Goal: Task Accomplishment & Management: Manage account settings

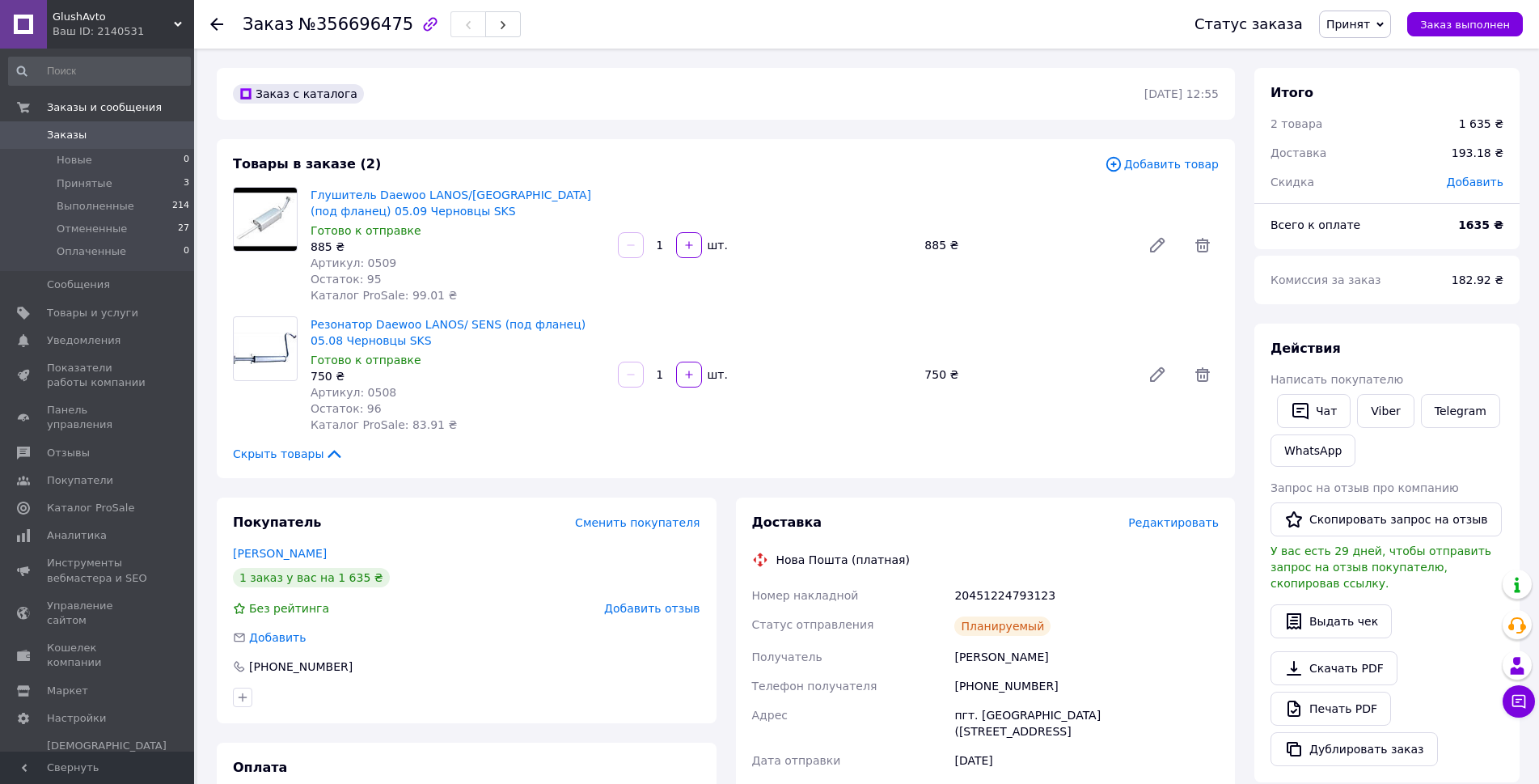
click at [100, 141] on span "Заказы" at bounding box center [98, 134] width 103 height 14
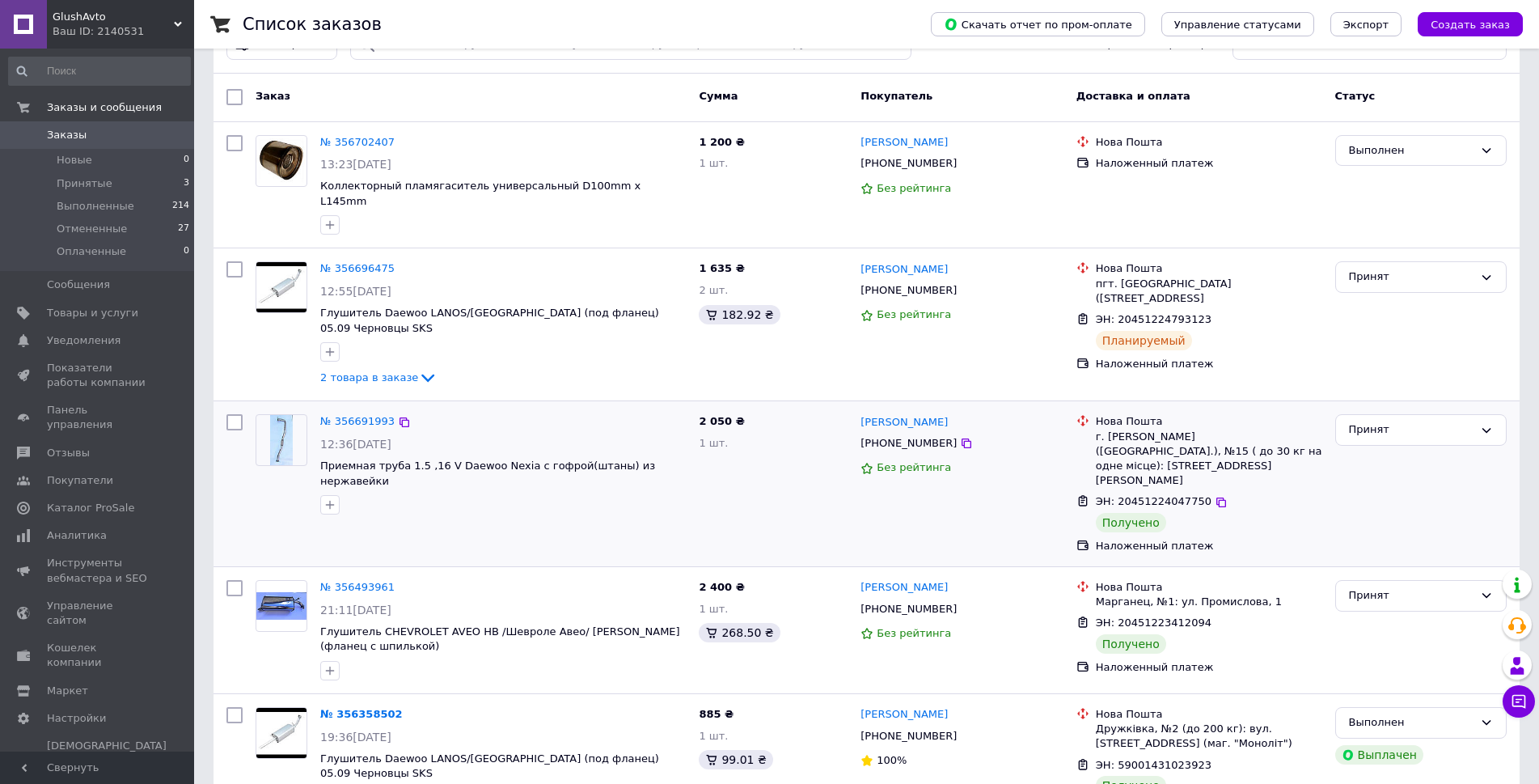
scroll to position [81, 0]
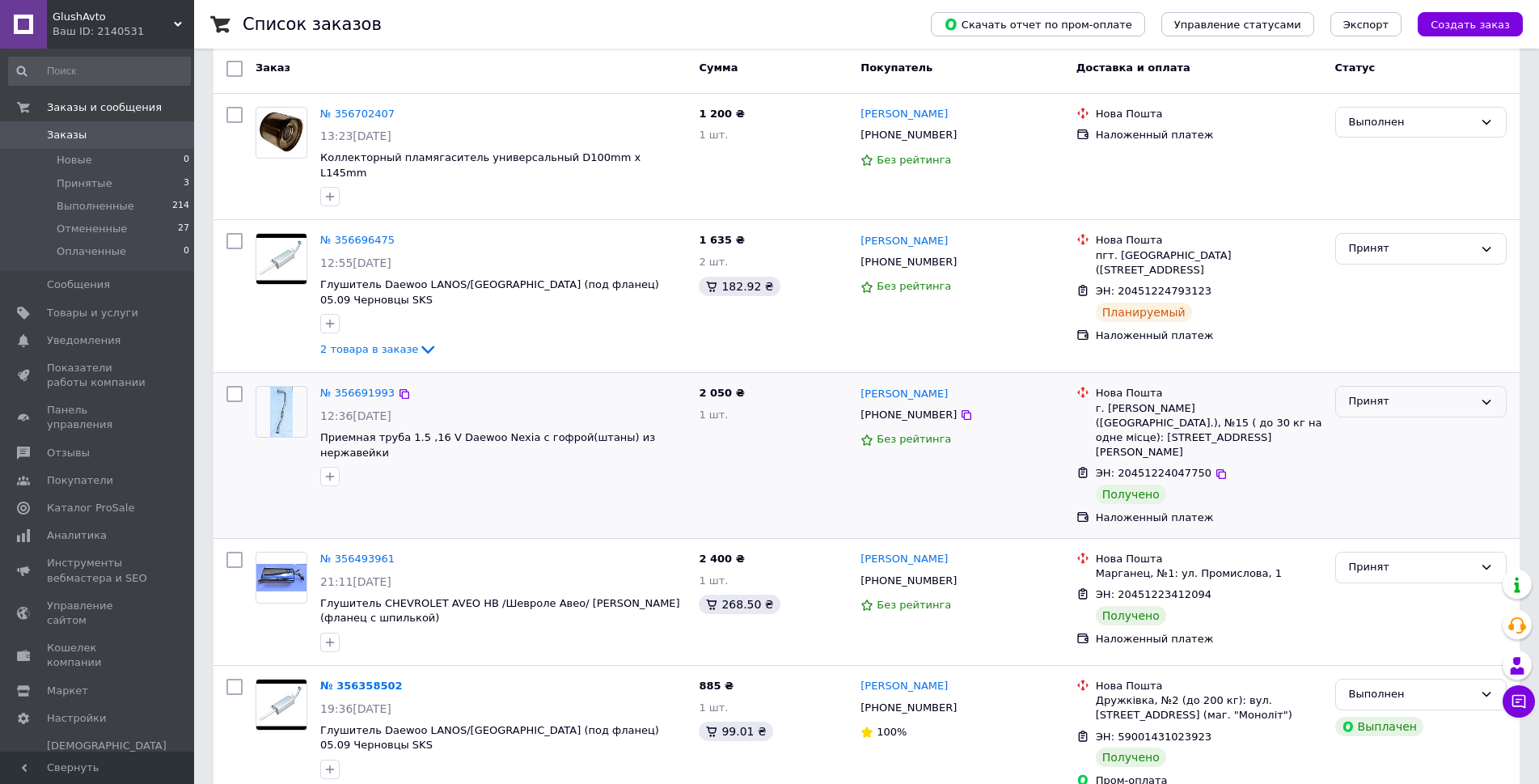
click at [1389, 393] on div "Принят" at bounding box center [1411, 402] width 125 height 17
click at [1388, 421] on li "Выполнен" at bounding box center [1421, 435] width 169 height 29
click at [333, 234] on link "№ 356696475" at bounding box center [358, 240] width 74 height 12
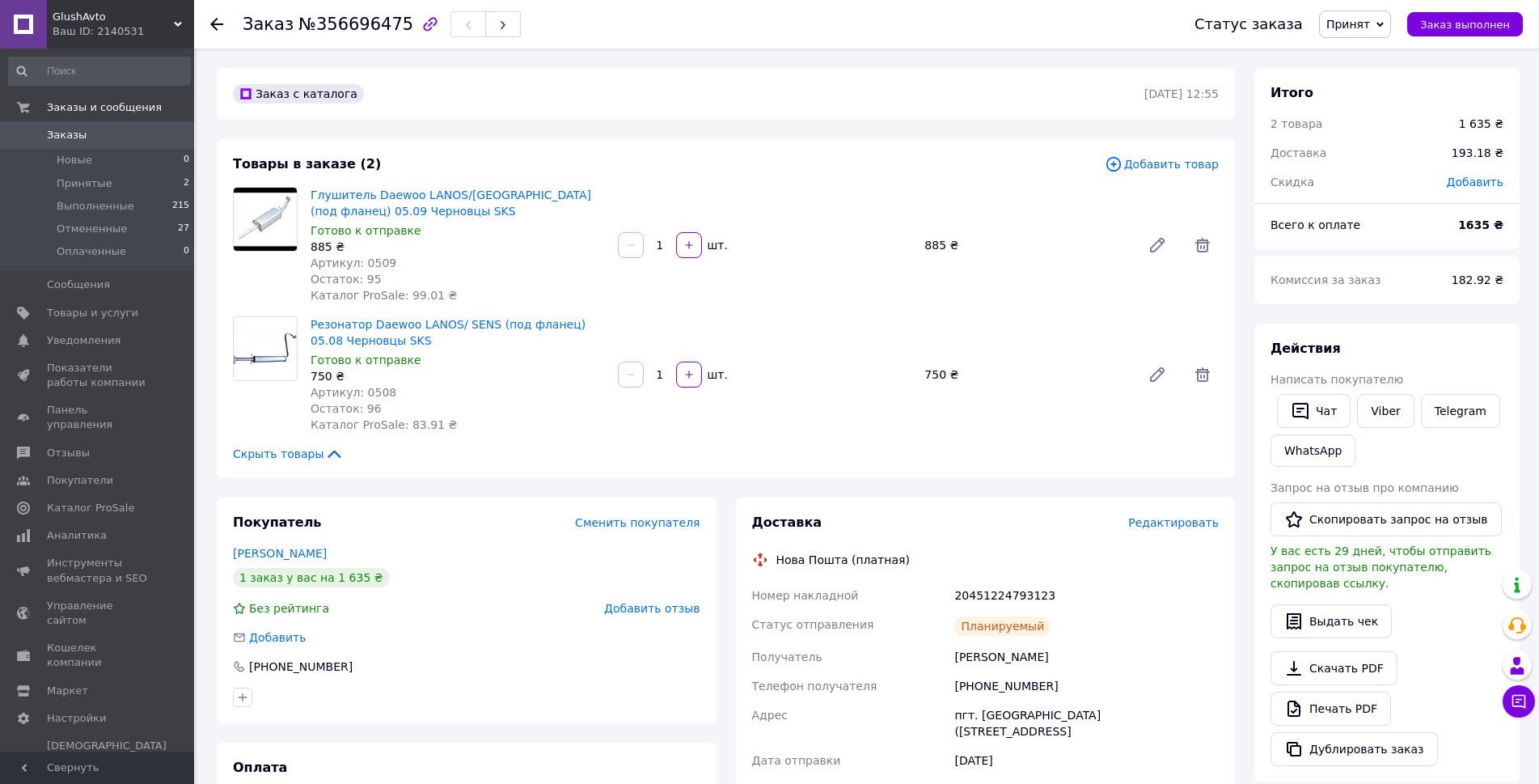
click at [217, 29] on use at bounding box center [217, 25] width 13 height 13
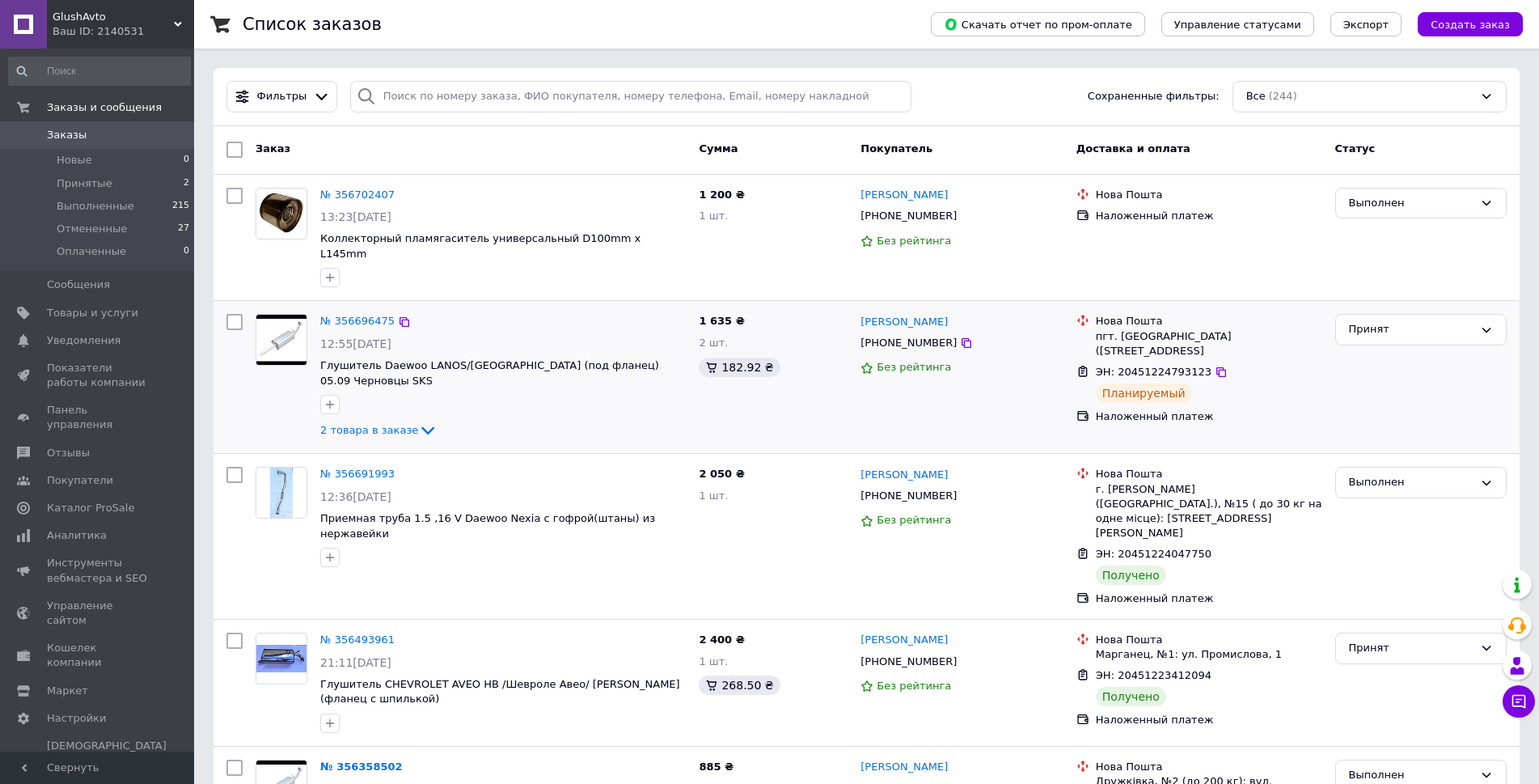
click at [1124, 365] on span "ЭН: 20451224793123" at bounding box center [1154, 371] width 116 height 12
click at [360, 315] on link "№ 356696475" at bounding box center [358, 321] width 74 height 12
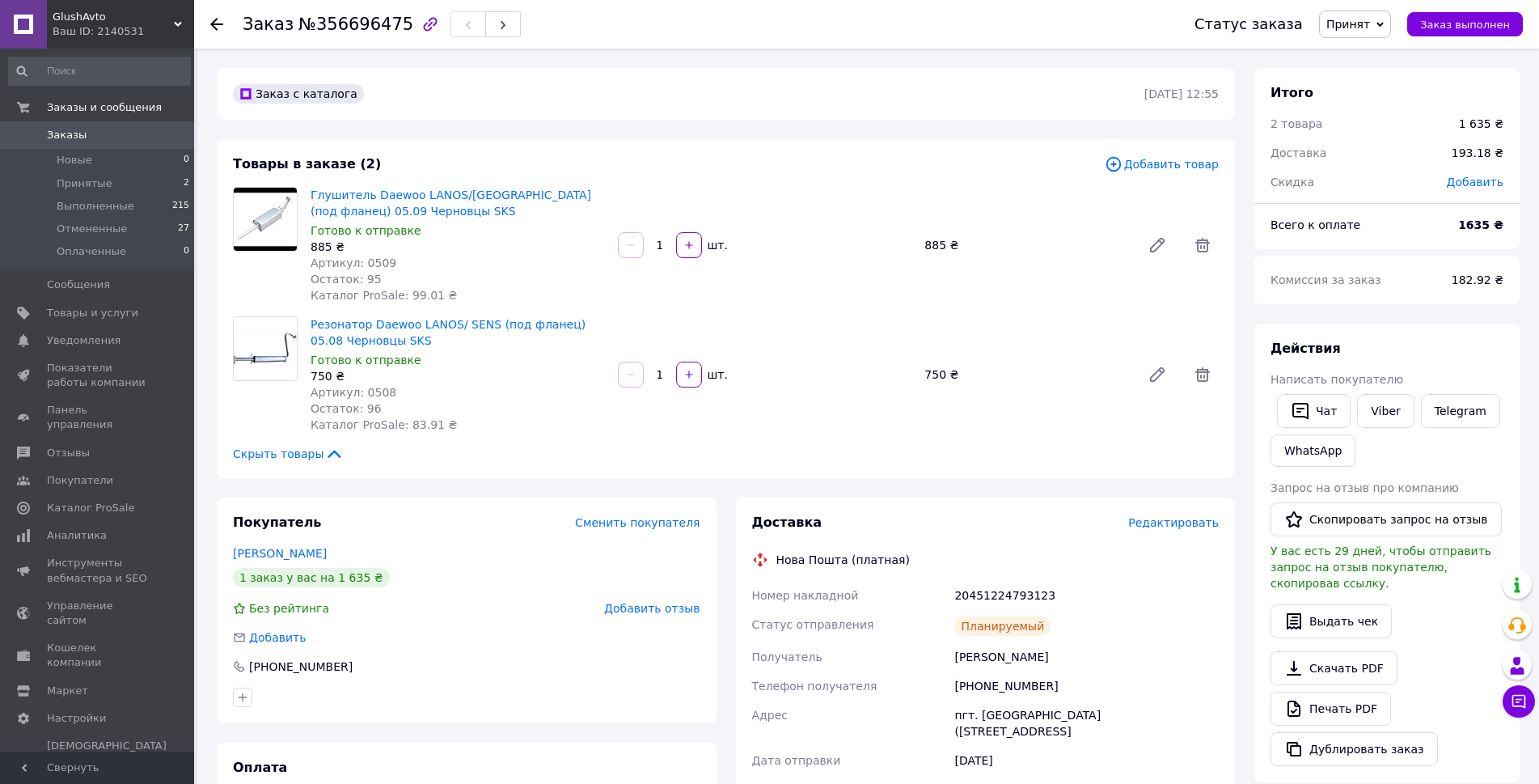
click at [1185, 526] on span "Редактировать" at bounding box center [1174, 522] width 90 height 13
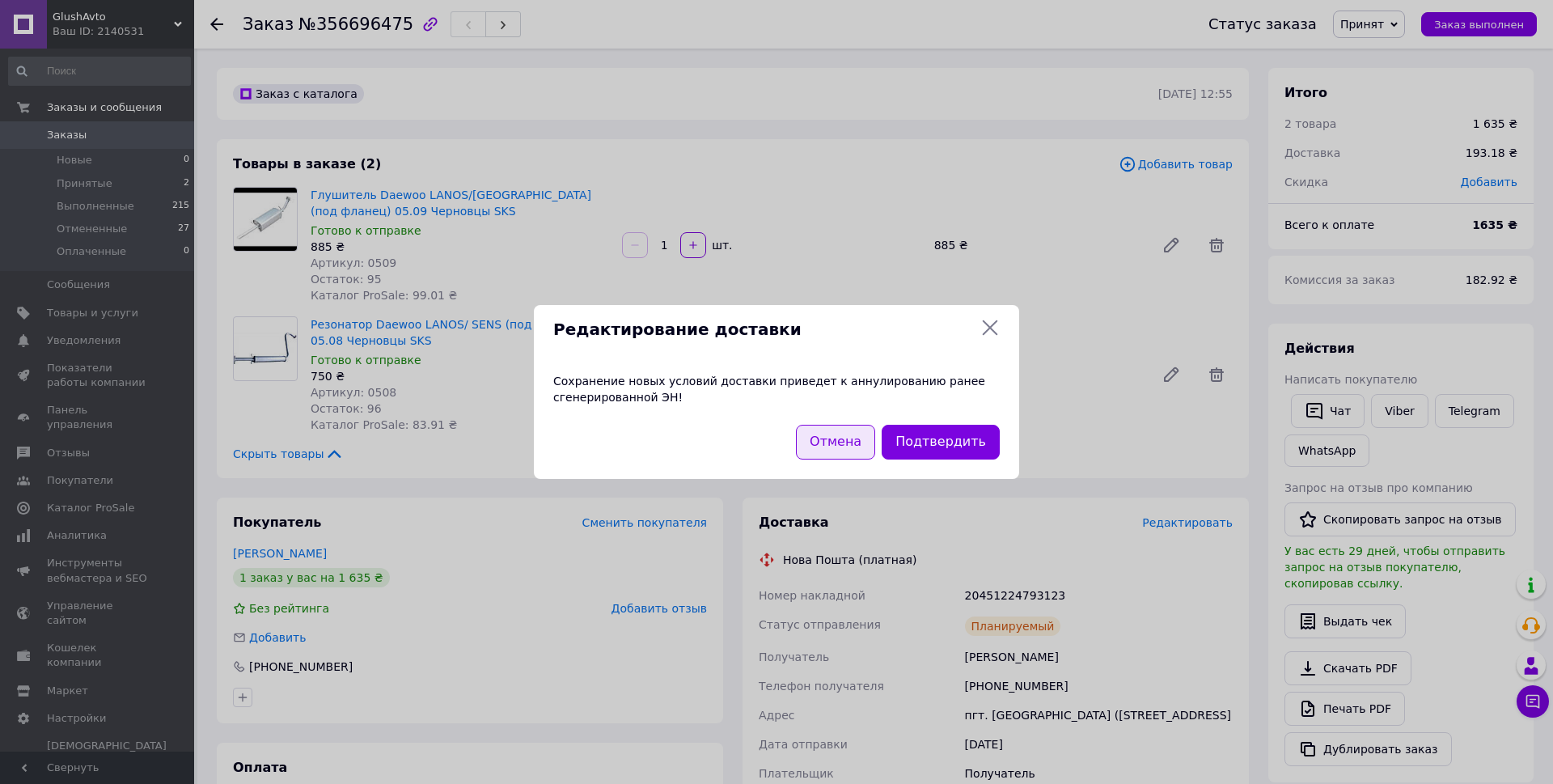
click at [859, 444] on button "Отмена" at bounding box center [835, 441] width 79 height 35
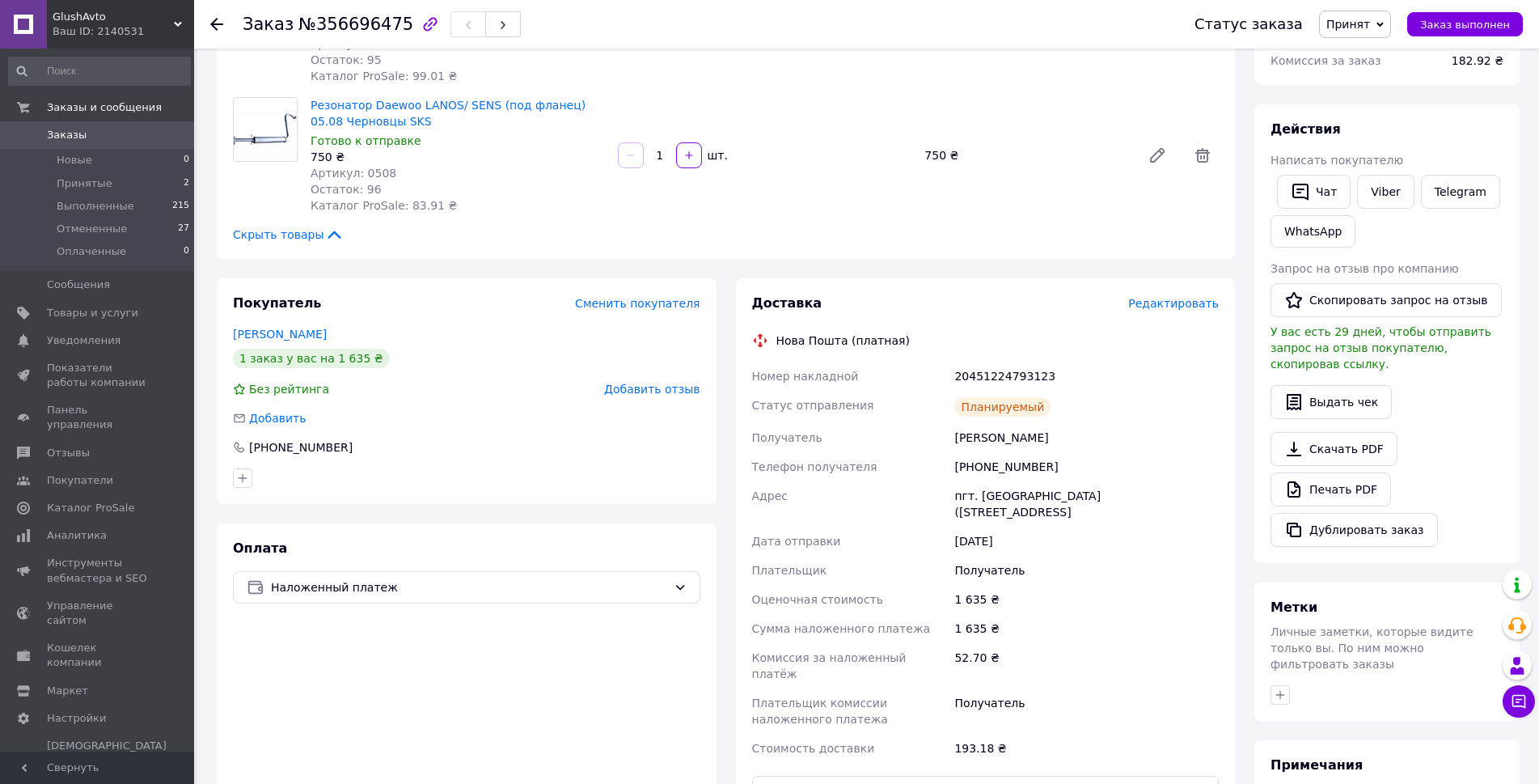
scroll to position [566, 0]
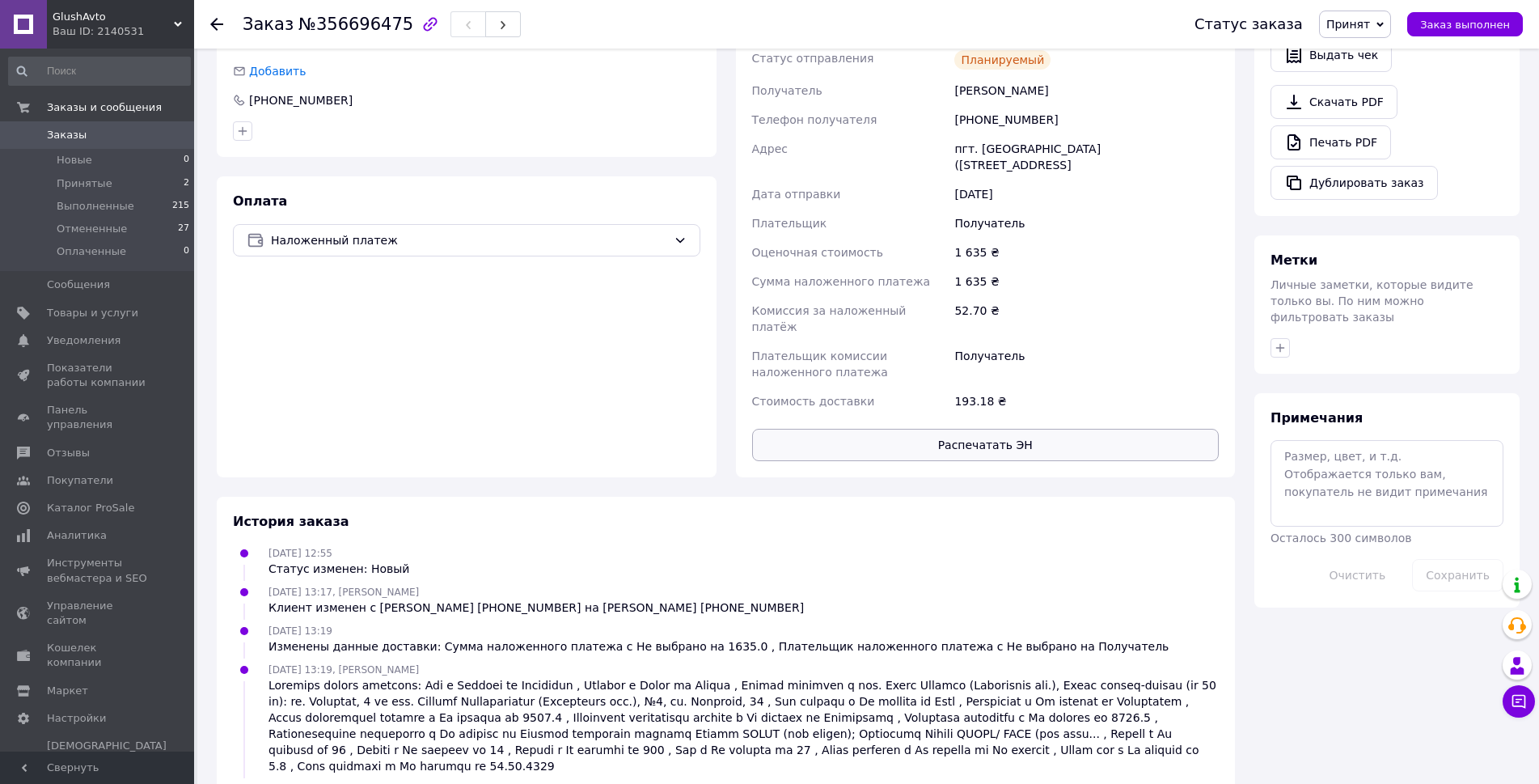
click at [1036, 428] on button "Распечатать ЭН" at bounding box center [985, 444] width 467 height 32
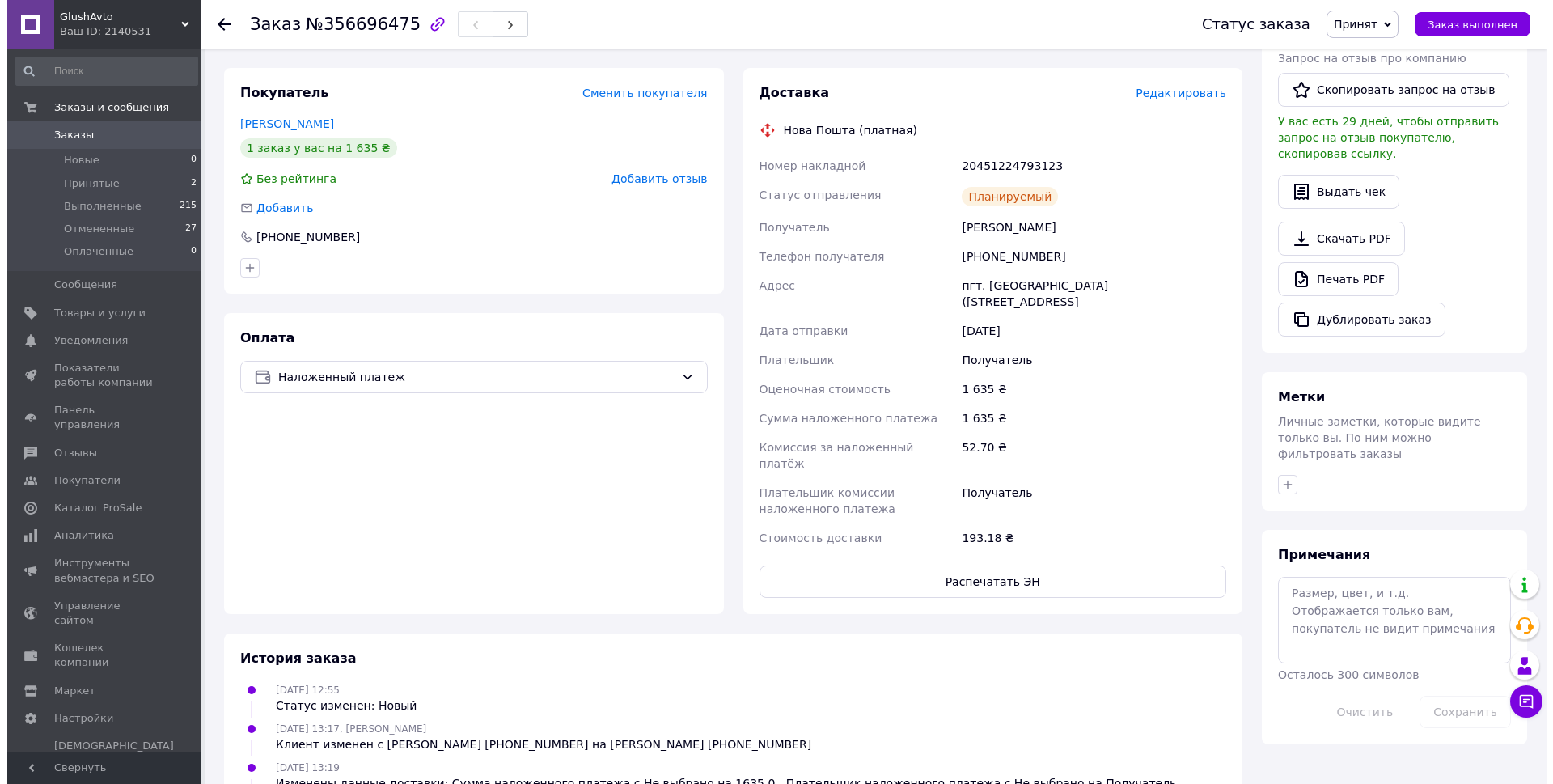
scroll to position [207, 0]
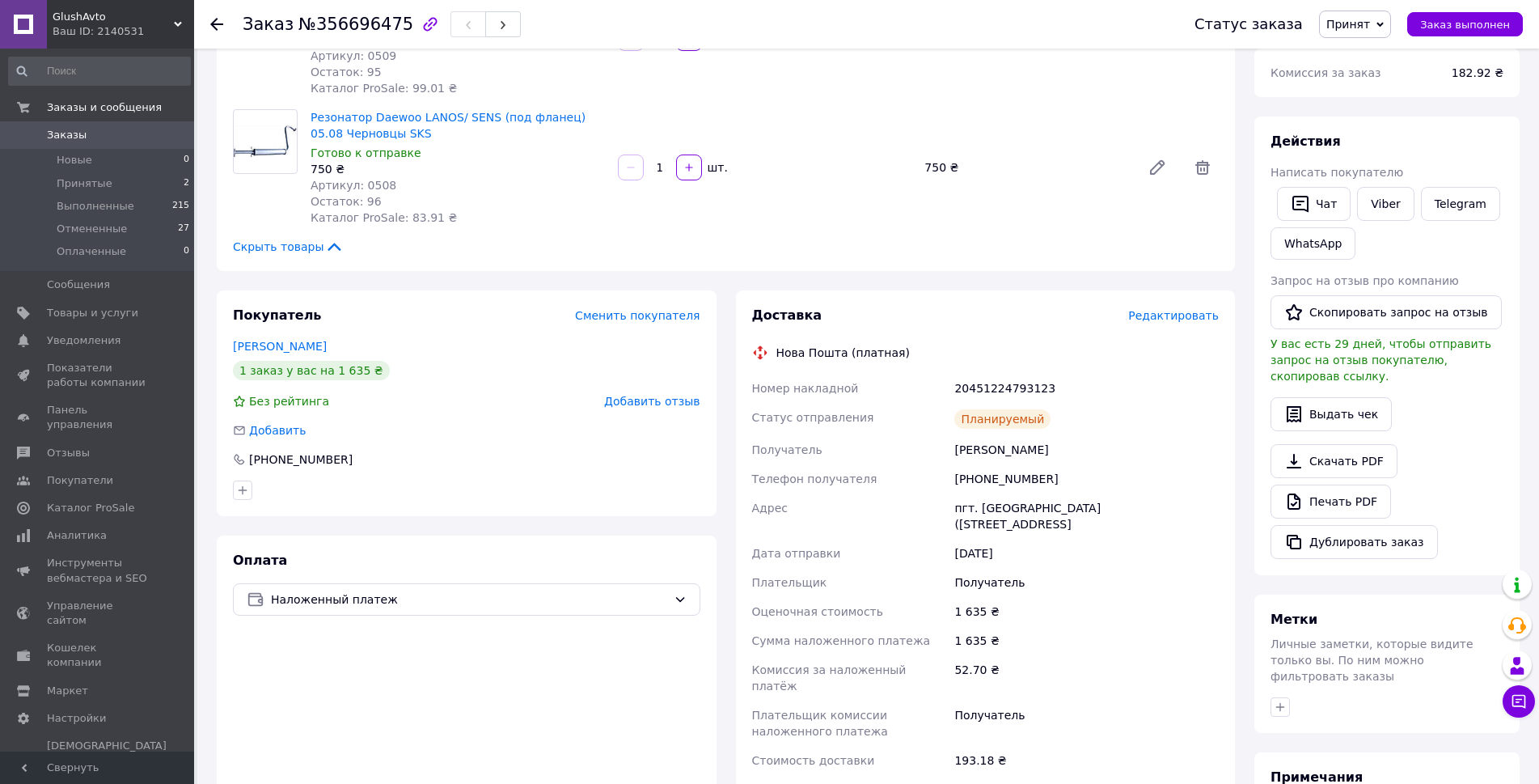
click at [1176, 317] on span "Редактировать" at bounding box center [1174, 316] width 90 height 13
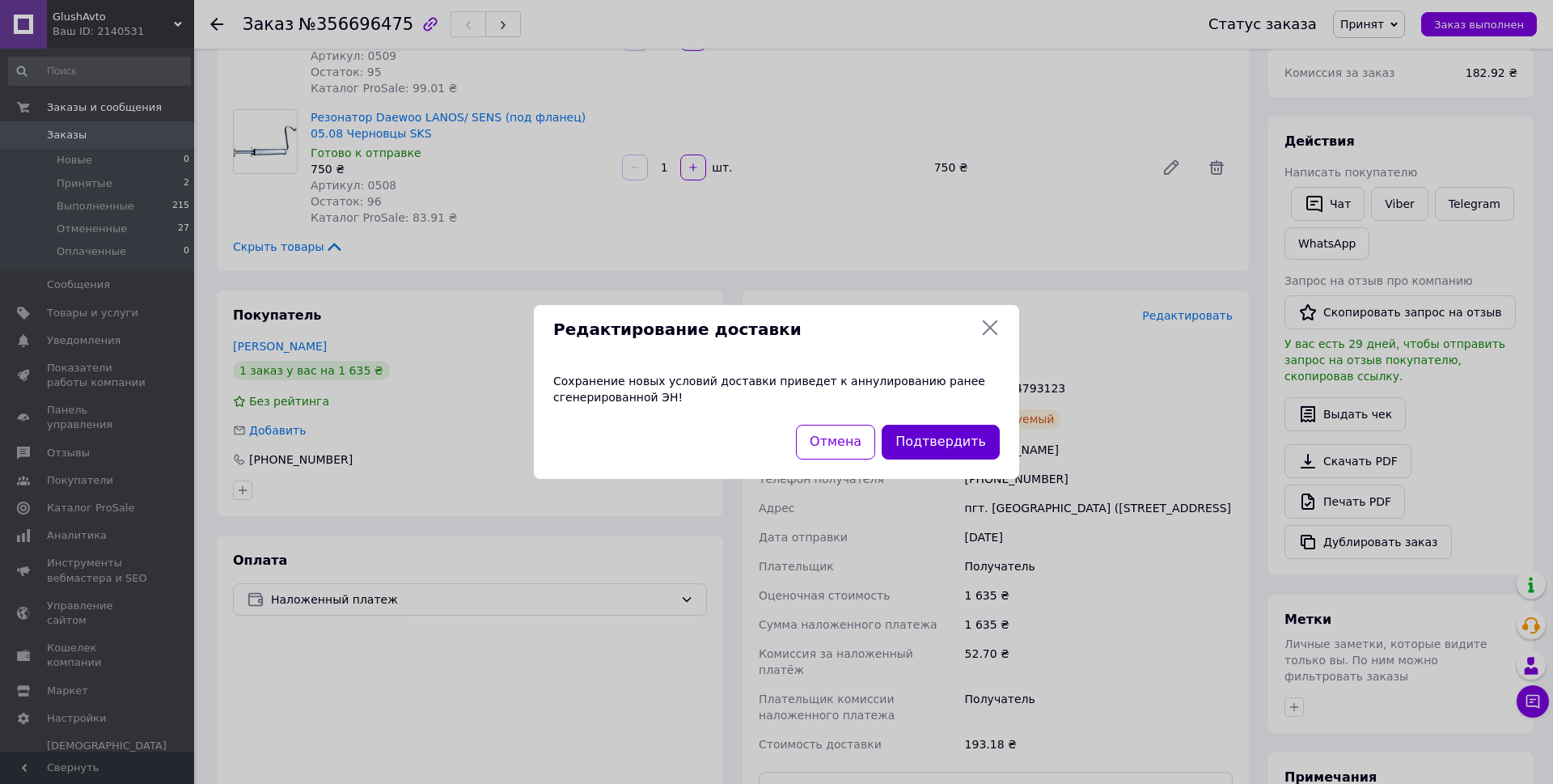
click at [936, 445] on button "Подтвердить" at bounding box center [940, 441] width 118 height 35
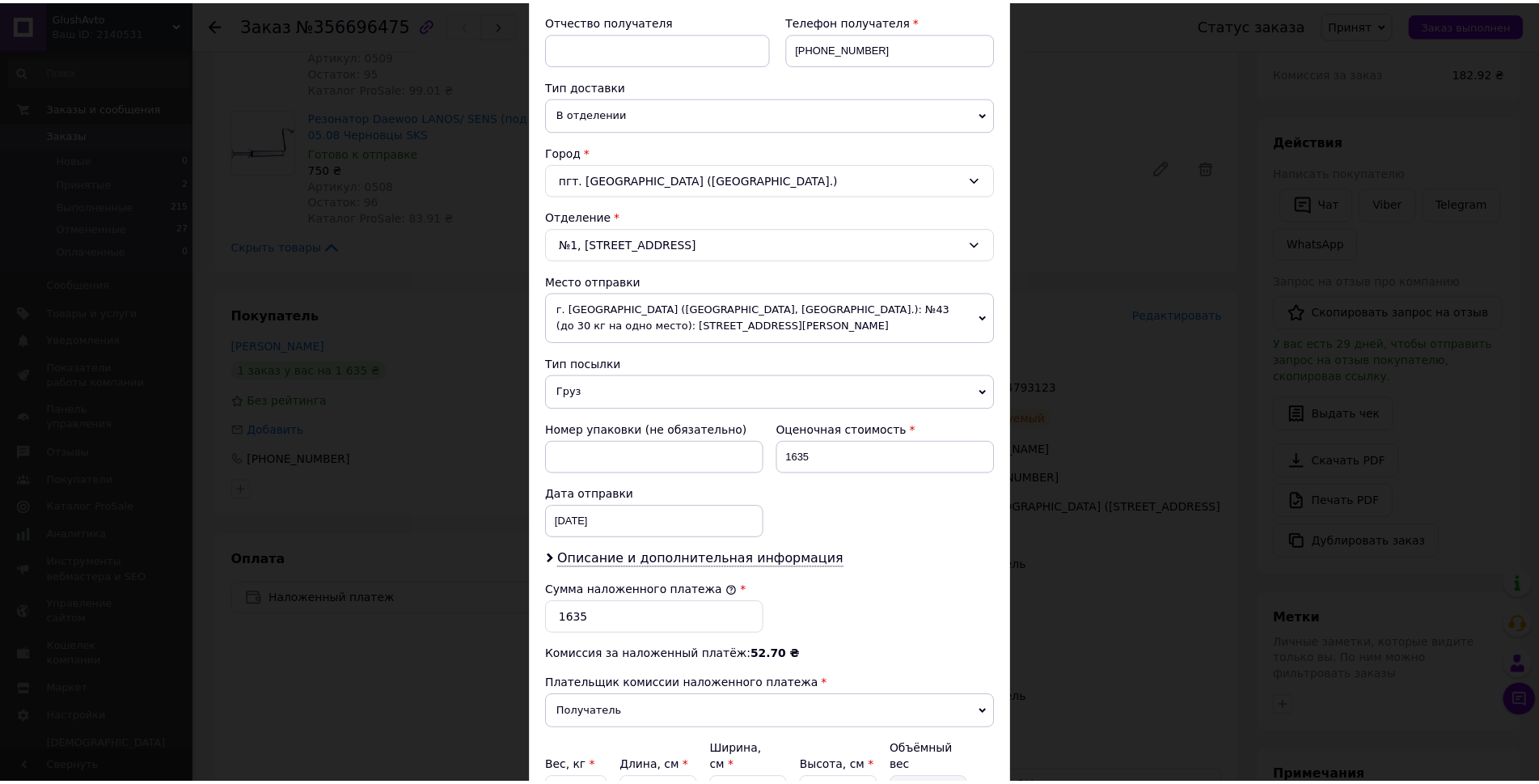
scroll to position [466, 0]
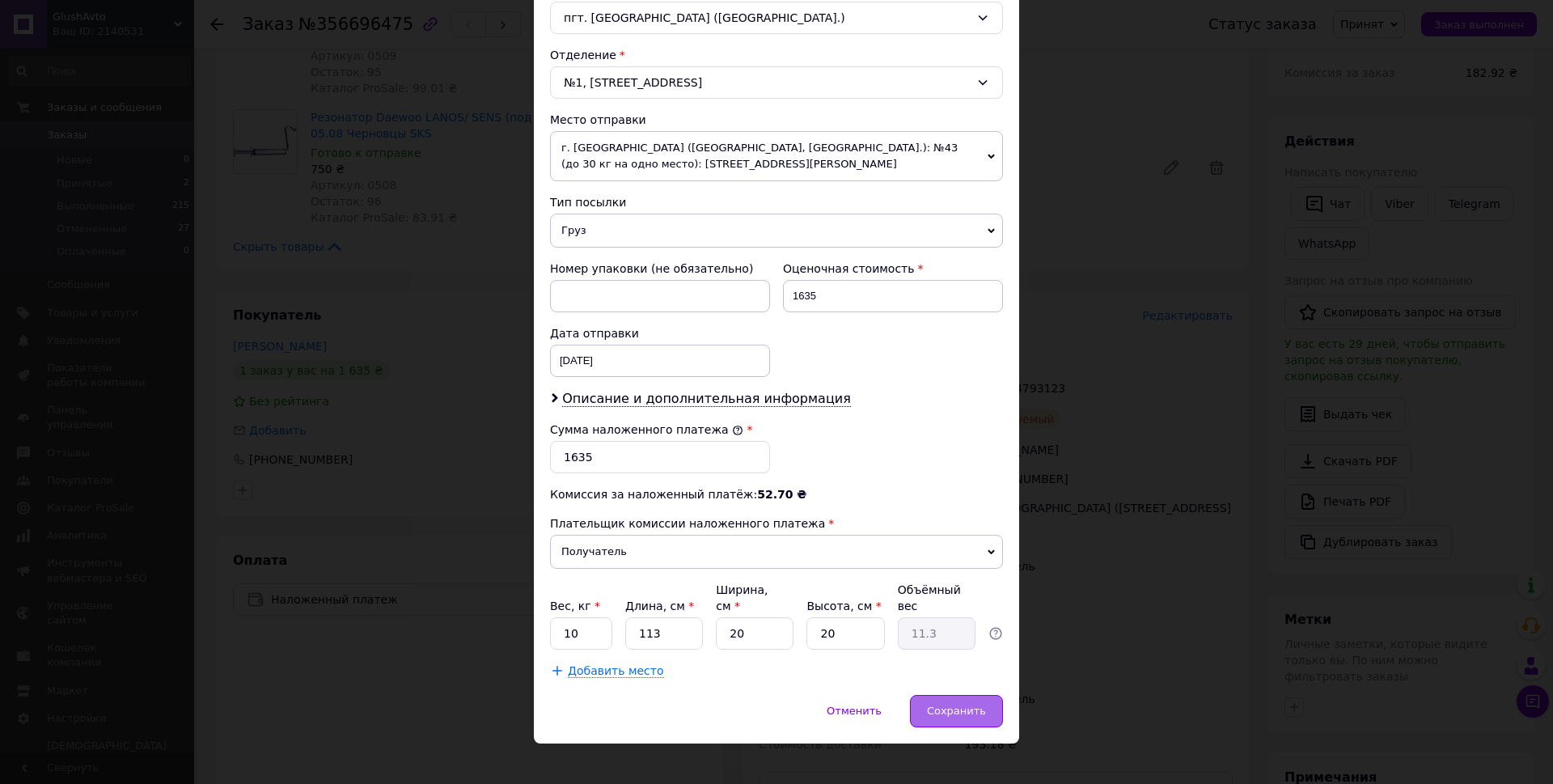
click at [953, 704] on span "Сохранить" at bounding box center [956, 710] width 59 height 12
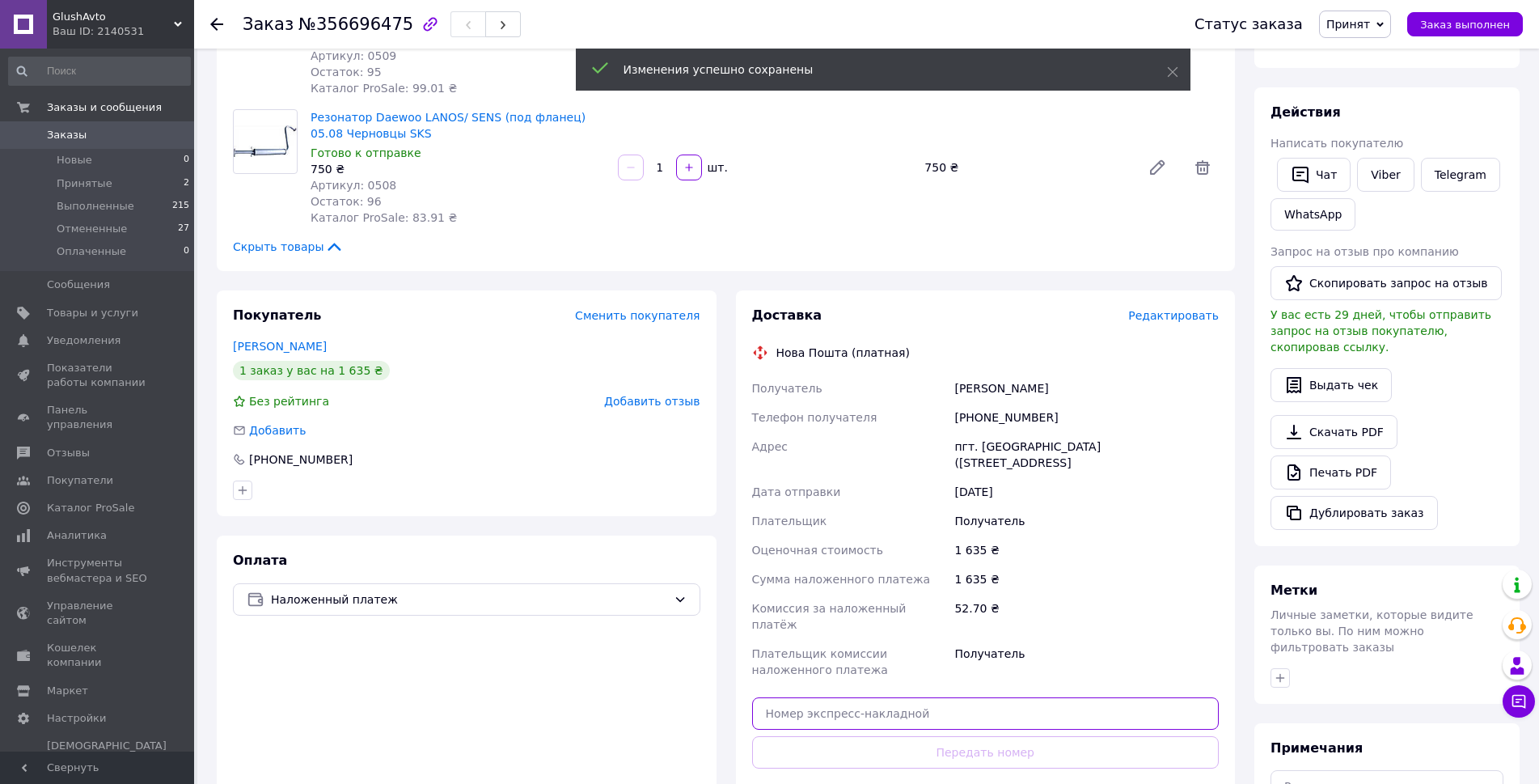
paste input "20451224784567"
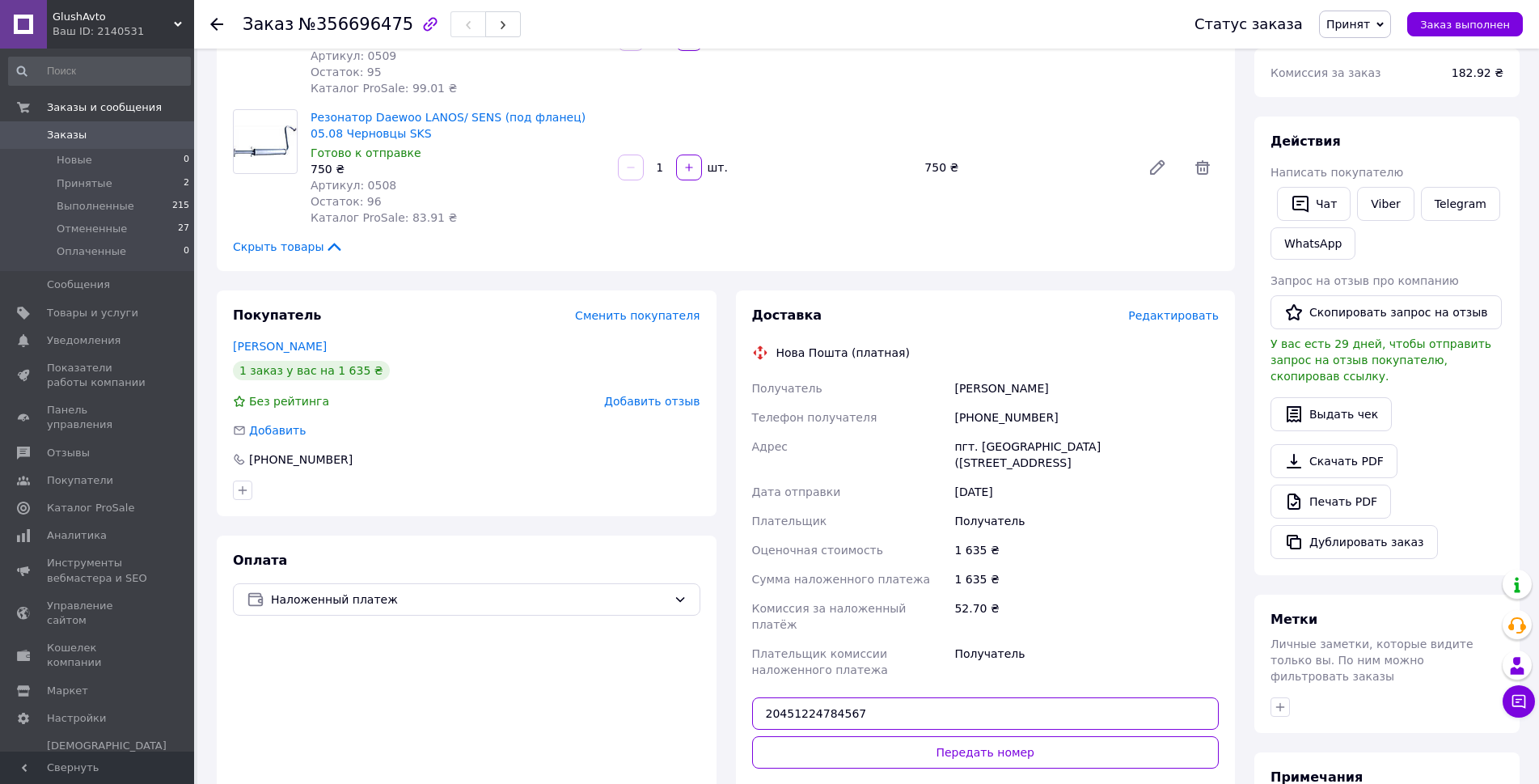
type input "20451224784567"
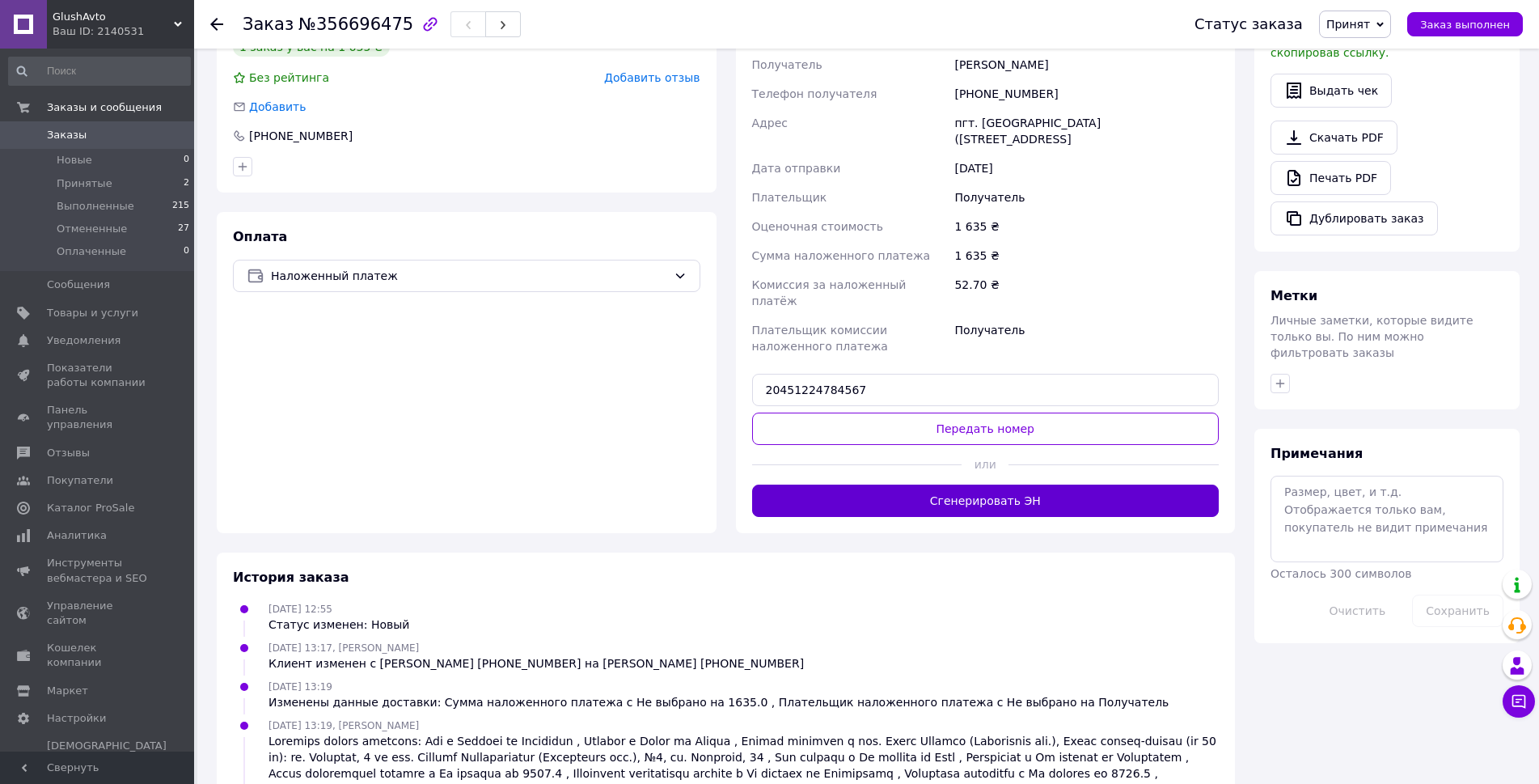
click at [989, 484] on button "Сгенерировать ЭН" at bounding box center [985, 500] width 467 height 32
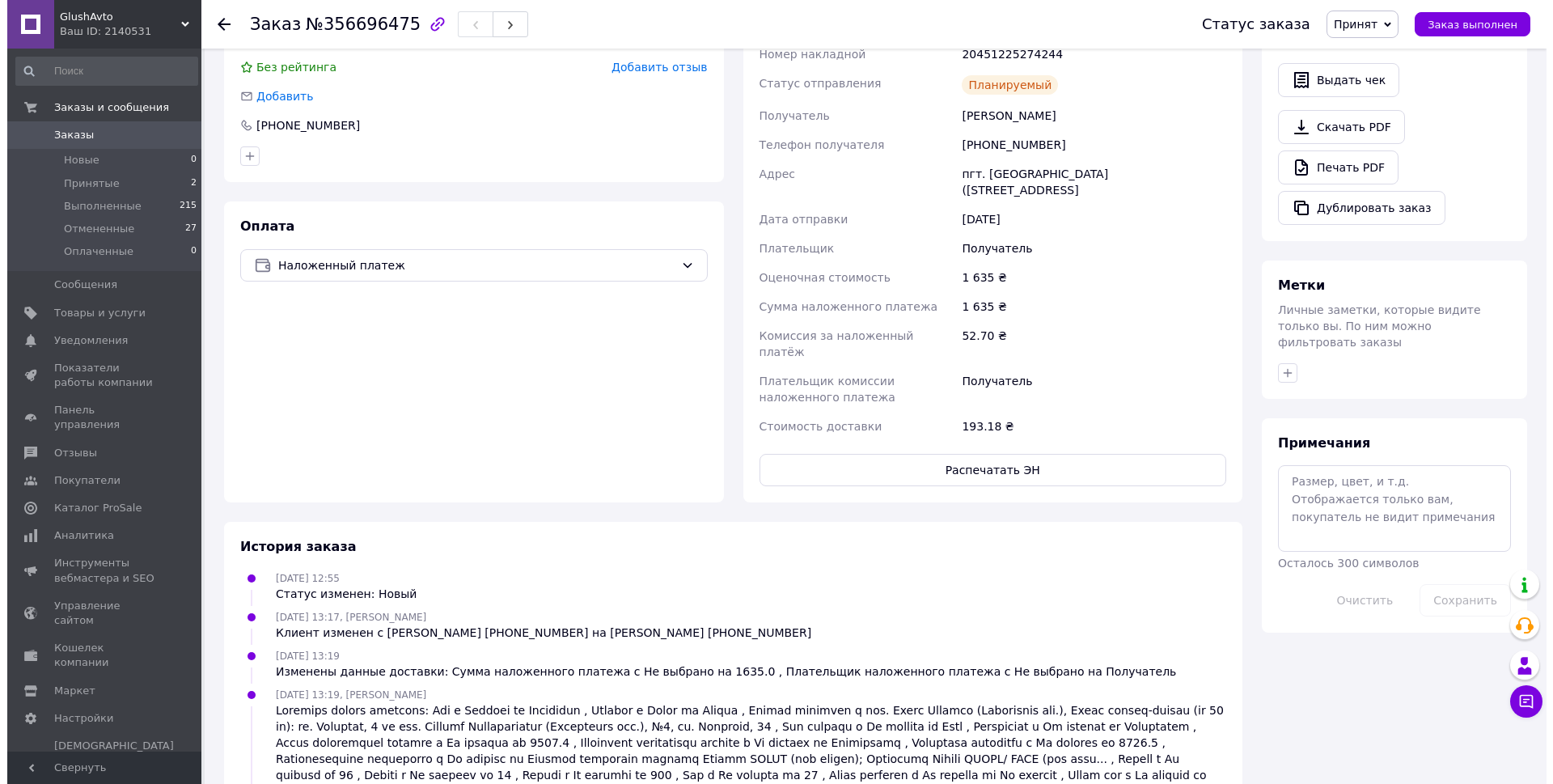
scroll to position [326, 0]
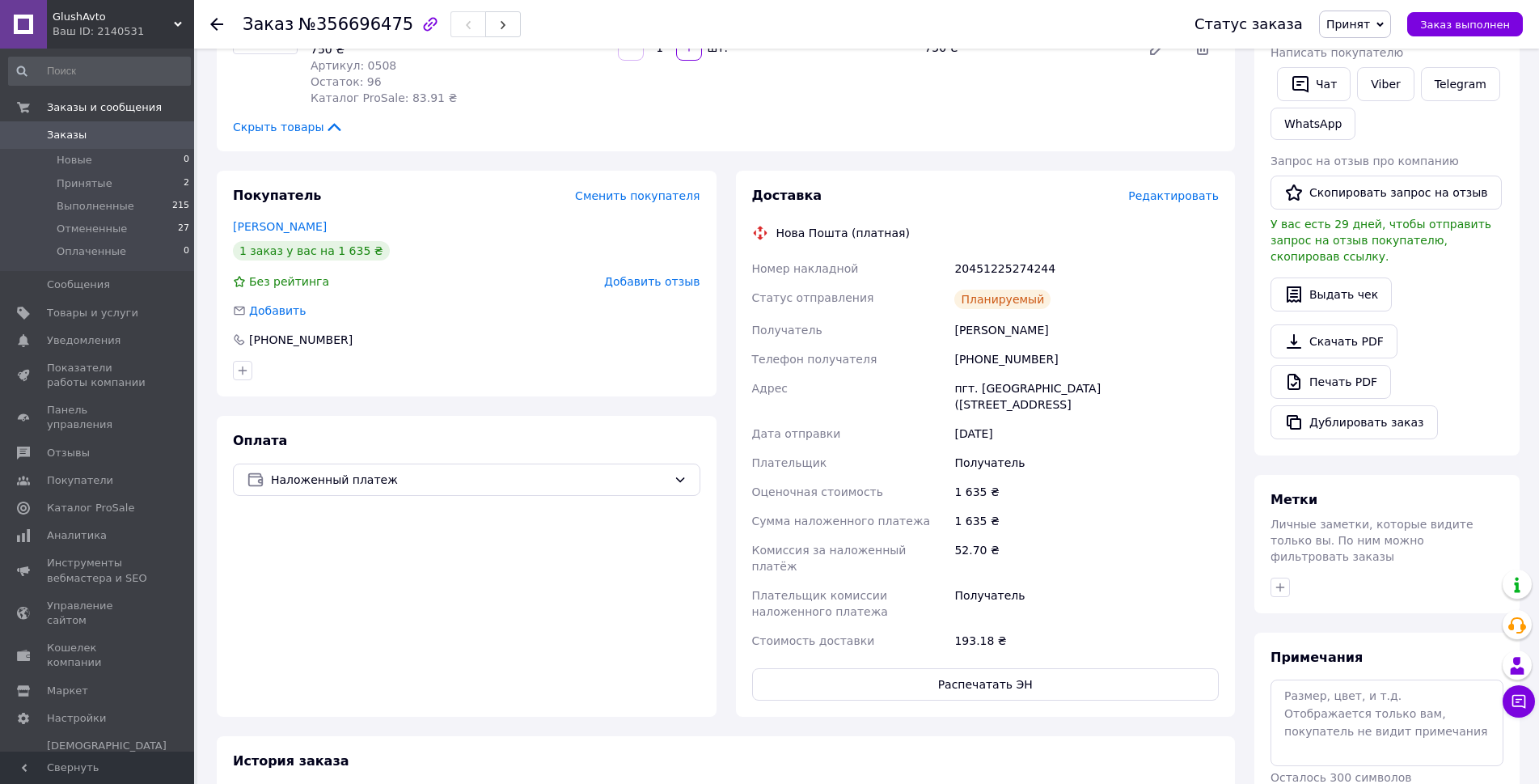
click at [1177, 200] on span "Редактировать" at bounding box center [1174, 196] width 90 height 13
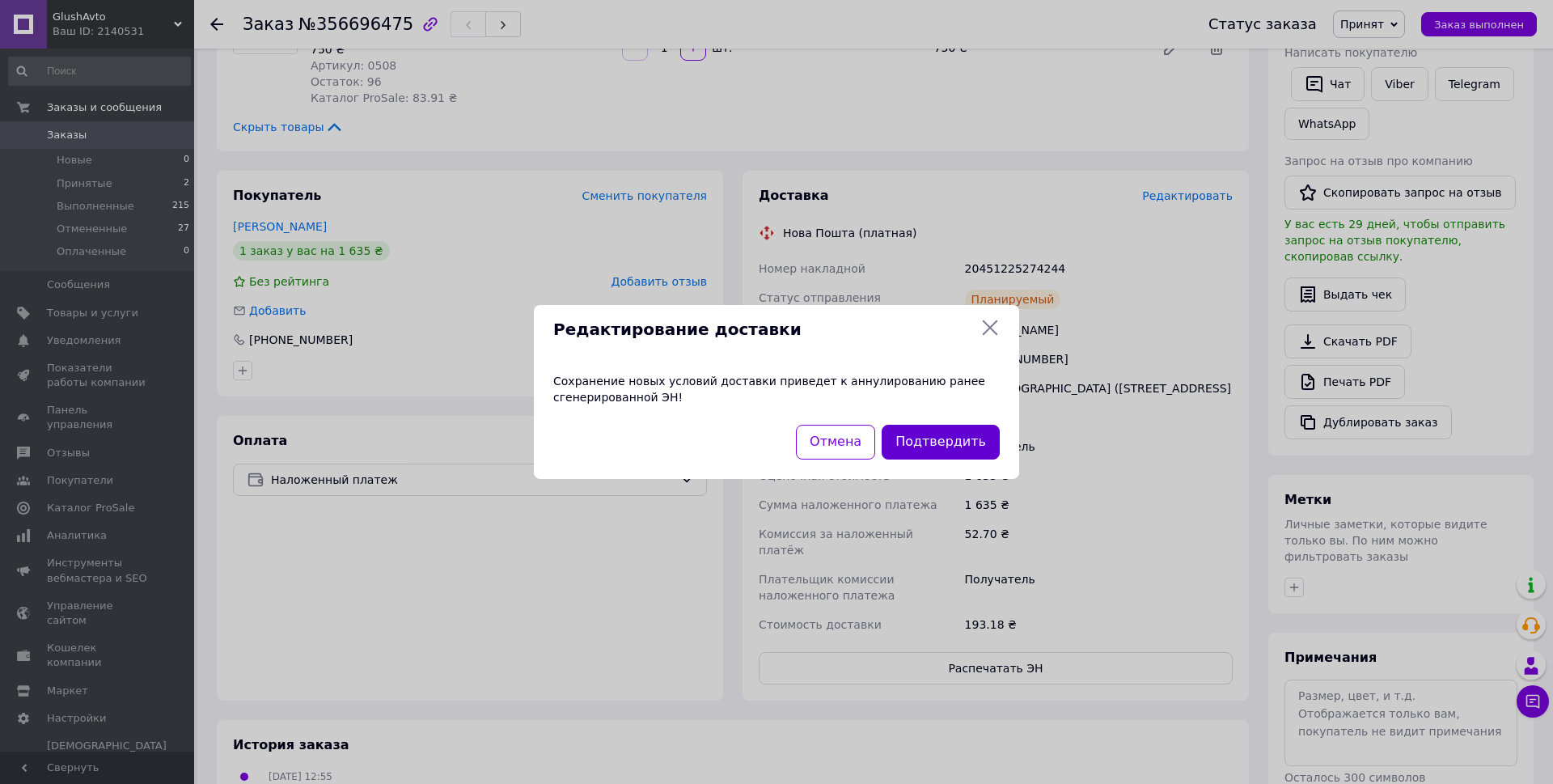
click at [930, 442] on button "Подтвердить" at bounding box center [940, 441] width 118 height 35
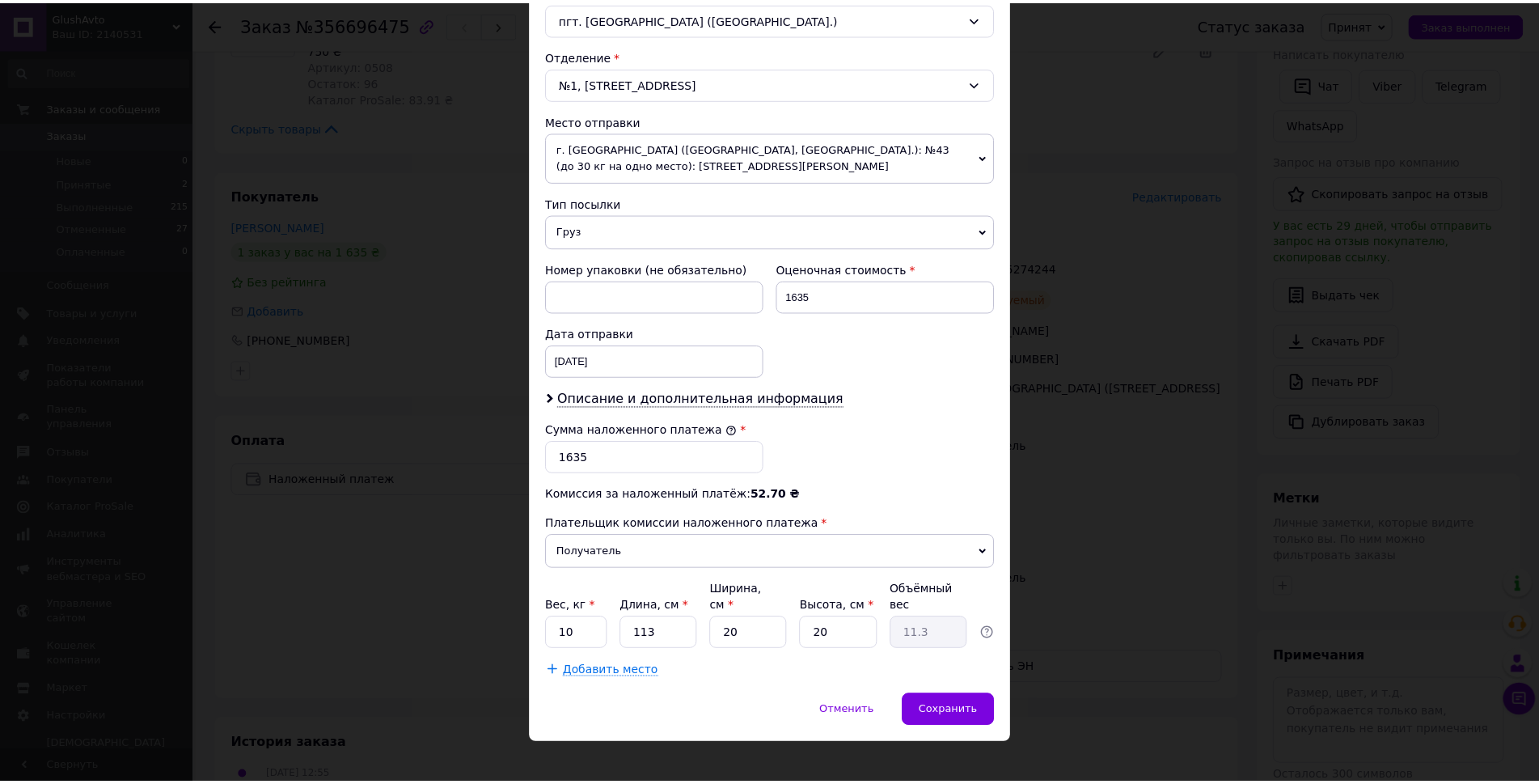
scroll to position [466, 0]
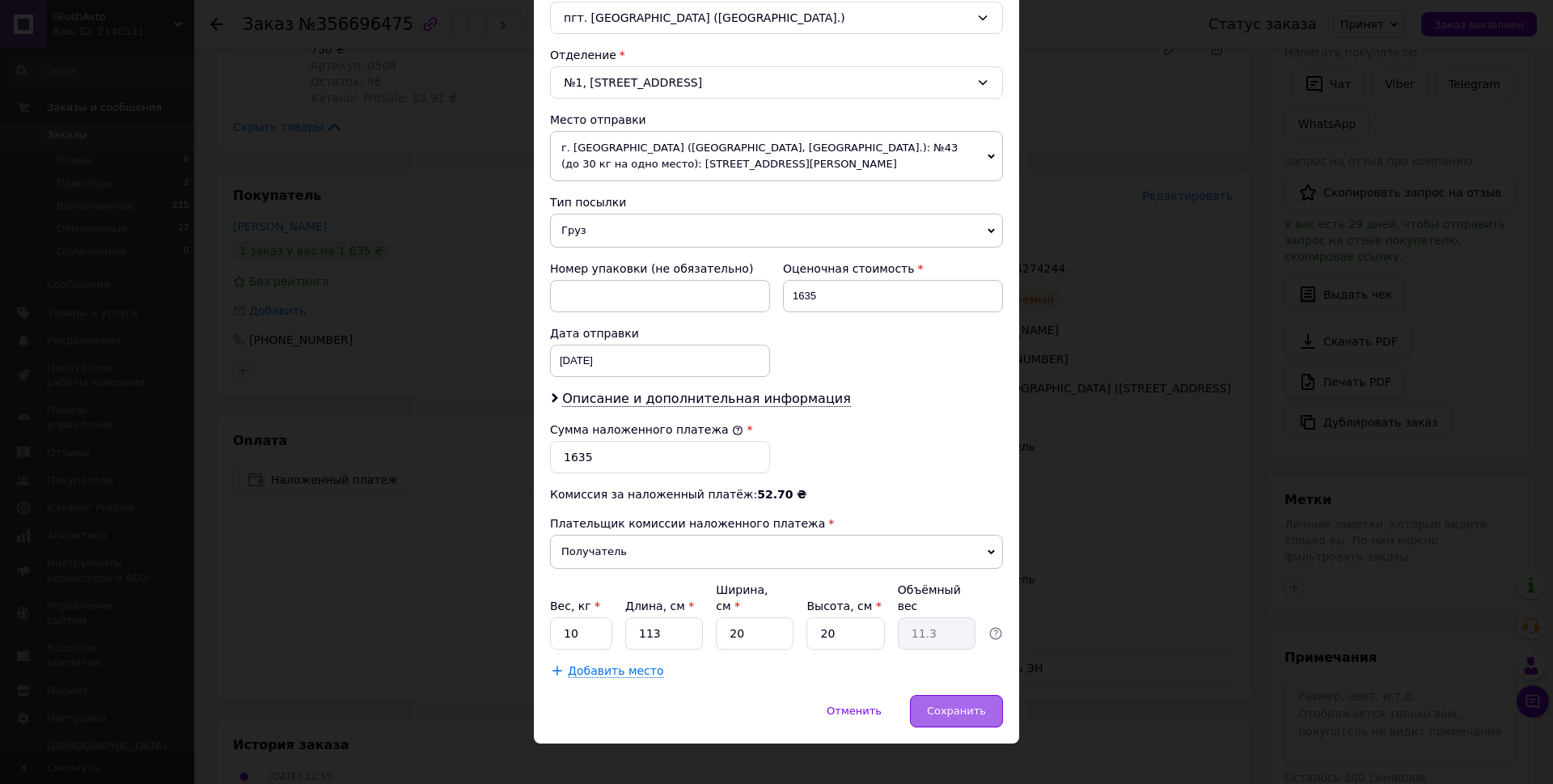
click at [952, 695] on div "Сохранить" at bounding box center [956, 711] width 93 height 32
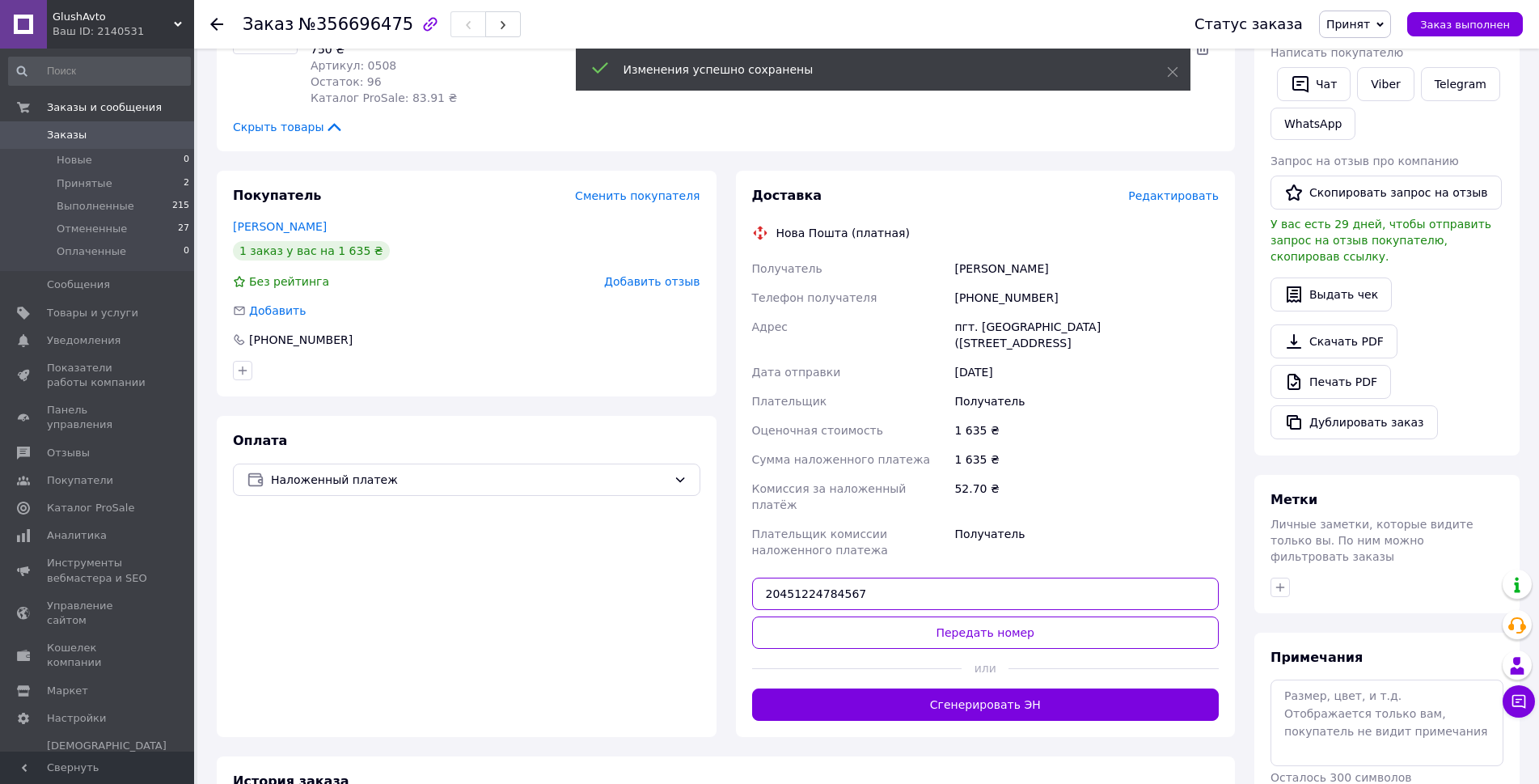
drag, startPoint x: 883, startPoint y: 577, endPoint x: 741, endPoint y: 569, distance: 142.2
click at [741, 569] on div "Доставка Редактировать Нова Пошта (платная) Получатель Деркач Володимир Телефон…" at bounding box center [985, 453] width 500 height 566
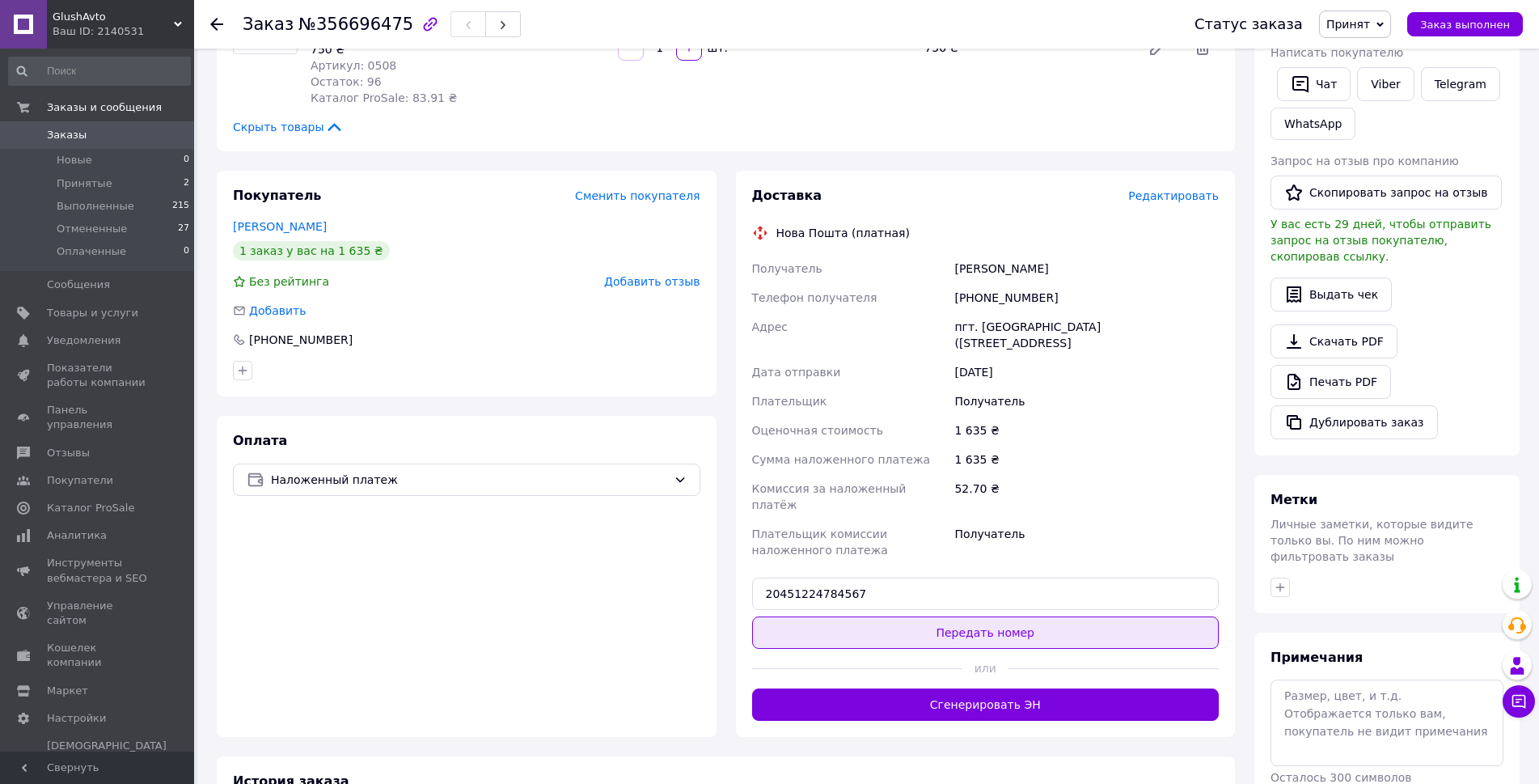
click at [984, 619] on button "Передать номер" at bounding box center [985, 633] width 467 height 32
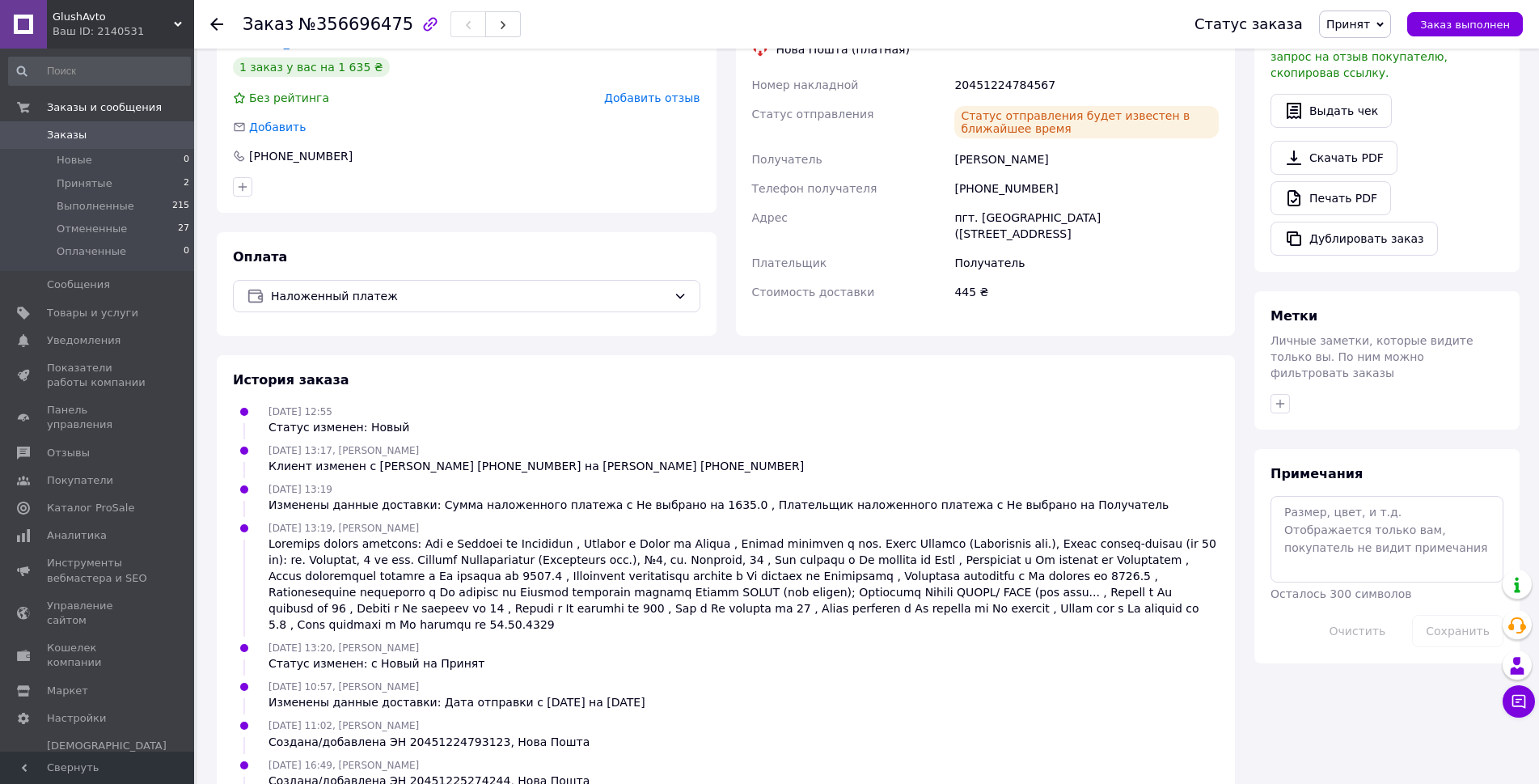
scroll to position [628, 0]
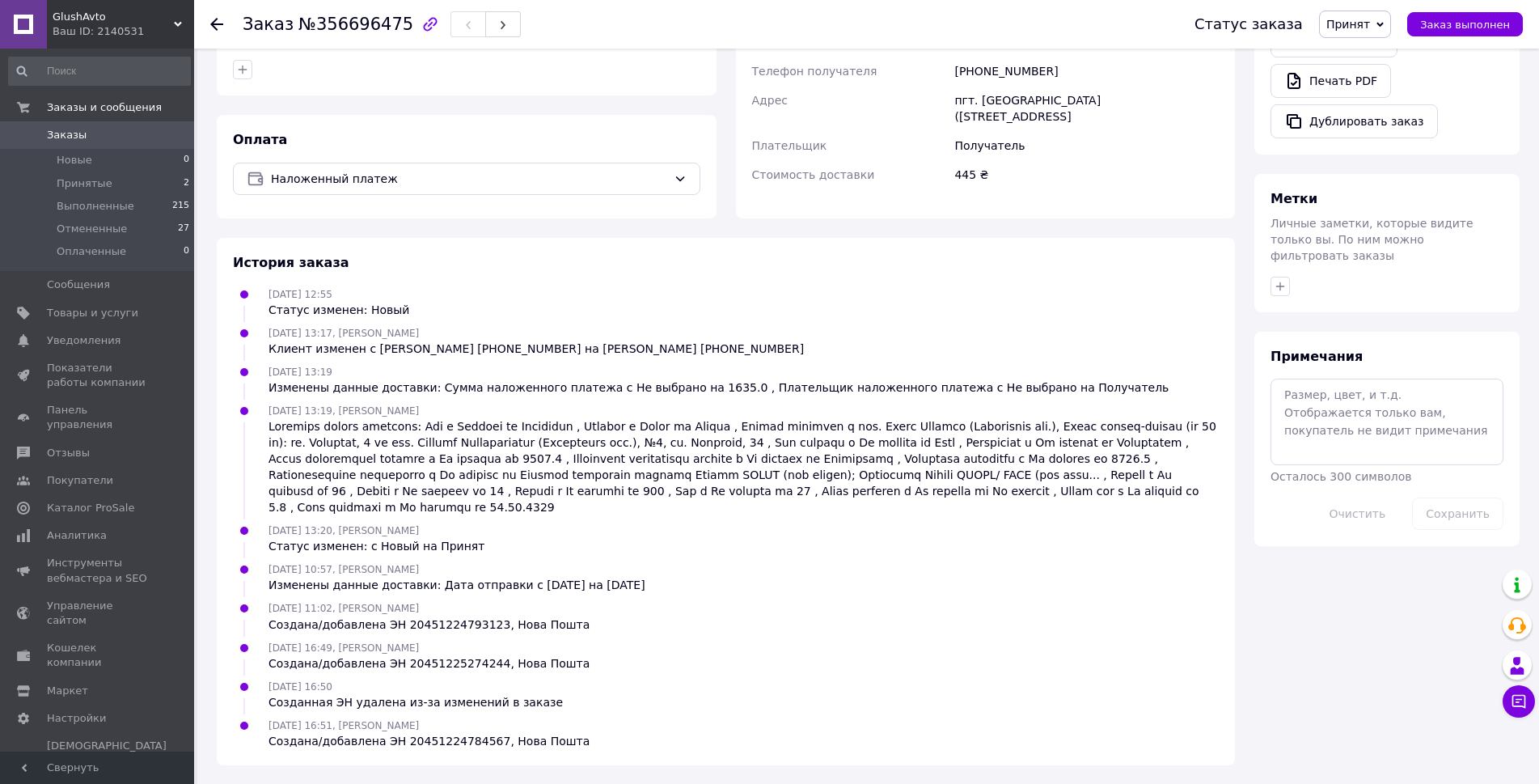
click at [220, 20] on icon at bounding box center [217, 25] width 13 height 13
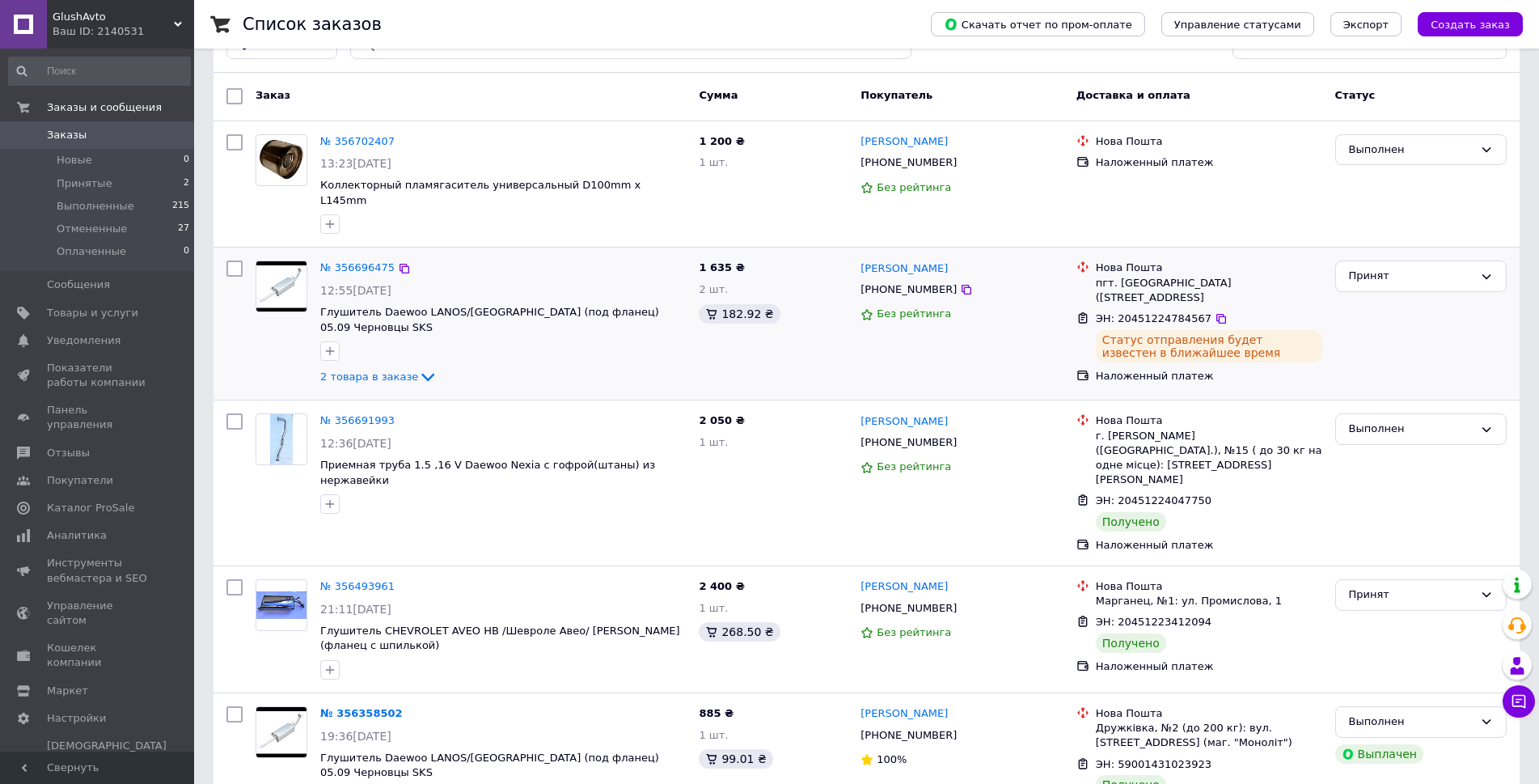
scroll to position [81, 0]
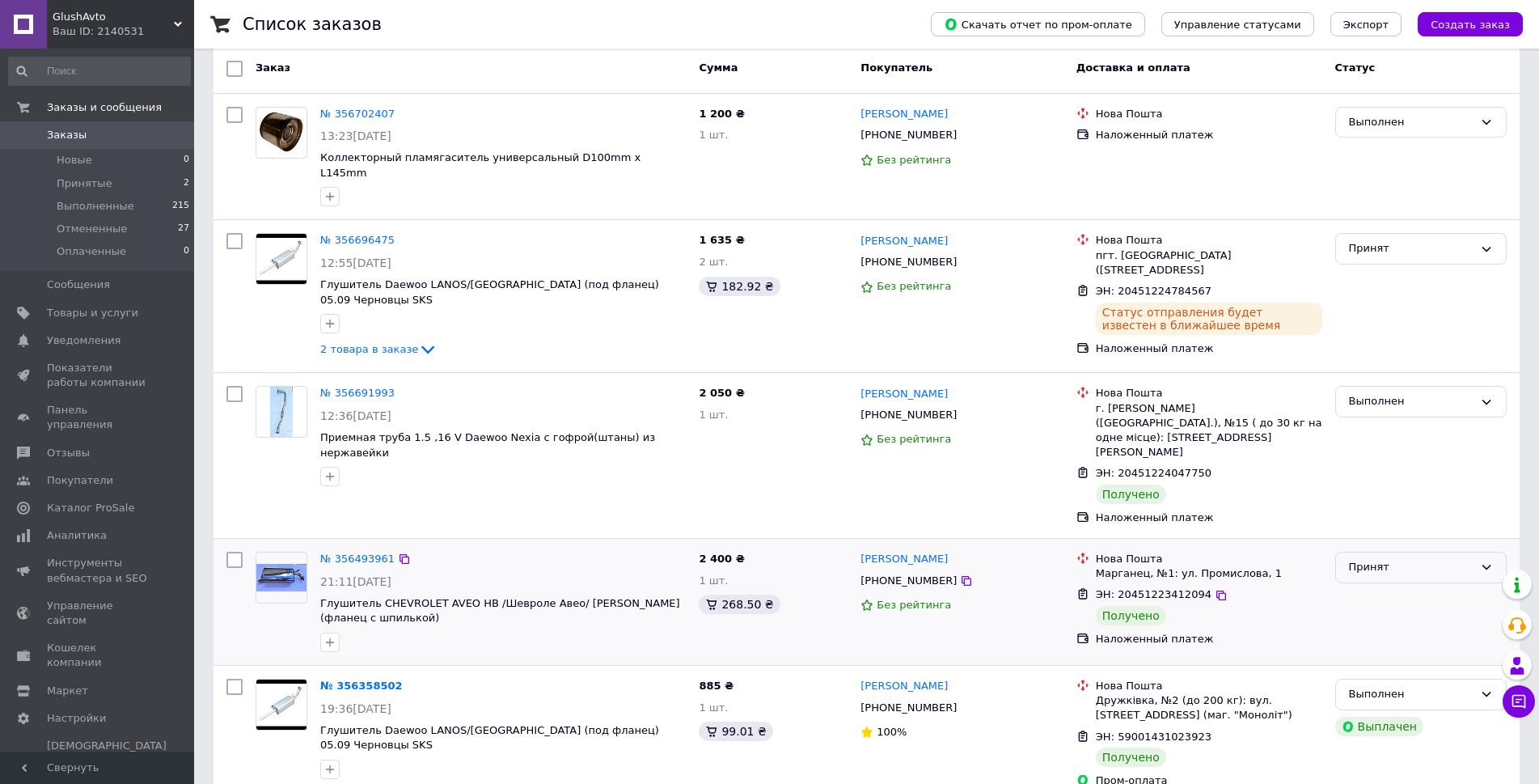
click at [1386, 559] on div "Принят" at bounding box center [1411, 567] width 125 height 17
click at [1391, 586] on li "Выполнен" at bounding box center [1421, 600] width 169 height 29
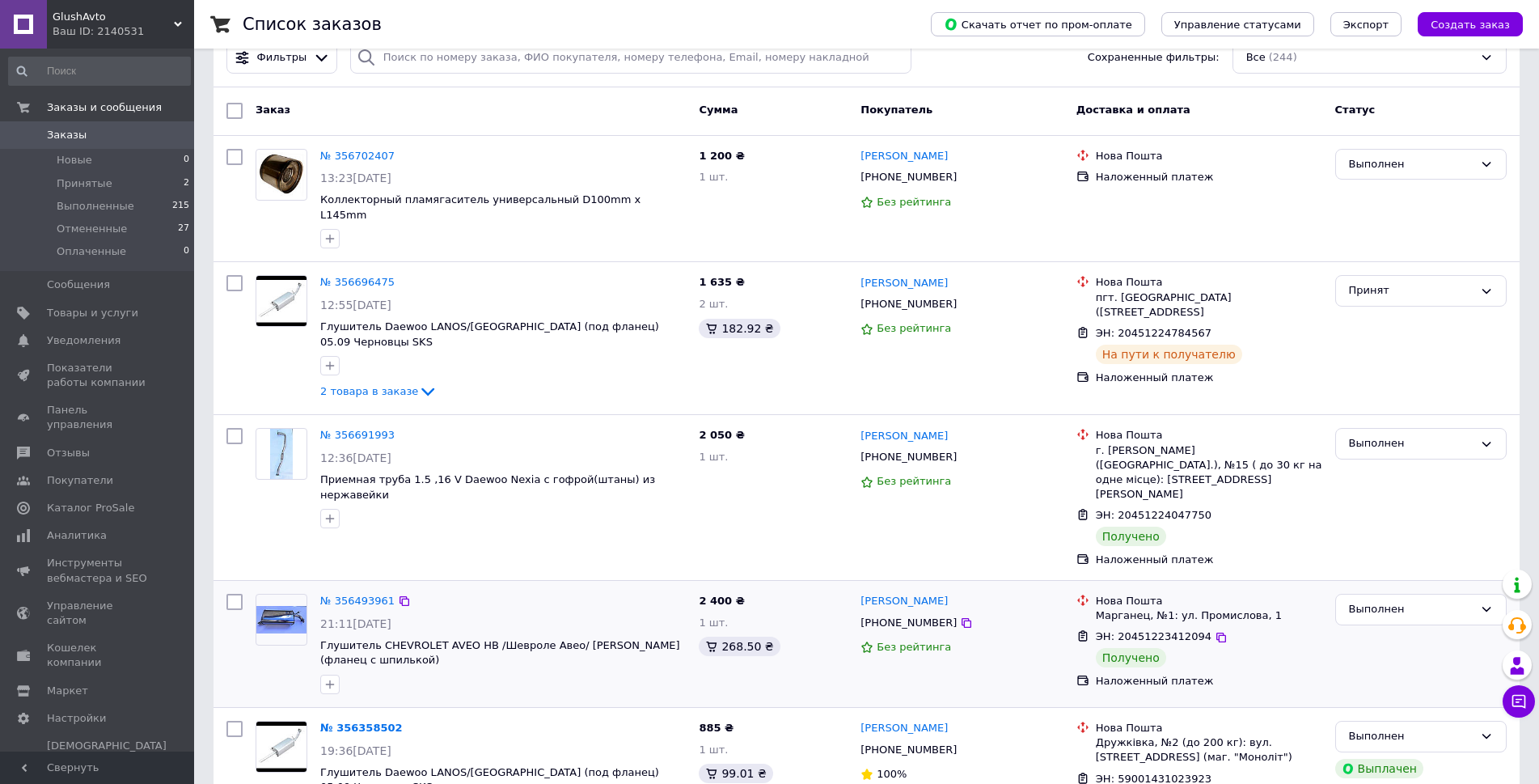
scroll to position [0, 0]
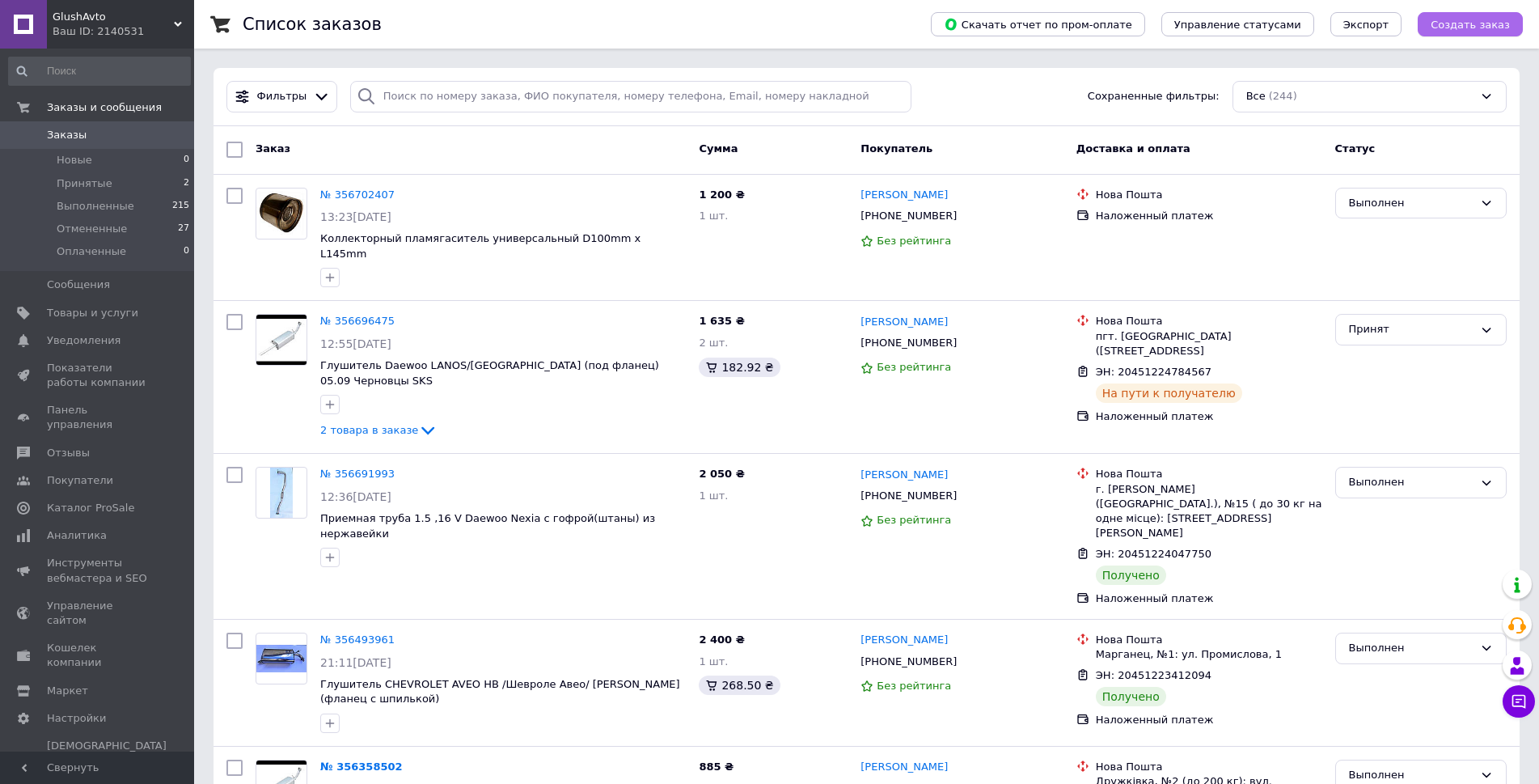
click at [1470, 27] on span "Создать заказ" at bounding box center [1470, 25] width 79 height 12
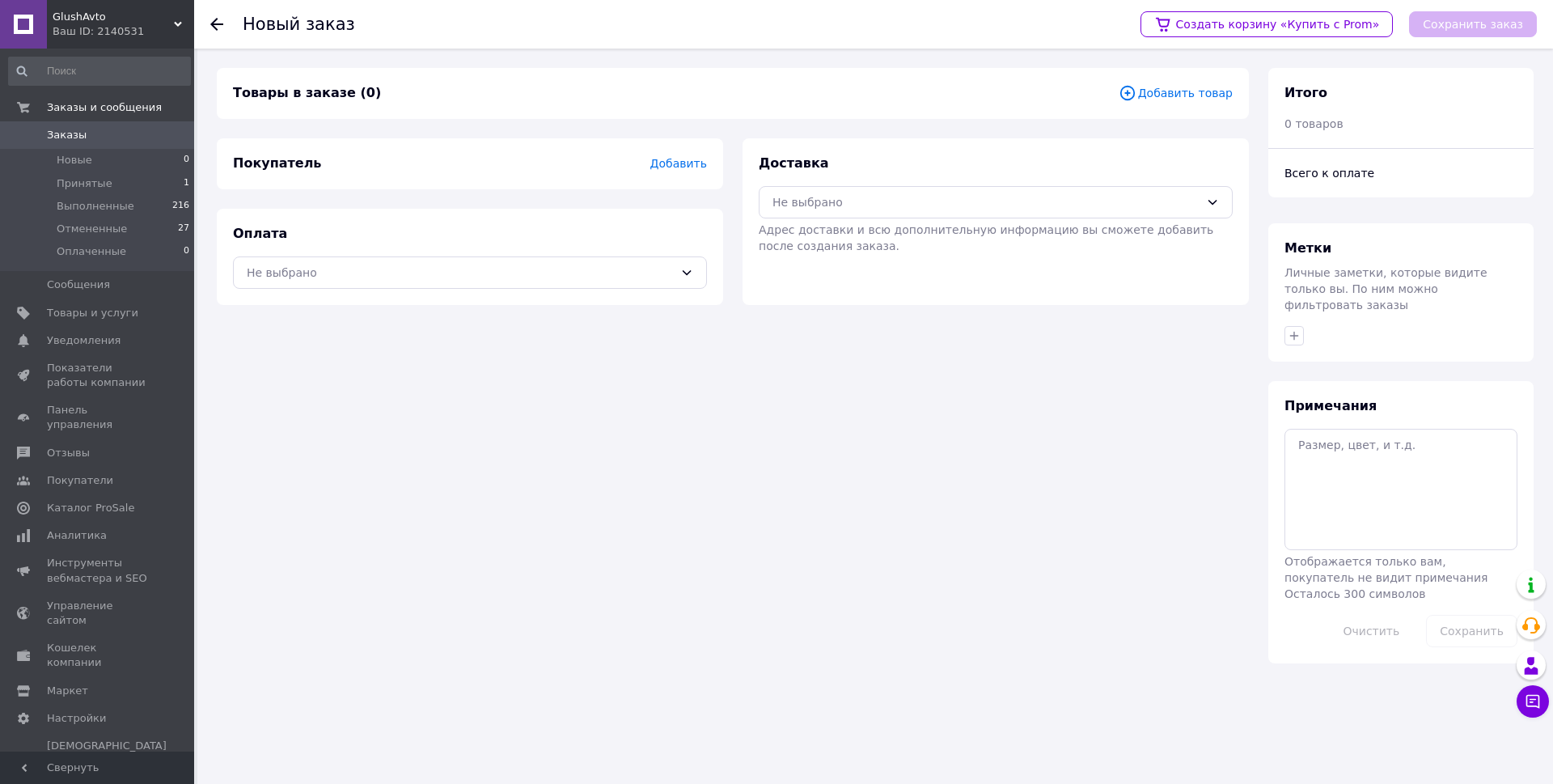
click at [1199, 100] on span "Добавить товар" at bounding box center [1175, 92] width 114 height 18
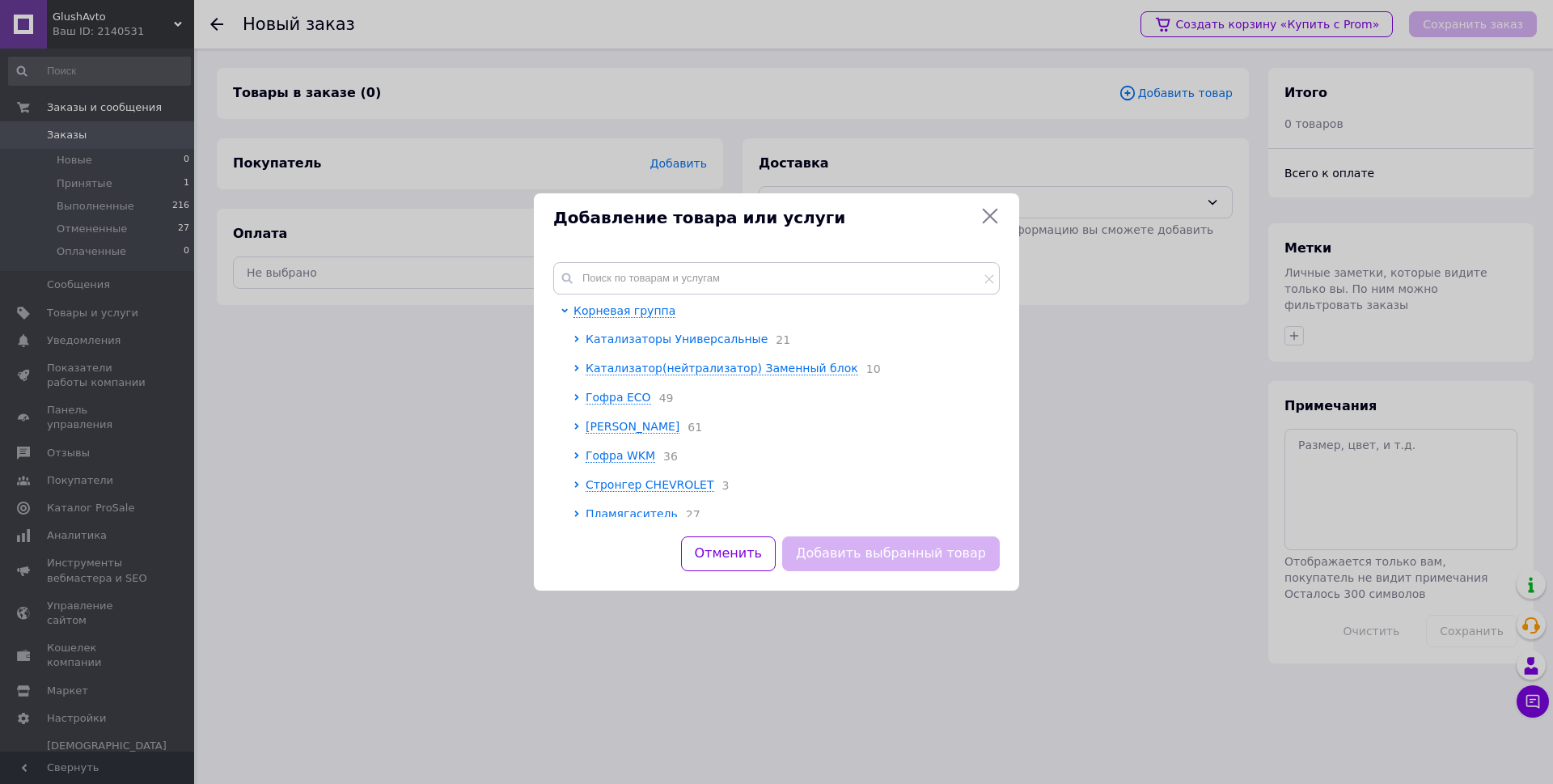
click at [643, 341] on span "Катализаторы Универсальные" at bounding box center [676, 339] width 182 height 13
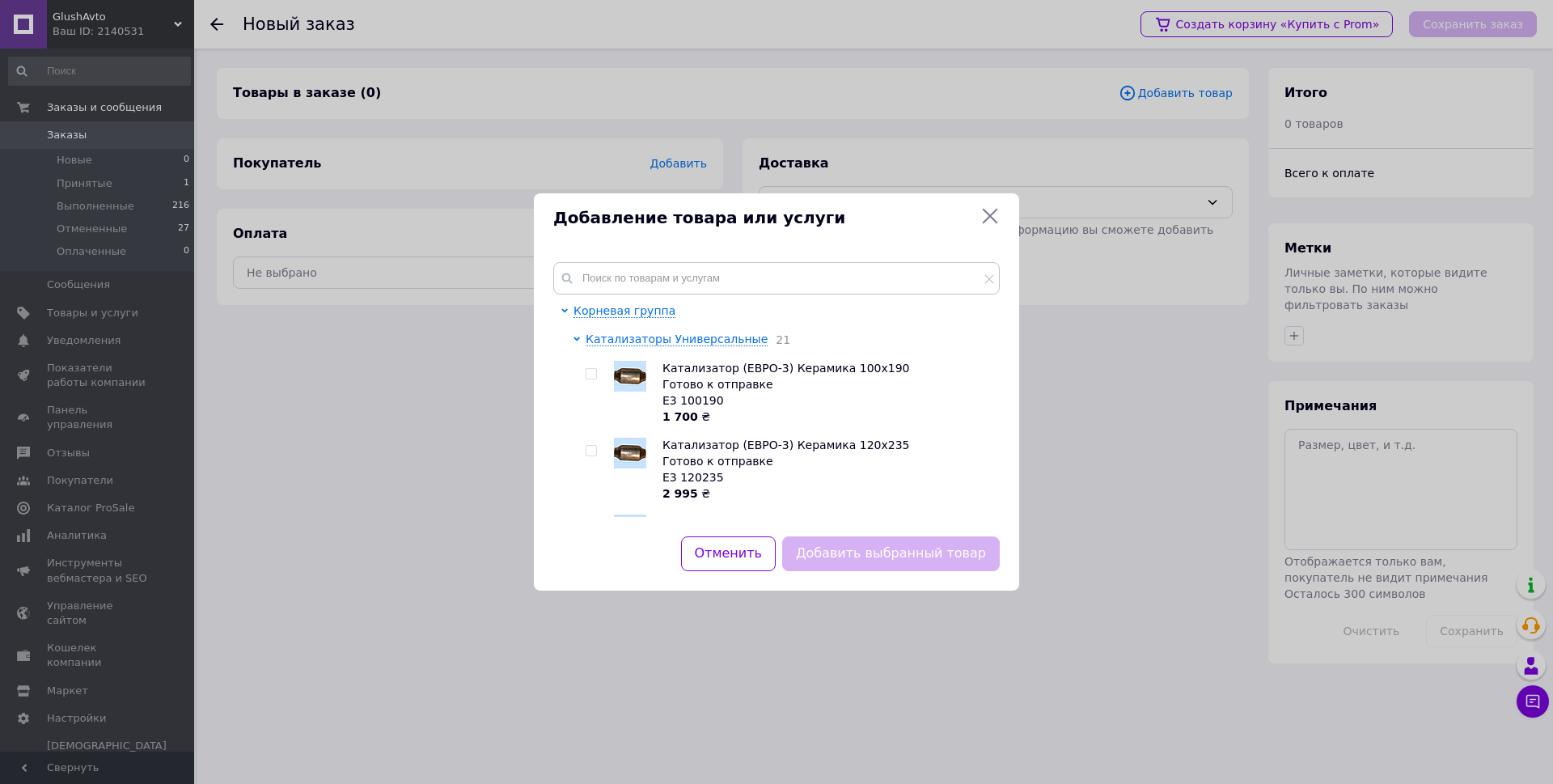
click at [600, 461] on div at bounding box center [593, 469] width 16 height 65
click at [590, 452] on input "checkbox" at bounding box center [590, 450] width 10 height 10
checkbox input "true"
click at [866, 558] on button "Добавить выбранный товар" at bounding box center [891, 553] width 218 height 35
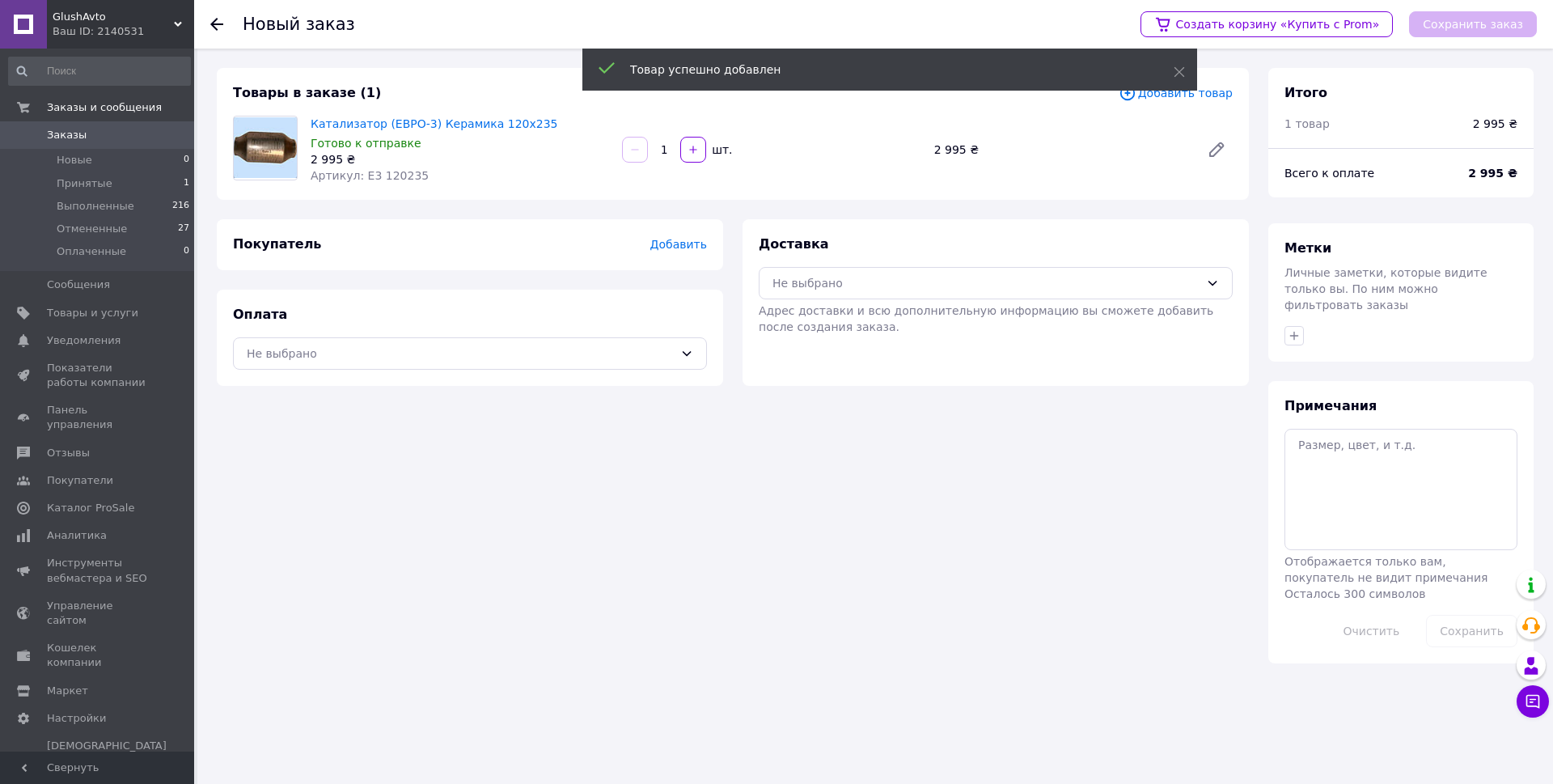
click at [690, 245] on span "Добавить" at bounding box center [678, 245] width 56 height 13
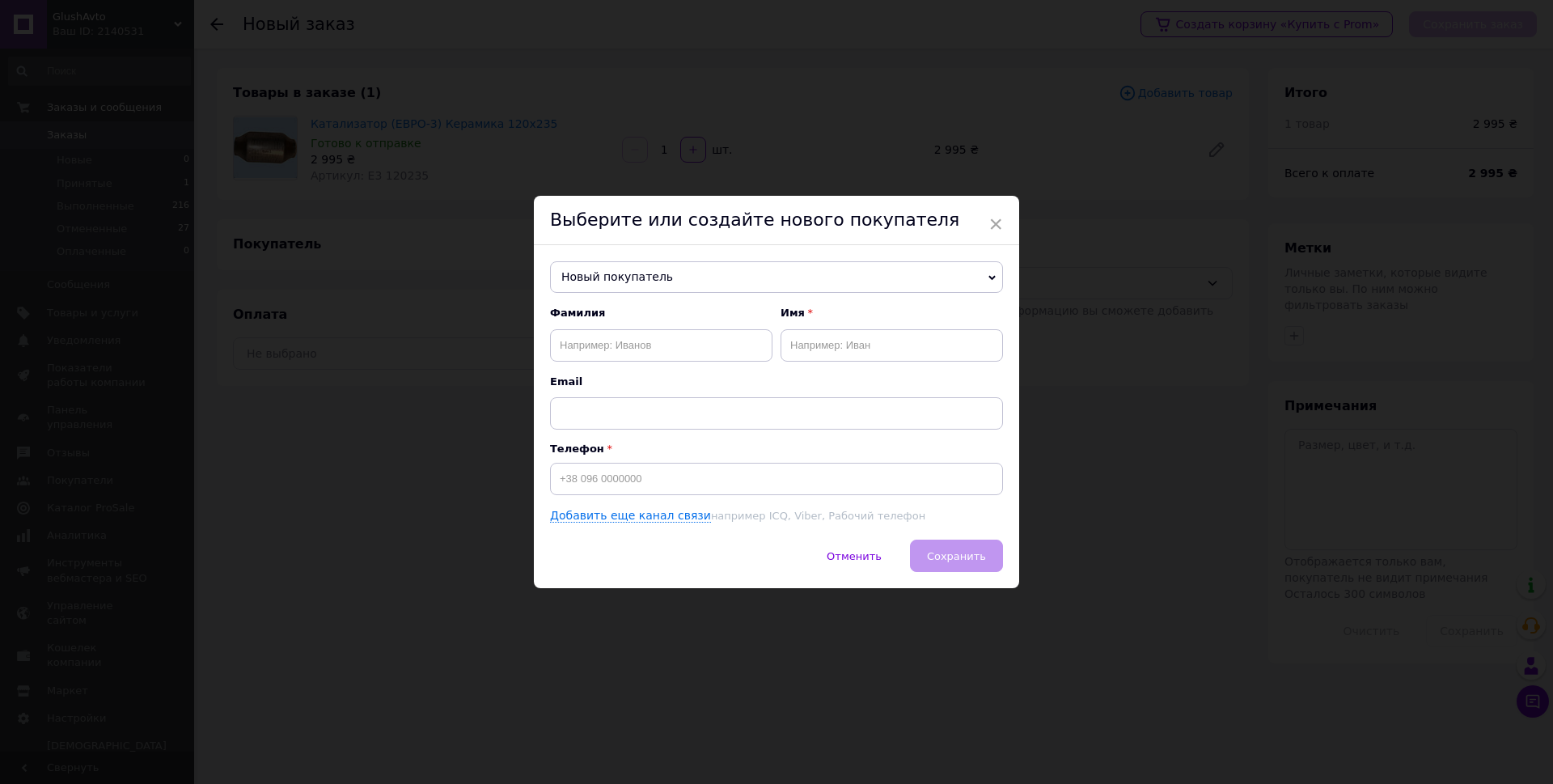
click at [690, 265] on span "Новый покупатель" at bounding box center [776, 278] width 453 height 32
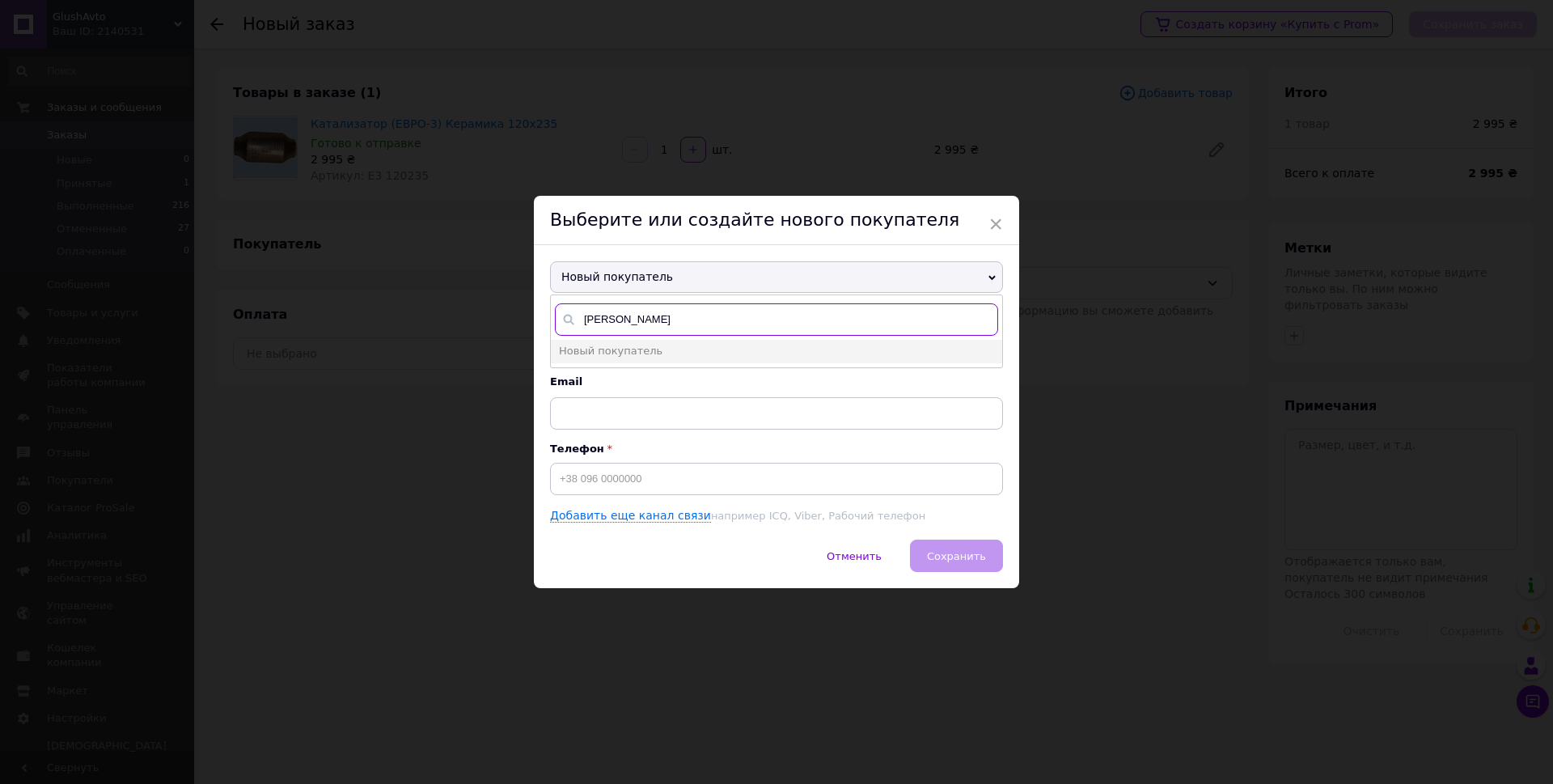
type input "[PERSON_NAME]"
click at [624, 385] on span "Email" at bounding box center [776, 382] width 453 height 14
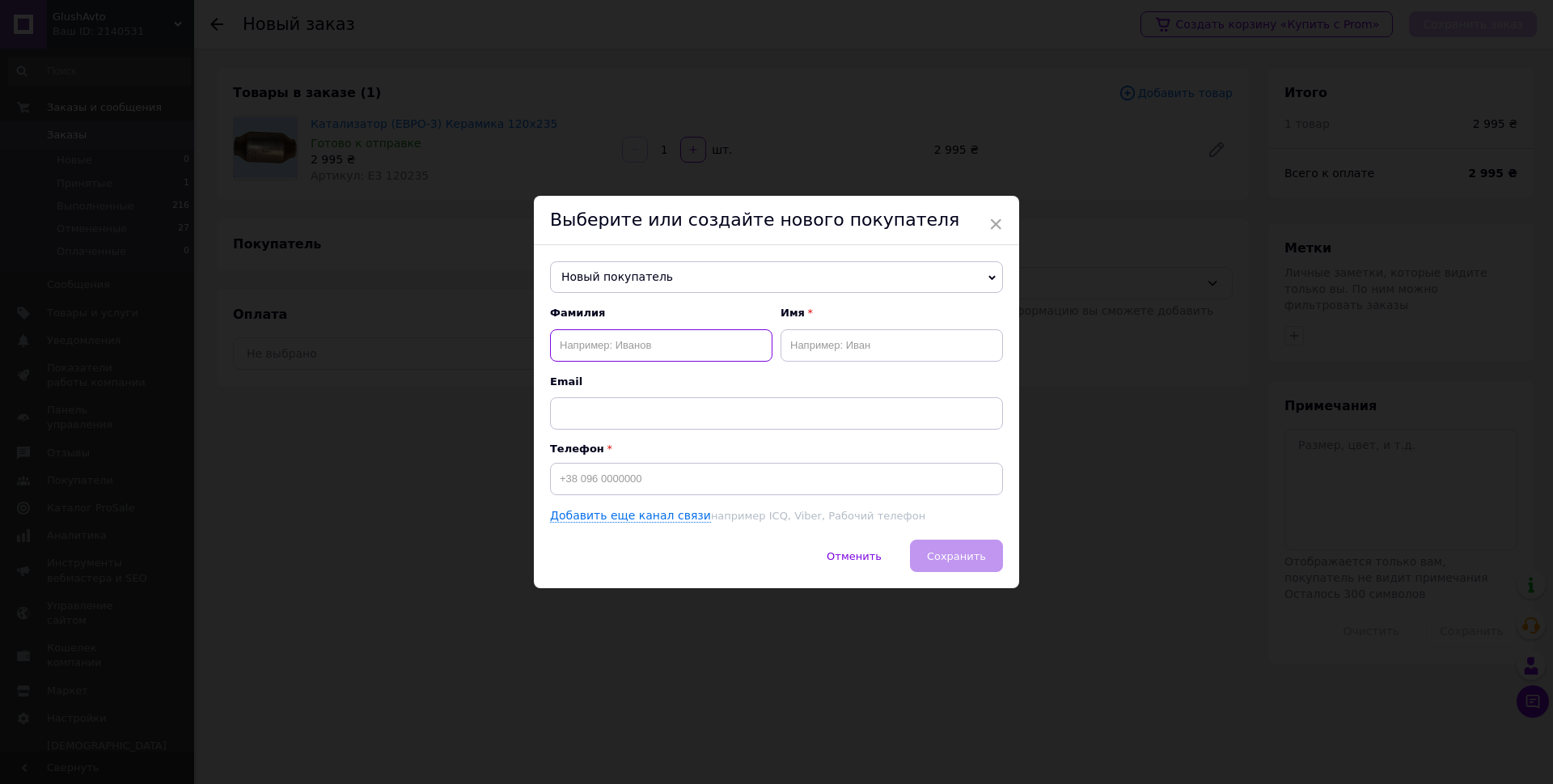
click at [629, 344] on input "text" at bounding box center [661, 345] width 223 height 32
type input "[PERSON_NAME]"
click at [834, 347] on input "text" at bounding box center [892, 345] width 223 height 32
type input "[PERSON_NAME]"
click at [628, 482] on input at bounding box center [776, 479] width 453 height 32
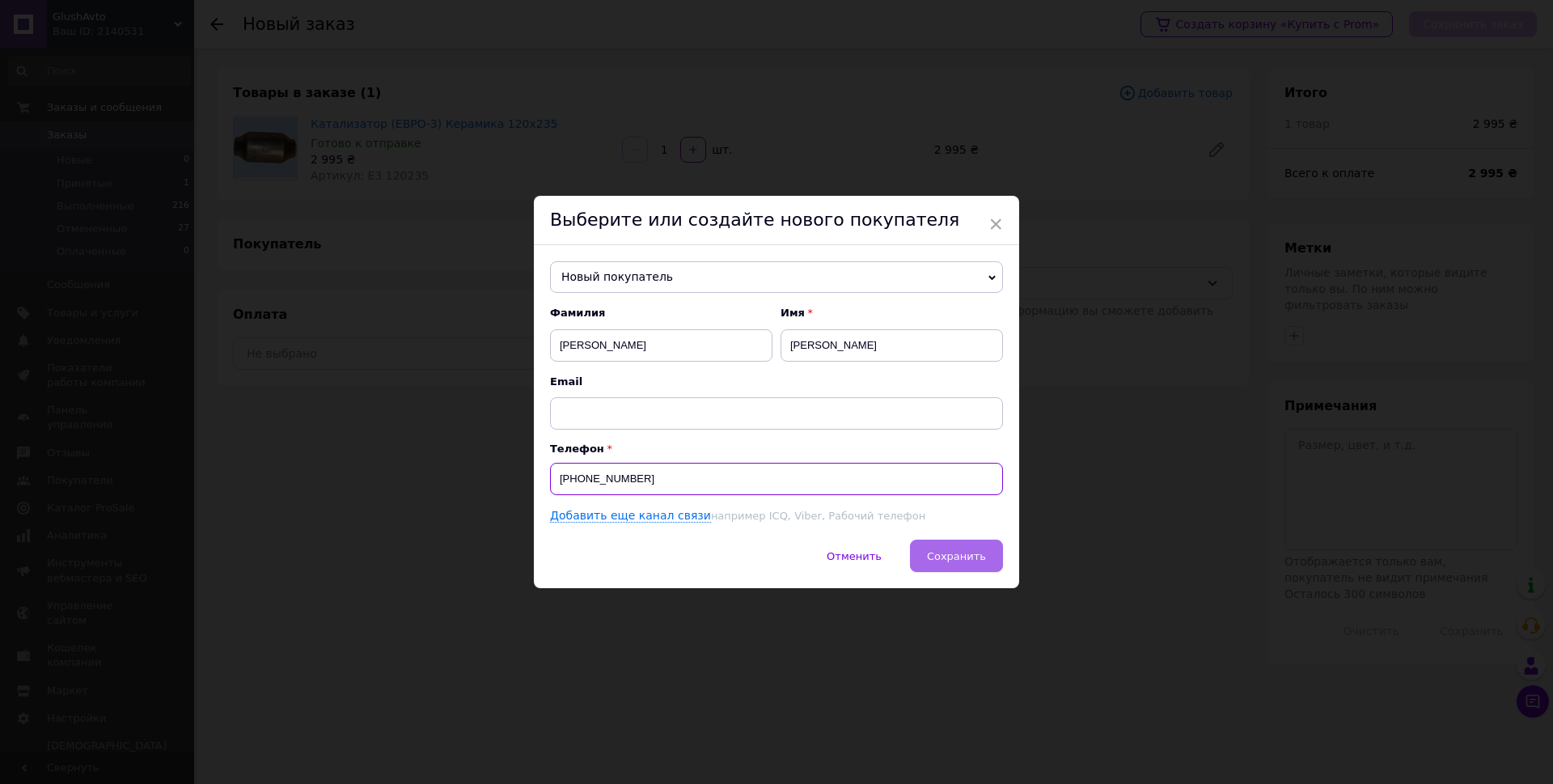
type input "[PHONE_NUMBER]"
click at [944, 558] on span "Сохранить" at bounding box center [956, 556] width 59 height 12
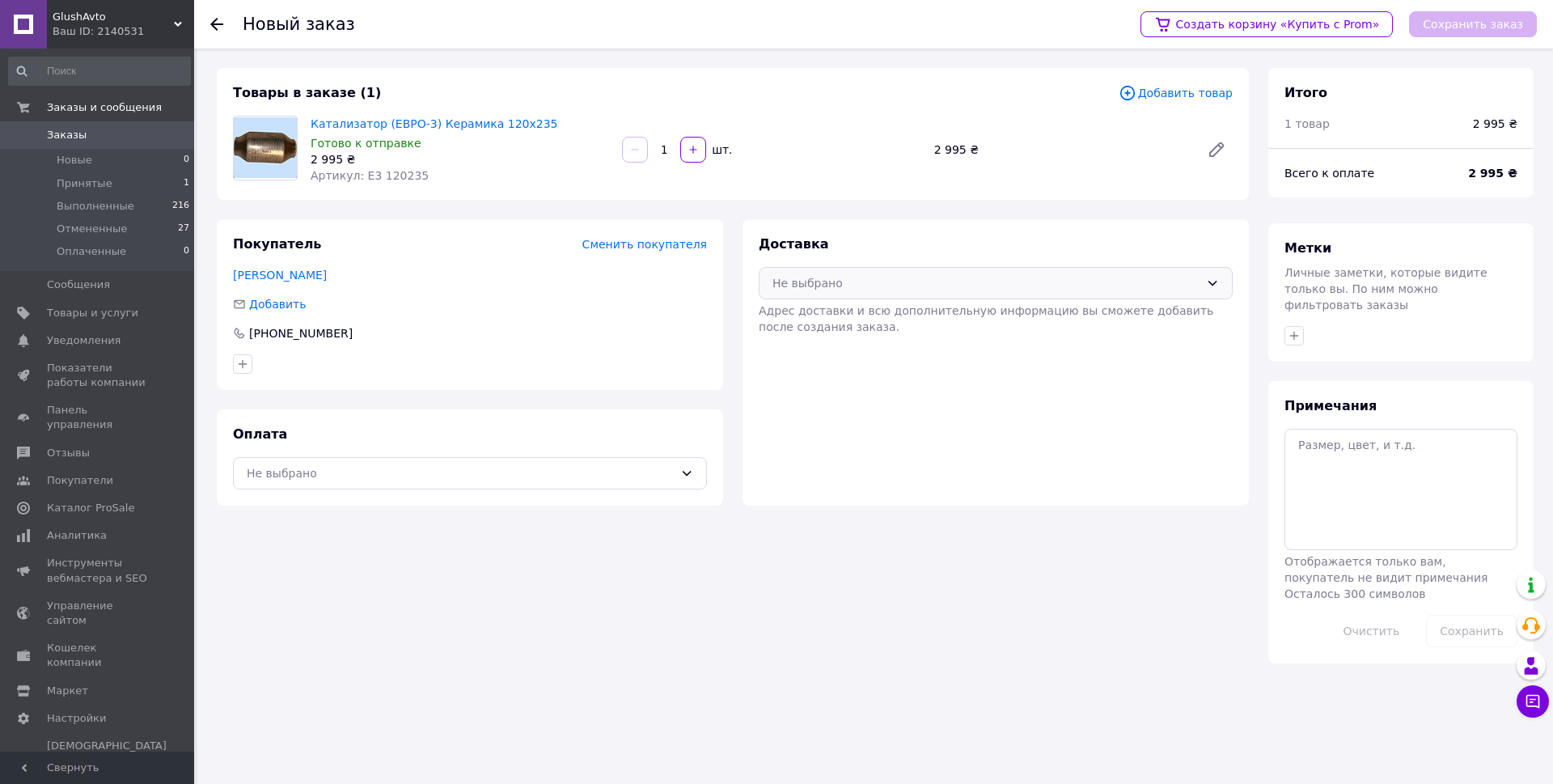
click at [847, 288] on div "Не выбрано" at bounding box center [986, 283] width 427 height 18
click at [839, 377] on span "Нова Пошта (платная)" at bounding box center [1008, 379] width 423 height 16
click at [659, 471] on div "Не выбрано" at bounding box center [460, 473] width 427 height 18
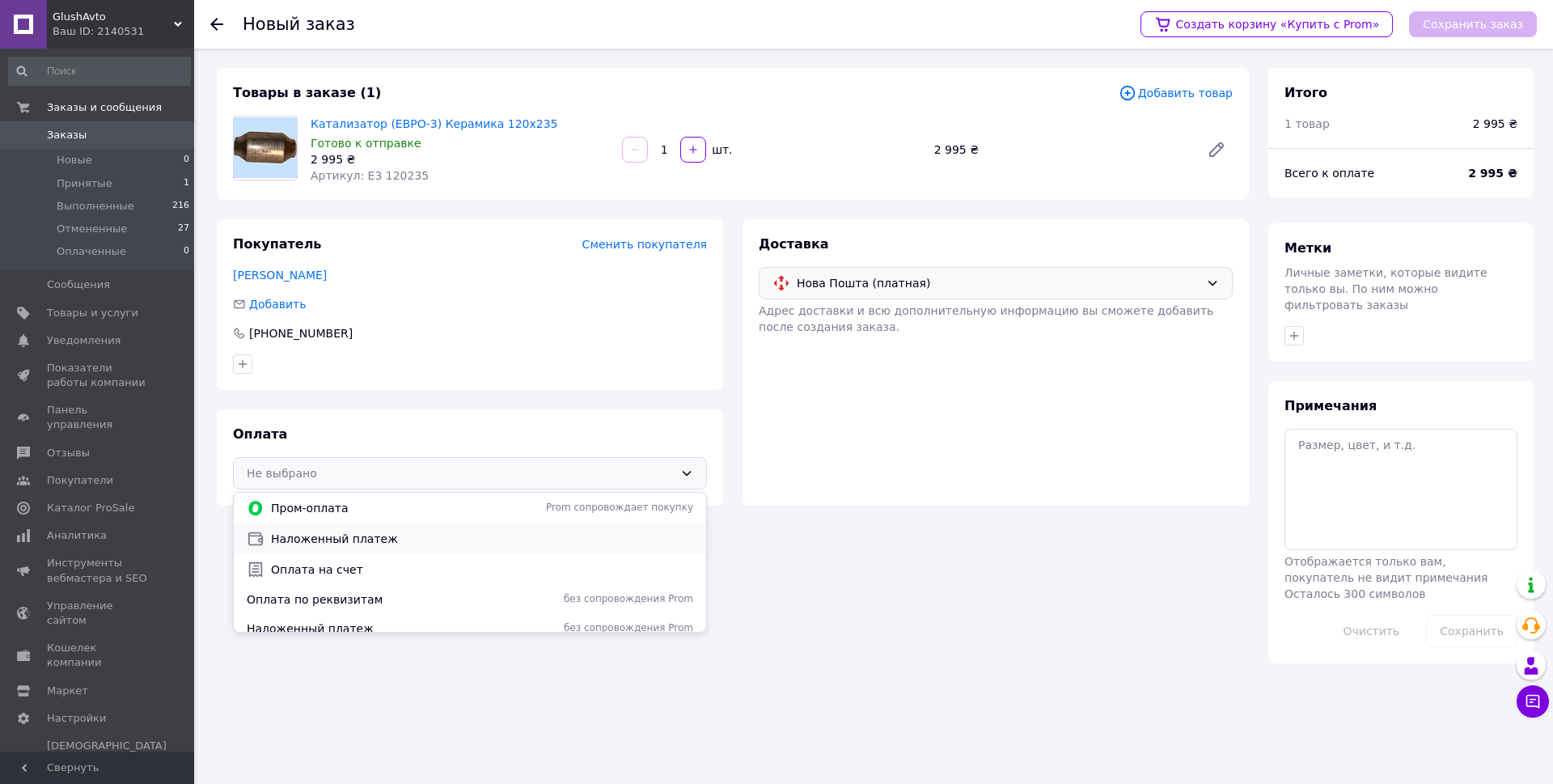
click at [369, 540] on span "Наложенный платеж" at bounding box center [482, 539] width 423 height 16
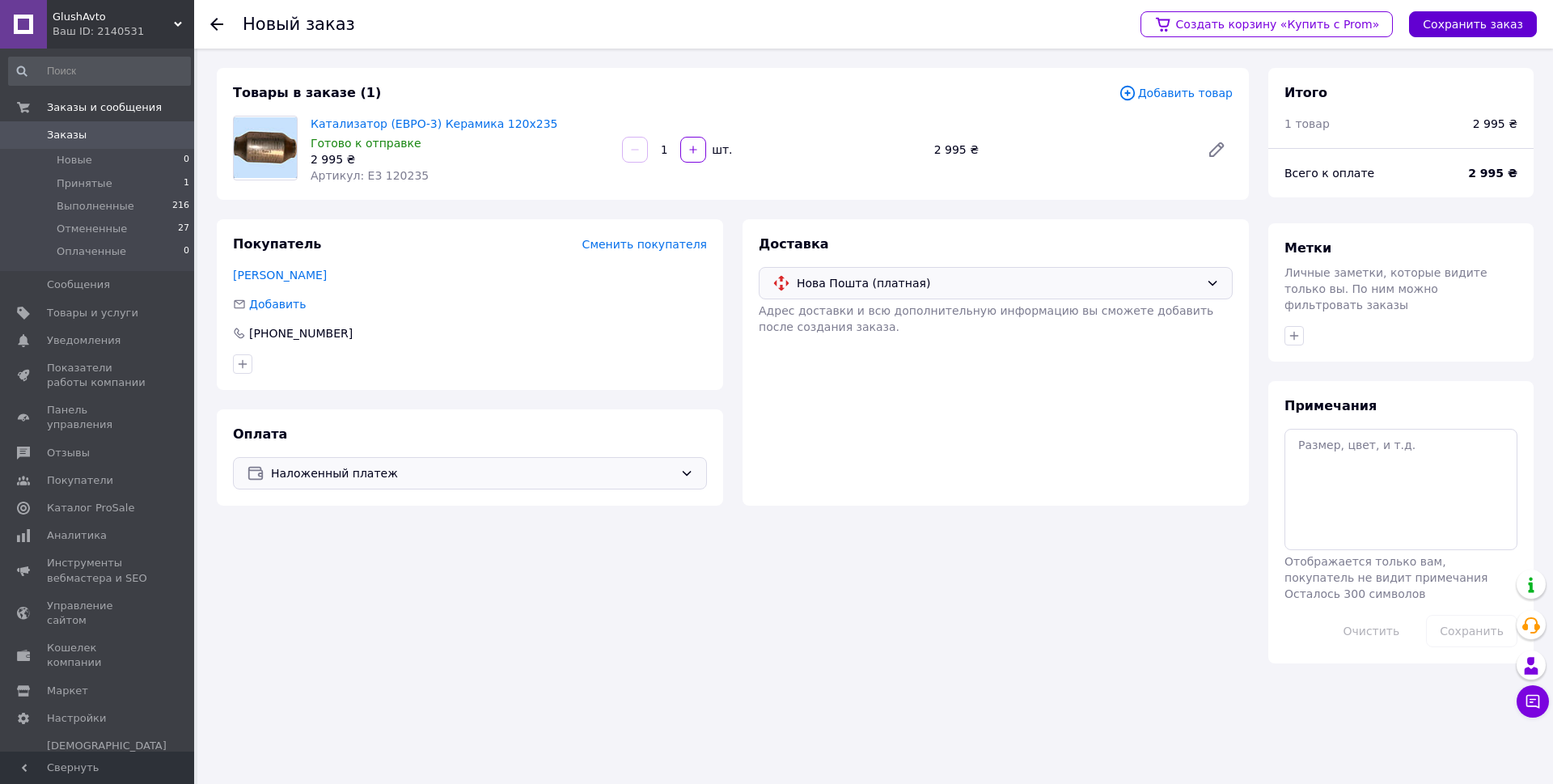
click at [1477, 24] on button "Сохранить заказ" at bounding box center [1473, 24] width 128 height 26
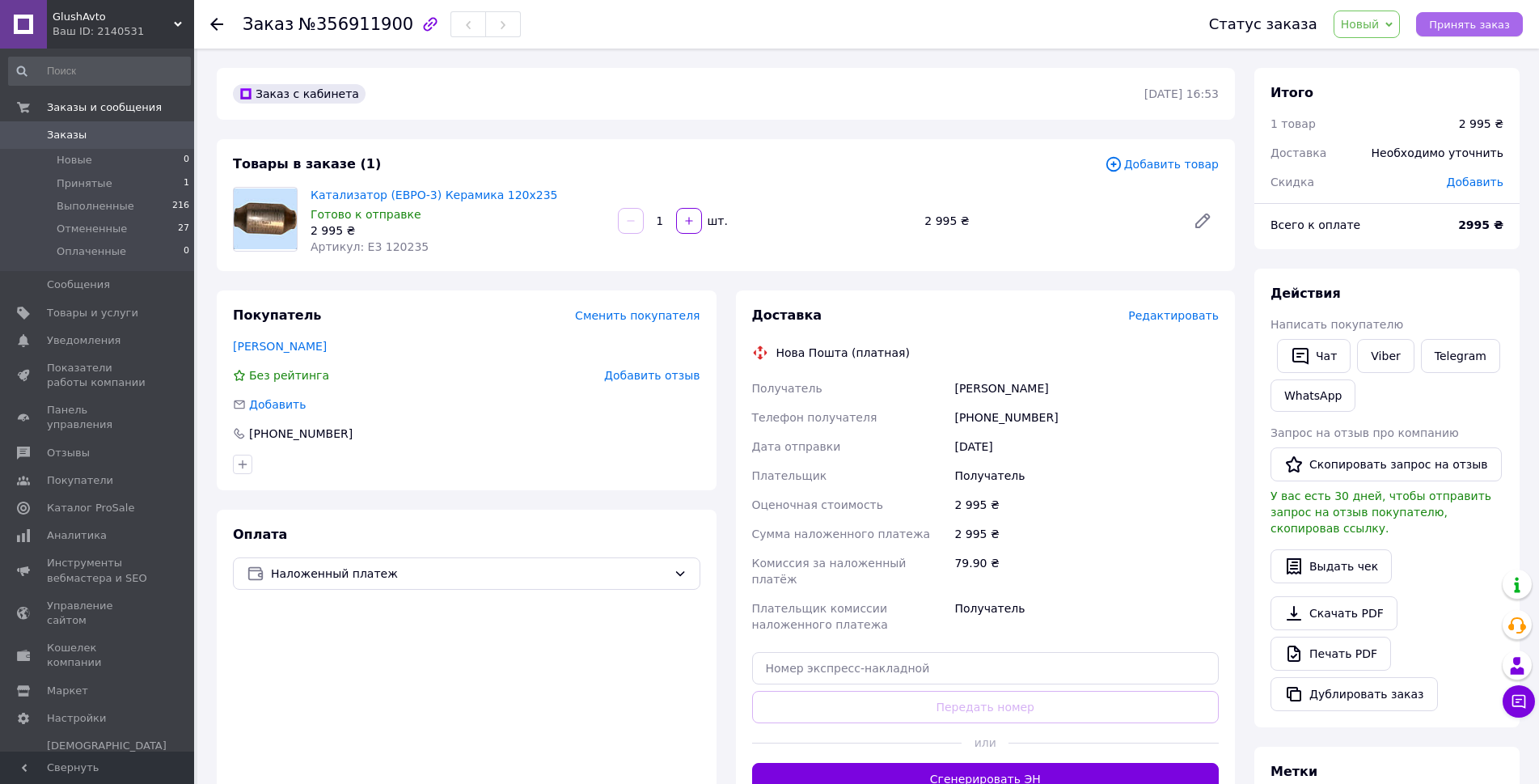
click at [1488, 25] on span "Принять заказ" at bounding box center [1470, 25] width 81 height 12
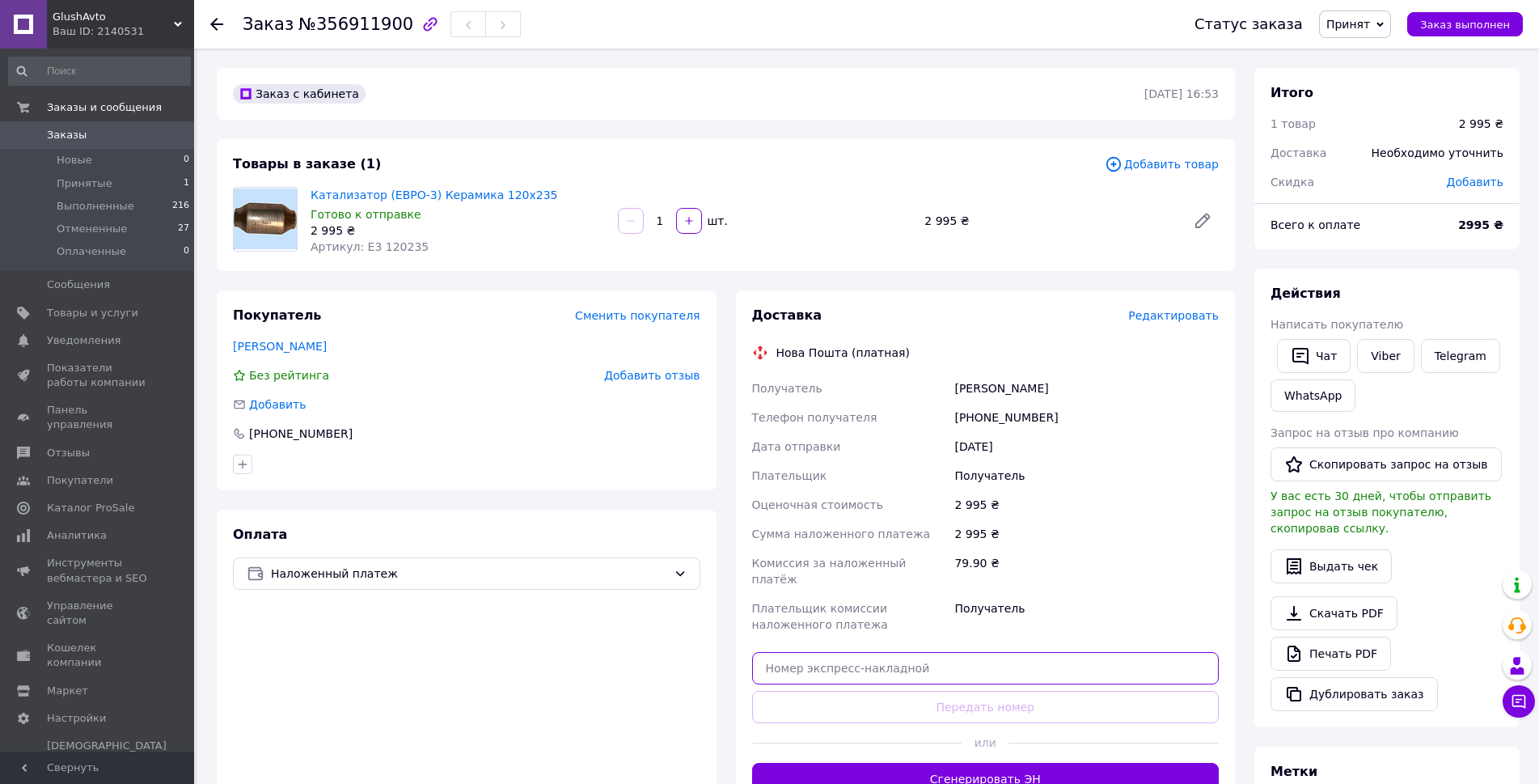
paste input "20451224714841"
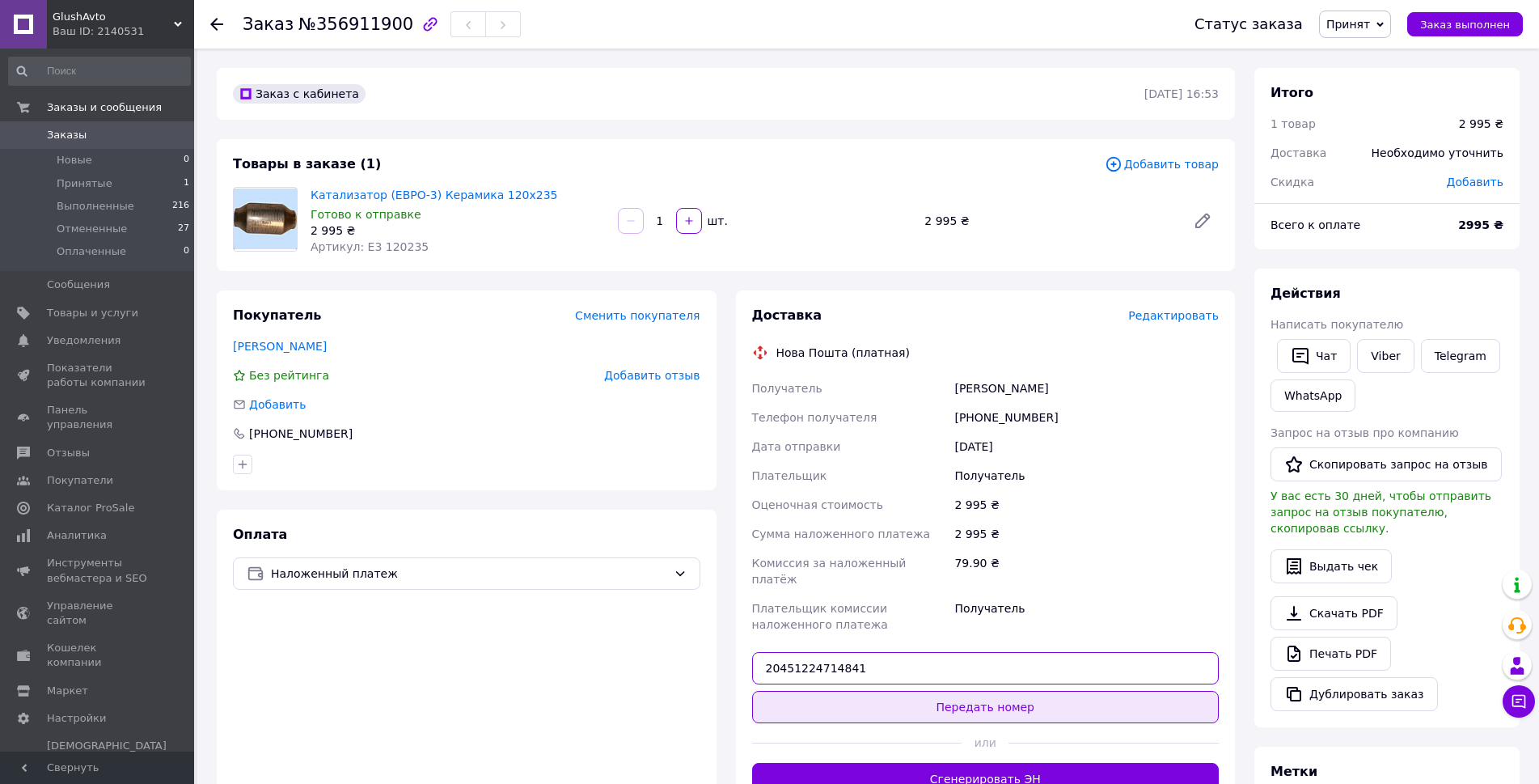
type input "20451224714841"
click at [917, 691] on button "Передать номер" at bounding box center [985, 707] width 467 height 32
click at [919, 696] on button "Передать номер" at bounding box center [985, 707] width 467 height 32
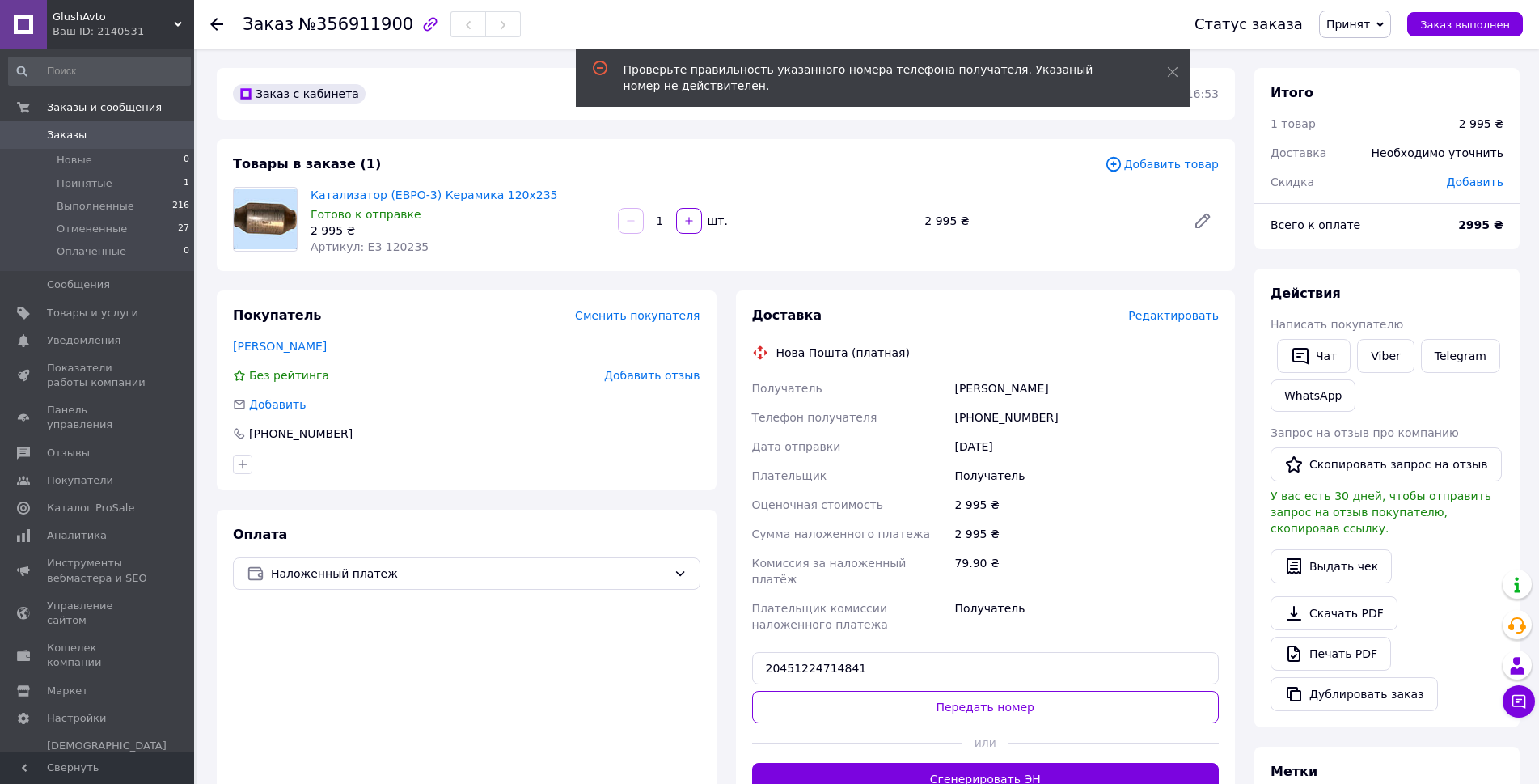
click at [217, 24] on use at bounding box center [217, 25] width 13 height 13
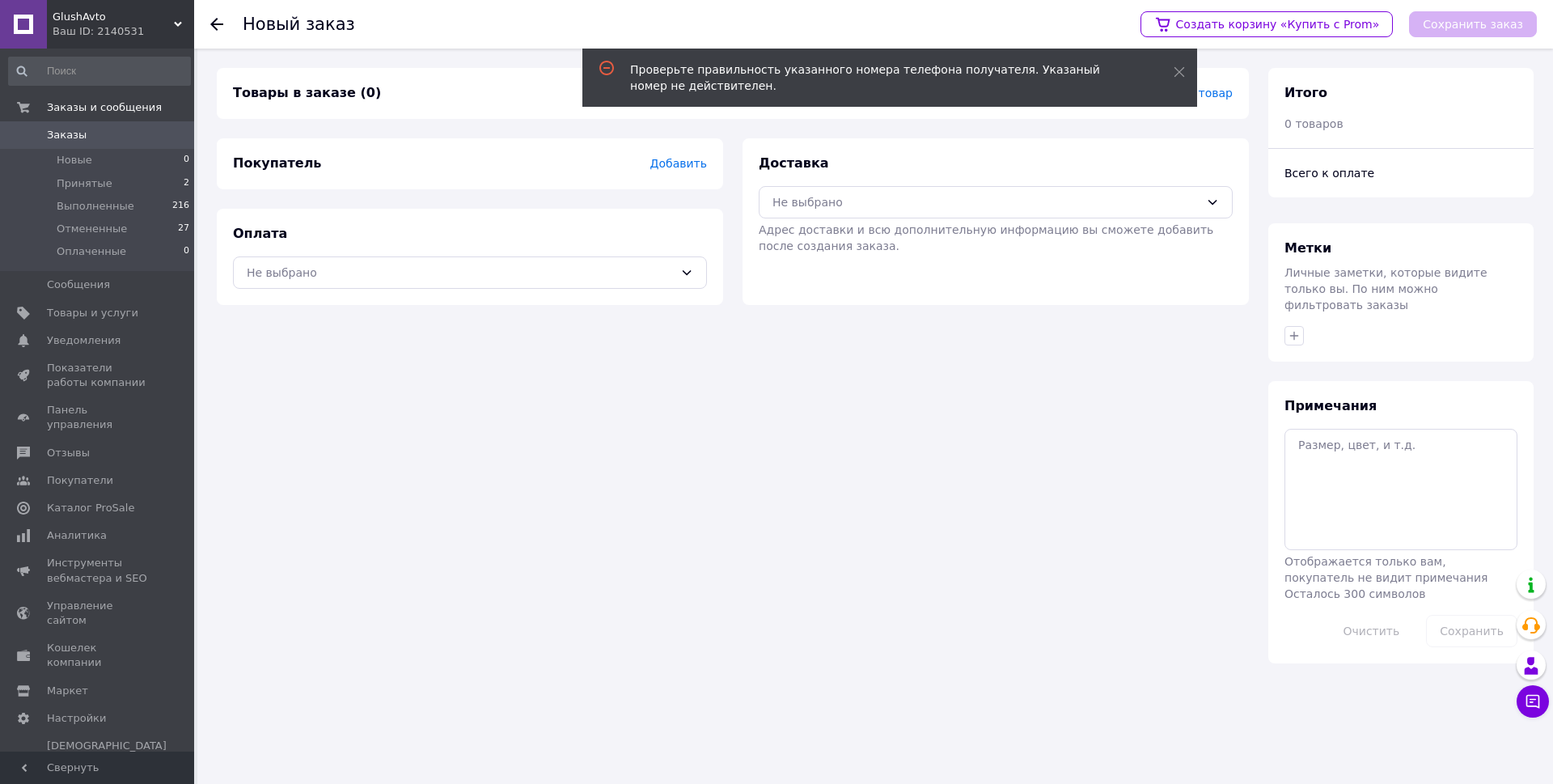
click at [217, 26] on icon at bounding box center [217, 25] width 13 height 13
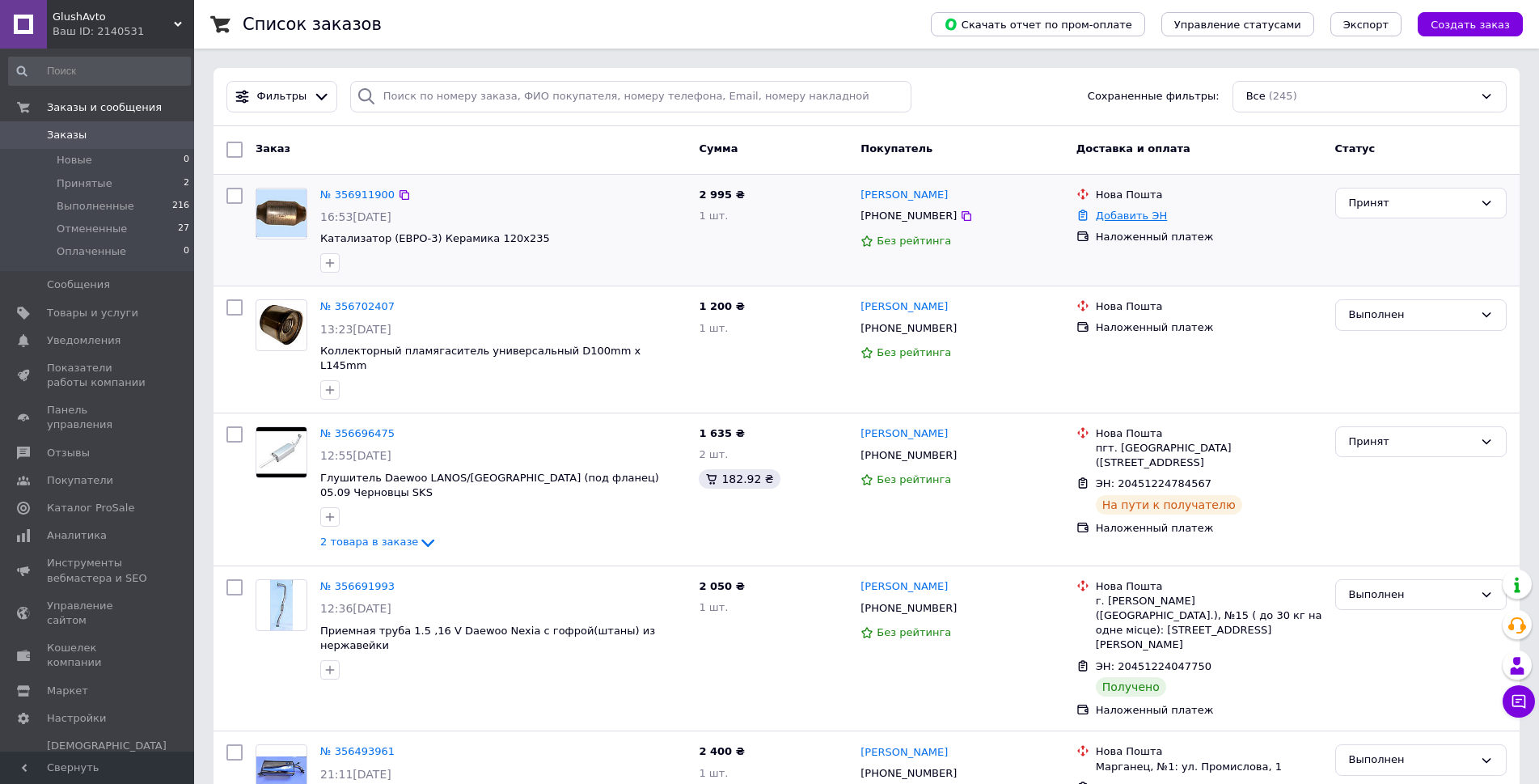
click at [1135, 212] on link "Добавить ЭН" at bounding box center [1132, 215] width 71 height 12
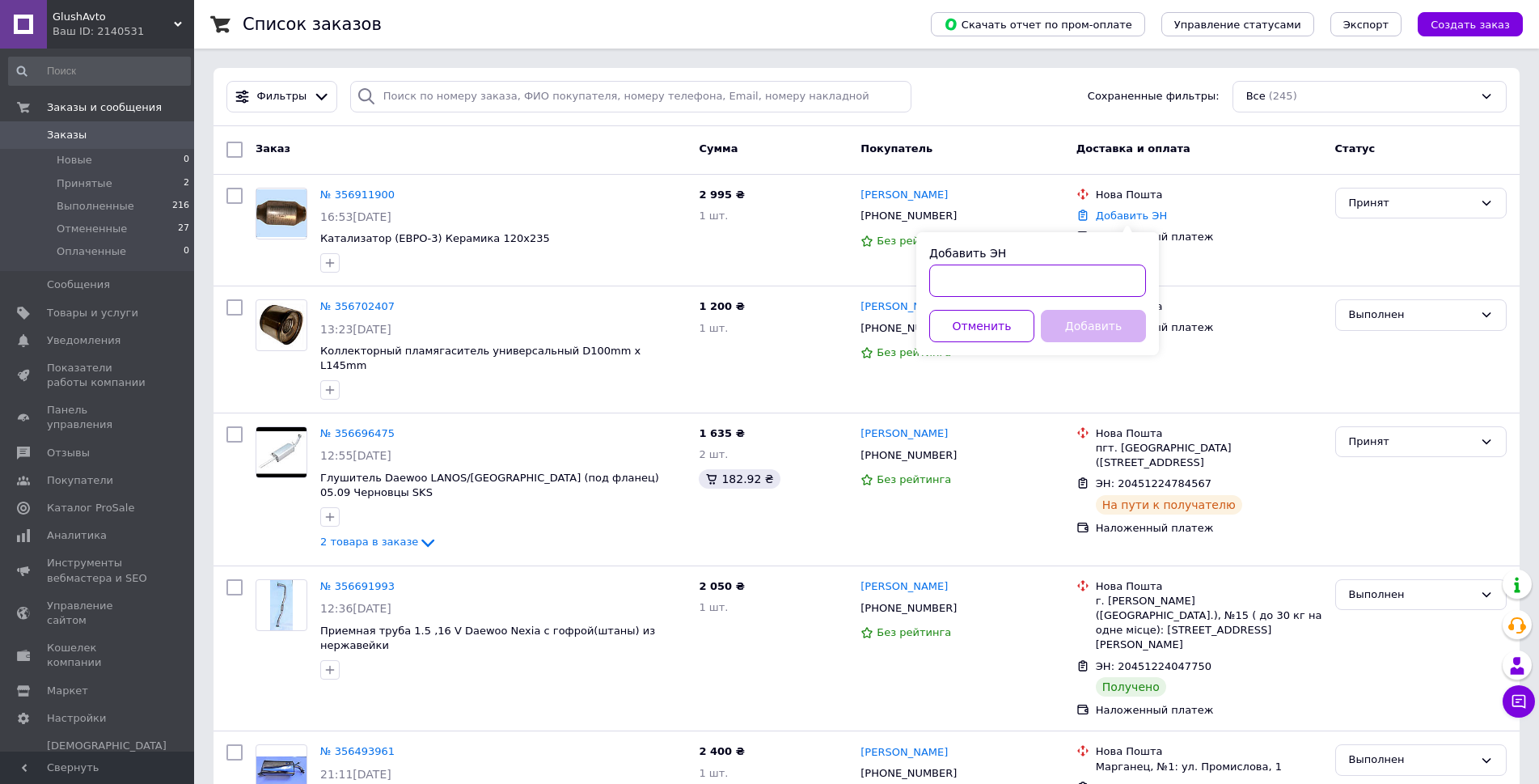
paste input "20451224714841"
type input "20451224714841"
click at [1094, 336] on button "Добавить" at bounding box center [1094, 326] width 105 height 32
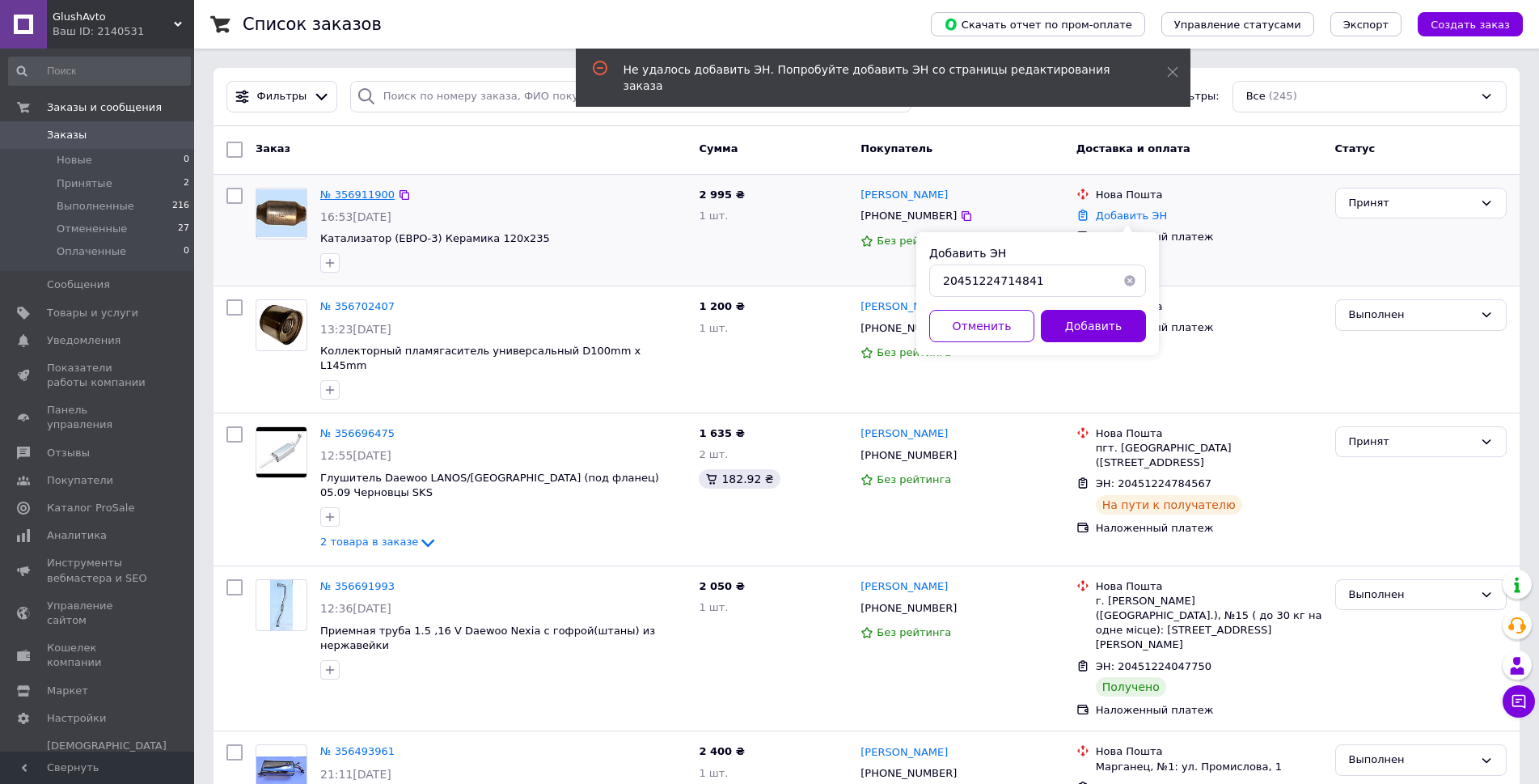
click at [348, 192] on link "№ 356911900" at bounding box center [358, 194] width 74 height 12
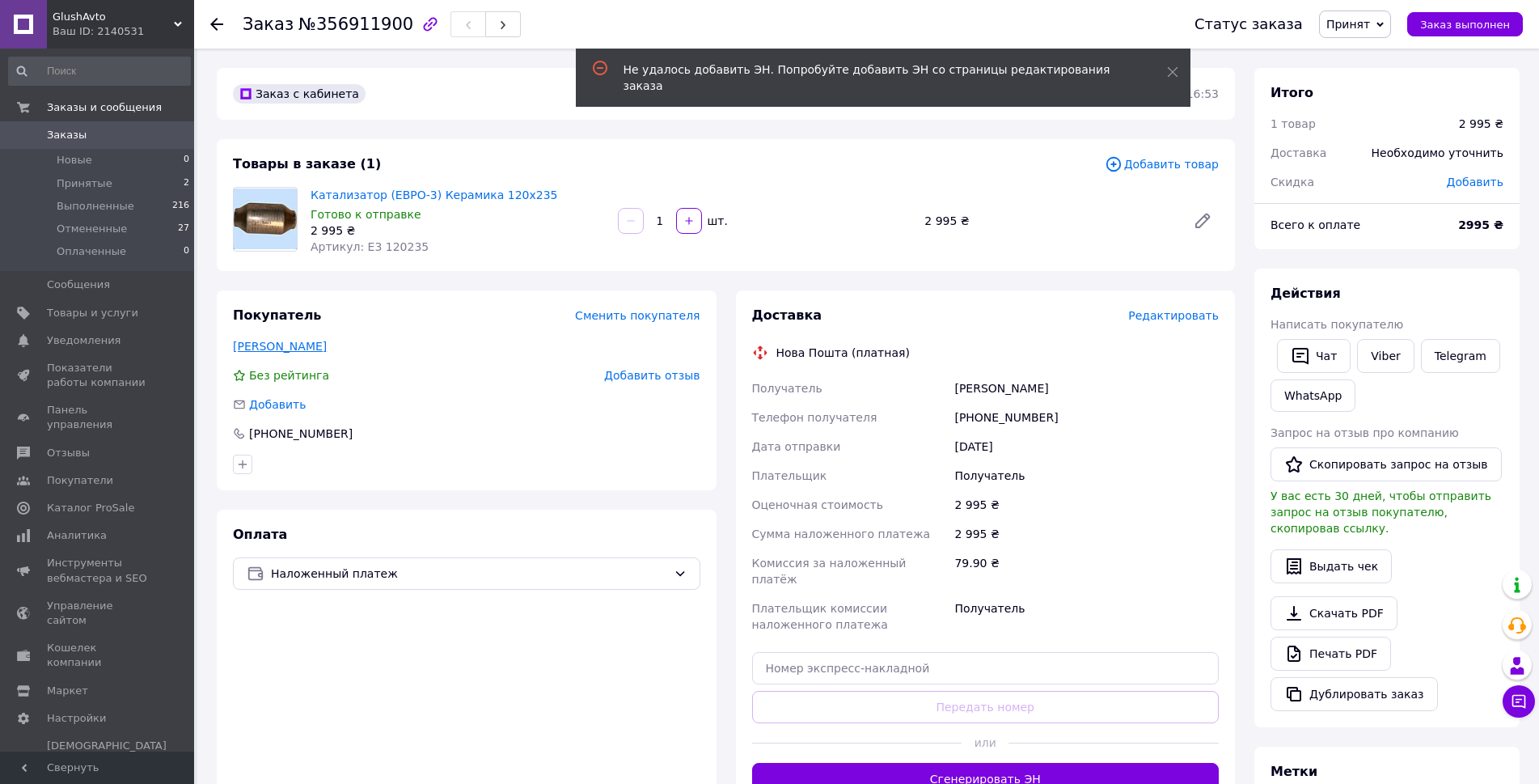
click at [299, 352] on link "[PERSON_NAME]" at bounding box center [280, 346] width 94 height 13
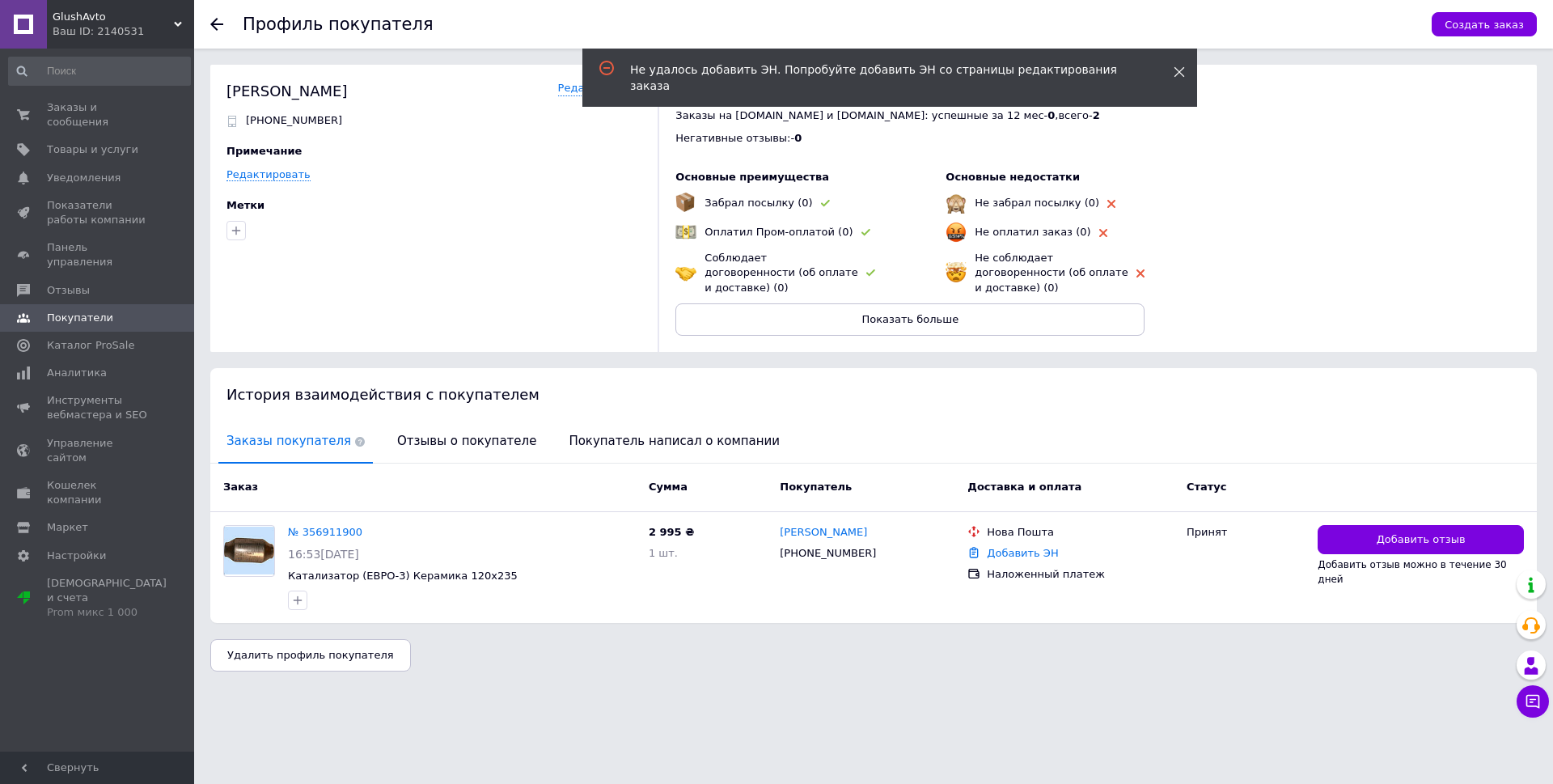
click at [1177, 68] on icon at bounding box center [1179, 72] width 11 height 11
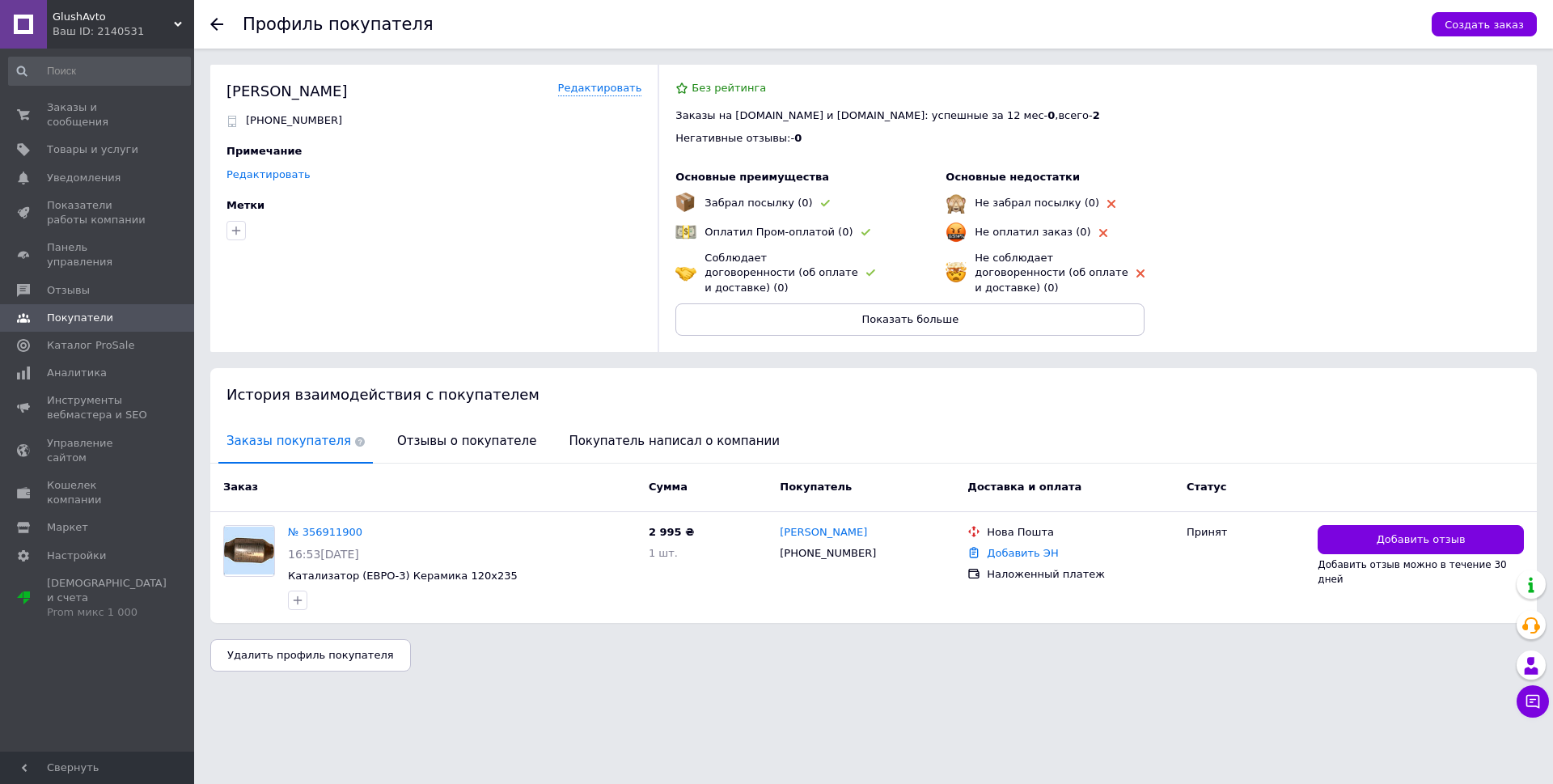
click at [281, 175] on link "Редактировать" at bounding box center [268, 175] width 84 height 13
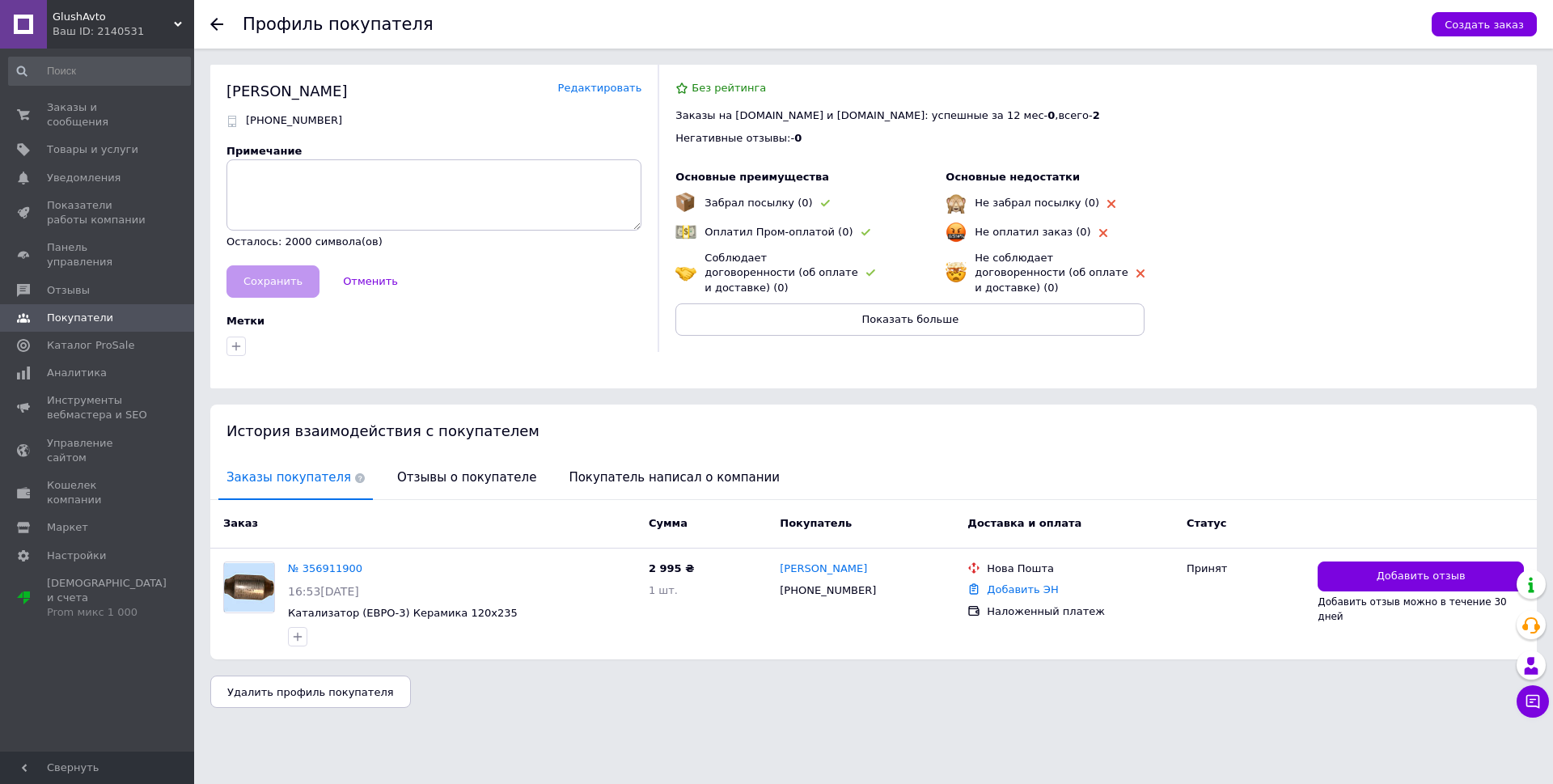
click at [629, 84] on link "Редактировать" at bounding box center [600, 88] width 84 height 15
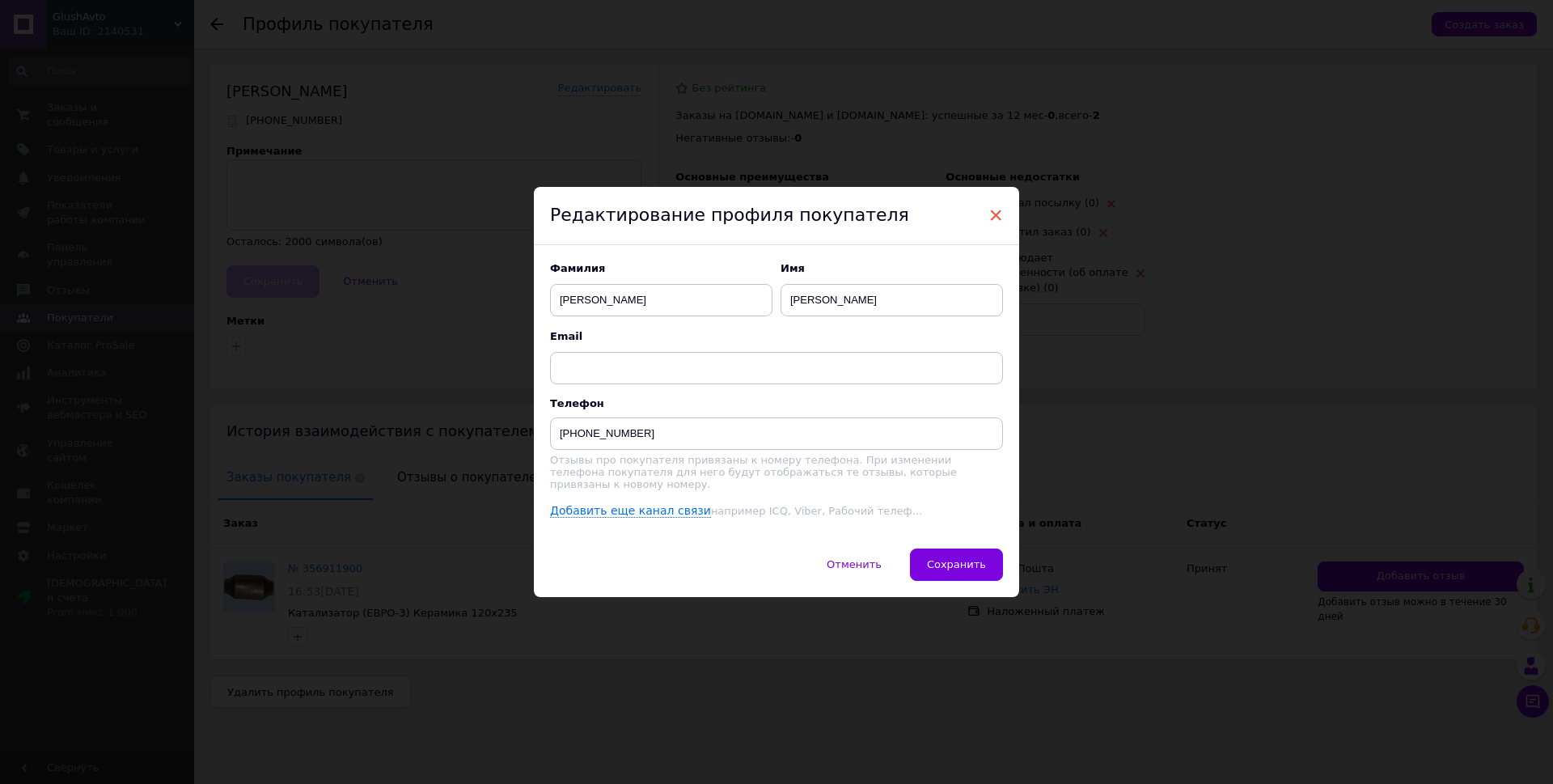
click at [995, 218] on span "×" at bounding box center [995, 215] width 14 height 28
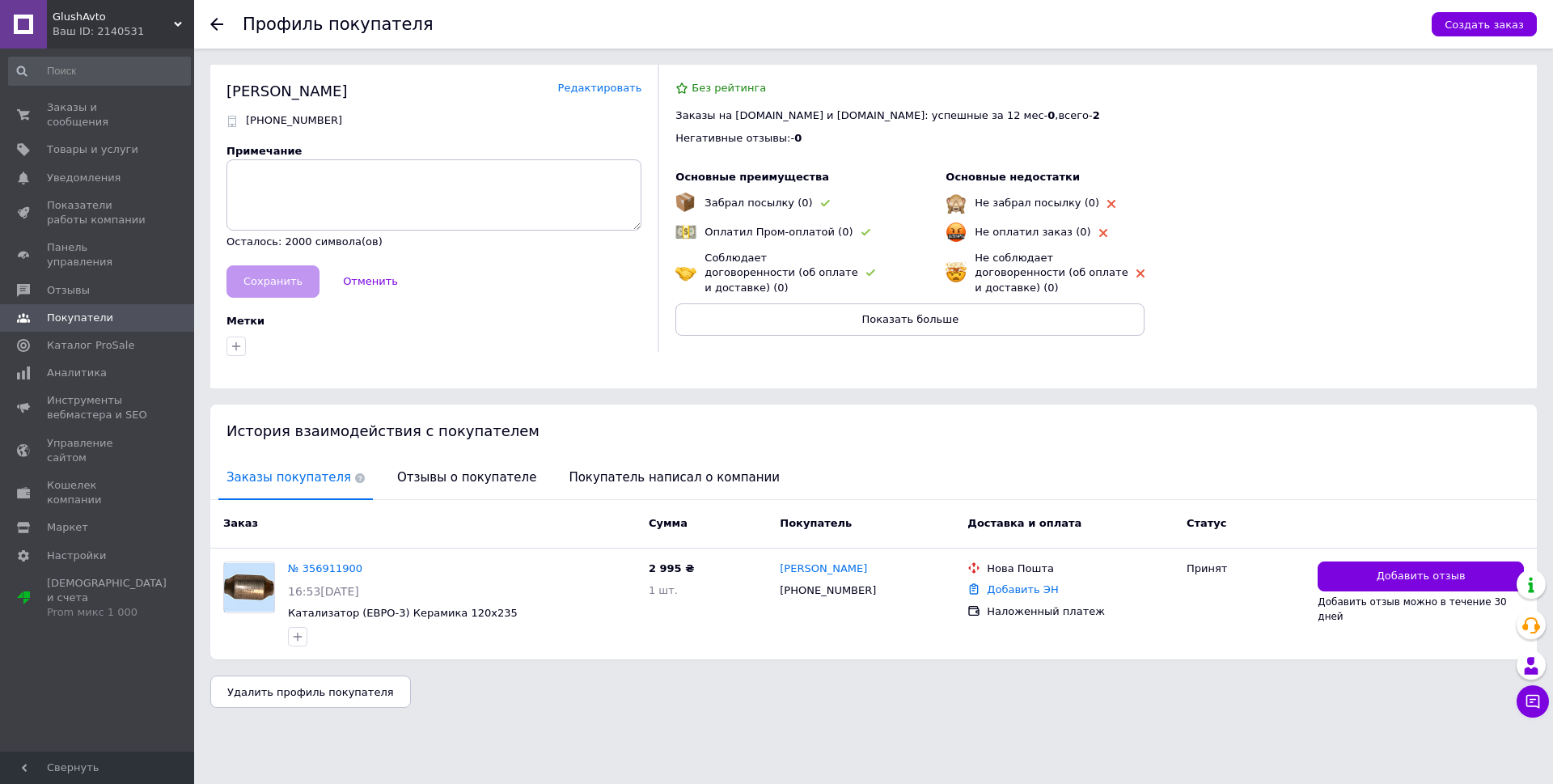
click at [604, 87] on link "Редактировать" at bounding box center [600, 88] width 84 height 15
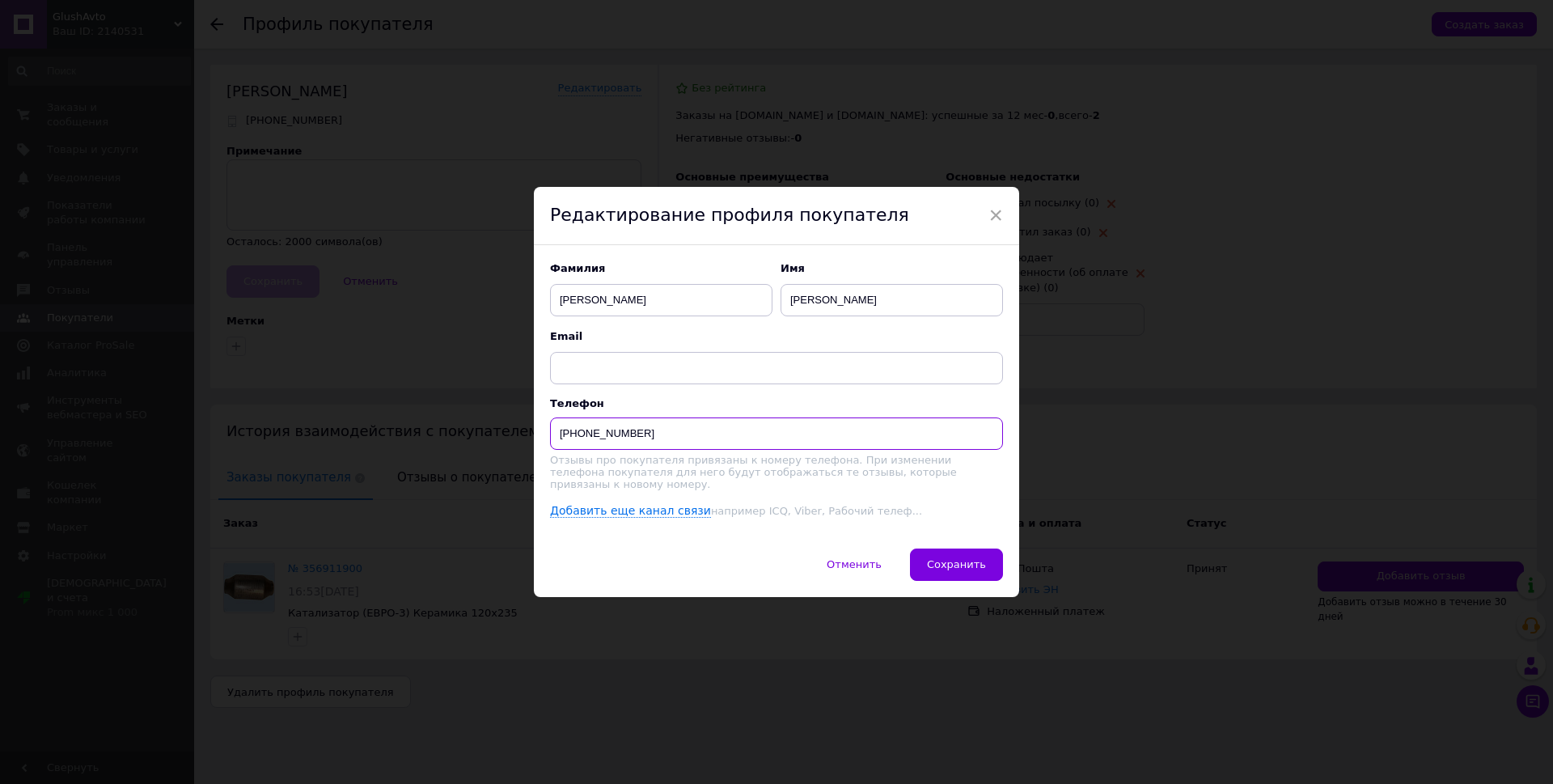
click at [606, 439] on input "[PHONE_NUMBER]" at bounding box center [776, 434] width 453 height 32
type input "[PHONE_NUMBER]"
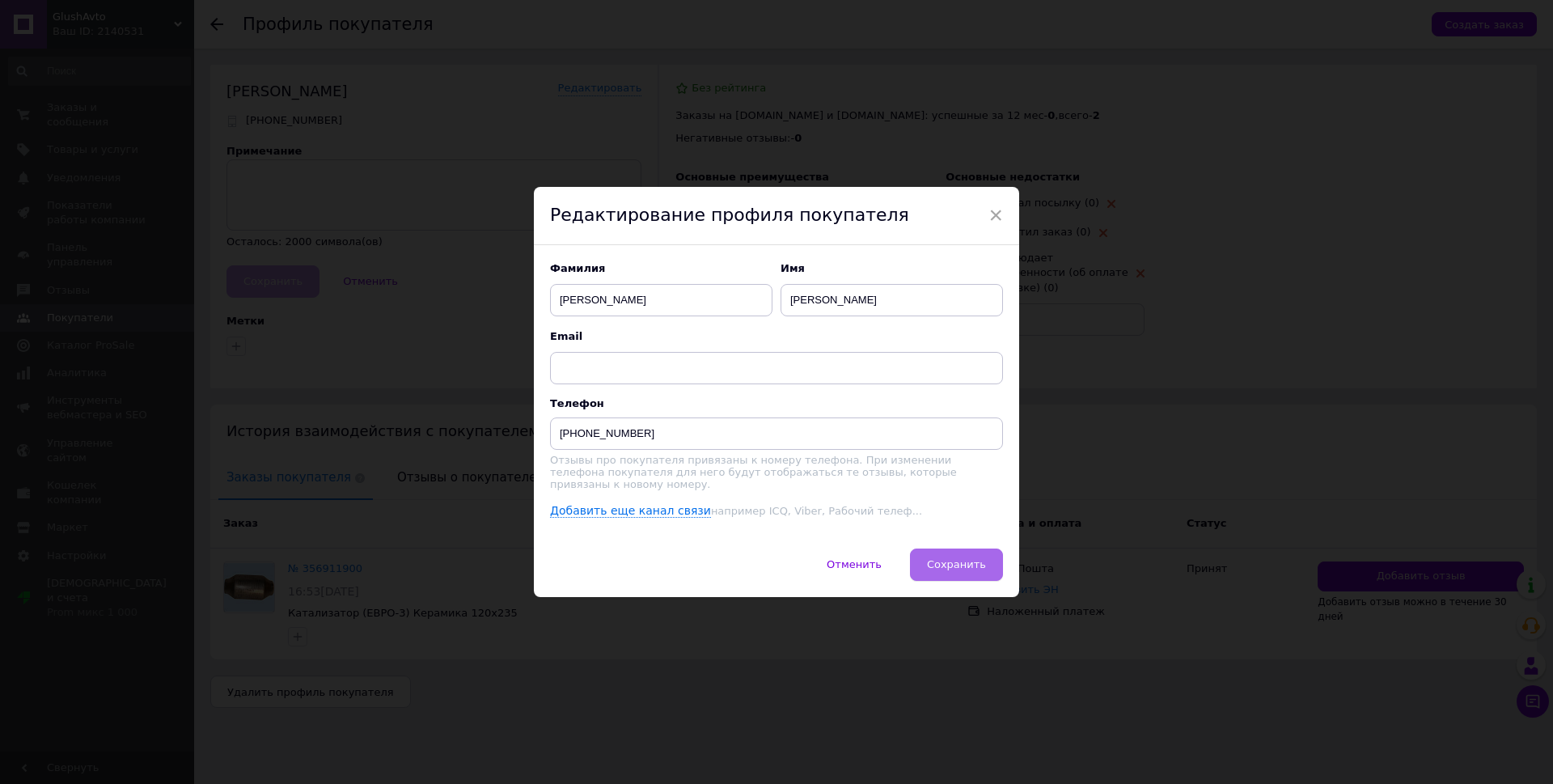
click at [957, 567] on span "Сохранить" at bounding box center [956, 563] width 59 height 12
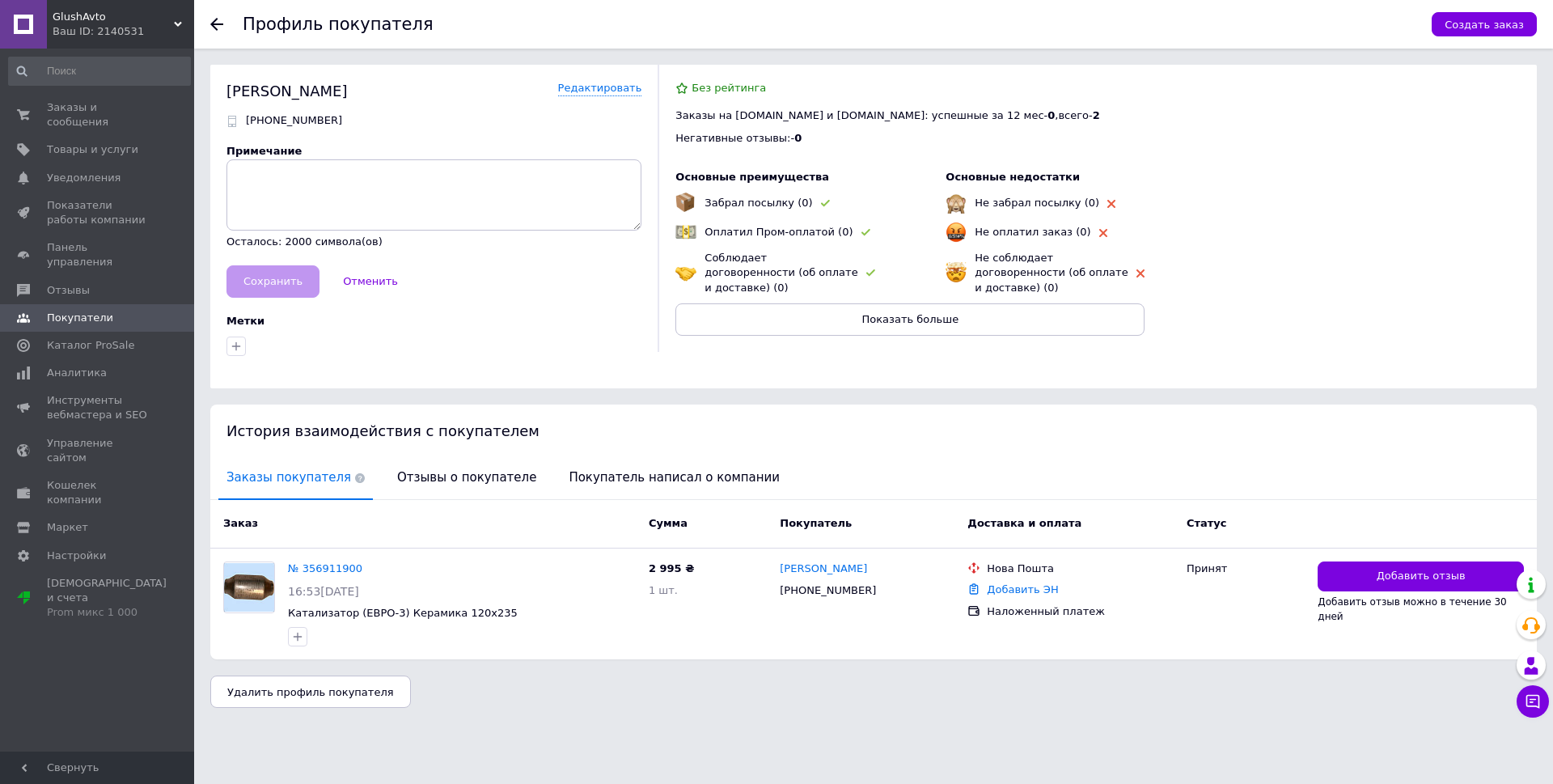
click at [213, 19] on icon at bounding box center [217, 25] width 13 height 13
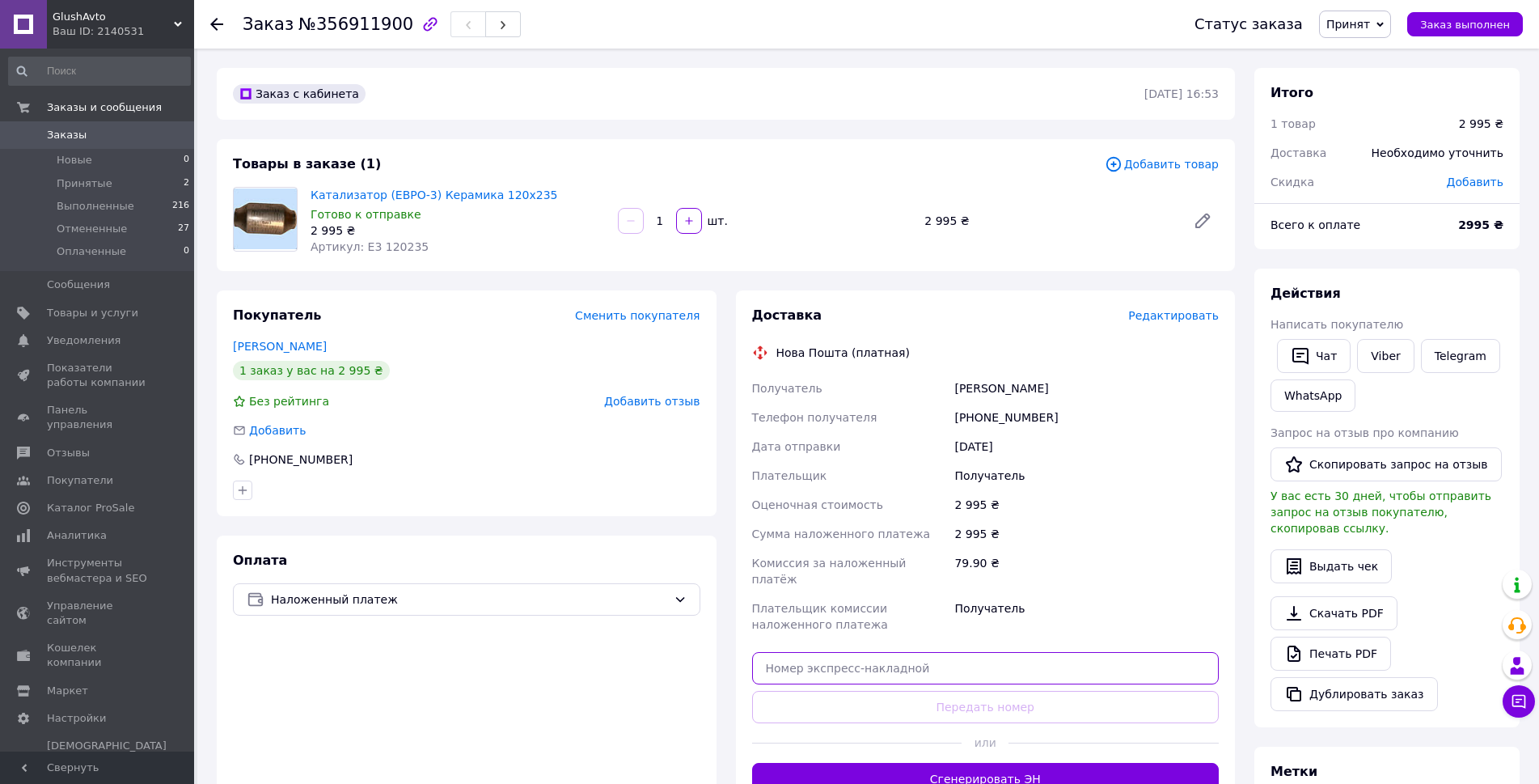
paste input "20451224714841"
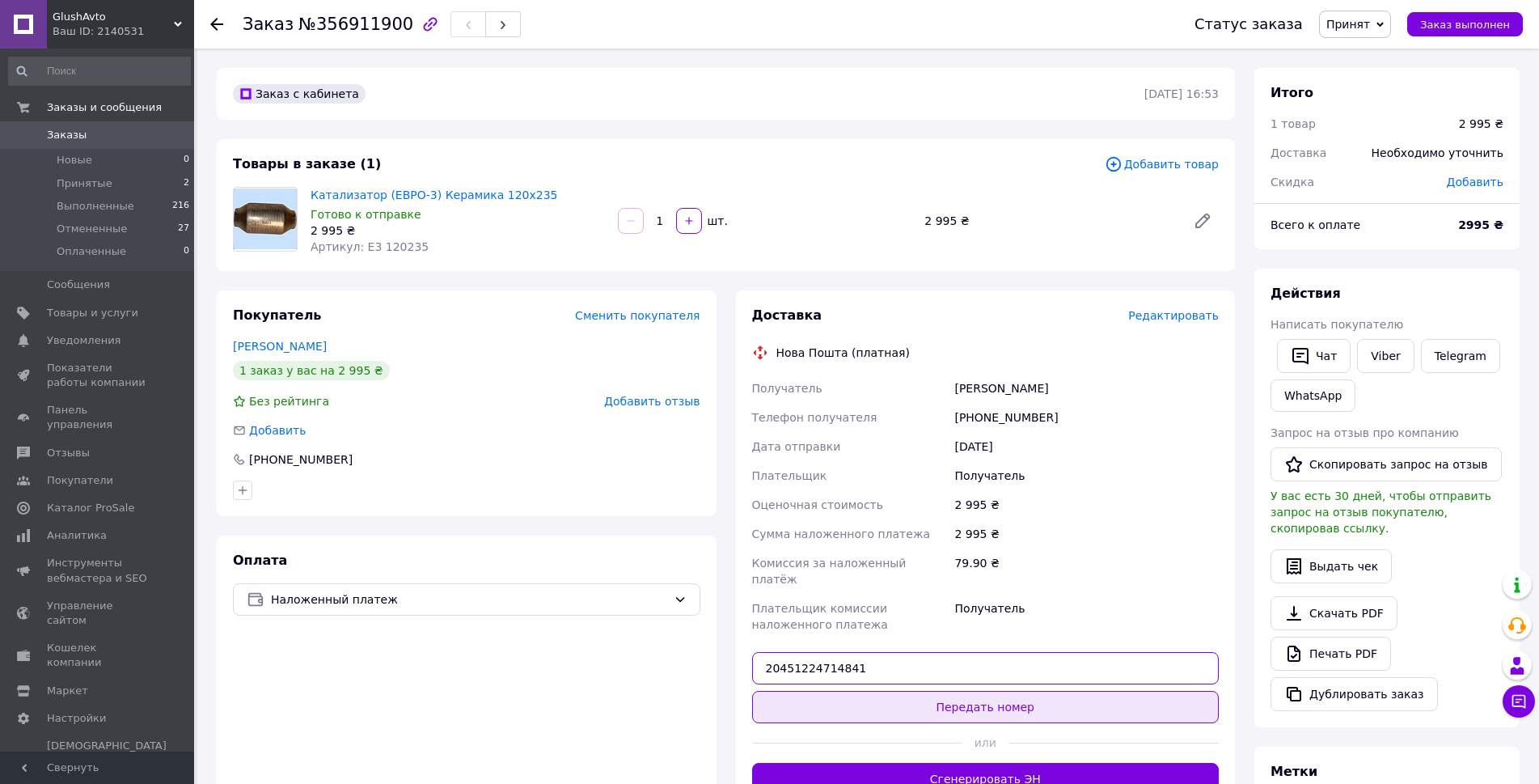
type input "20451224714841"
click at [957, 691] on button "Передать номер" at bounding box center [985, 707] width 467 height 32
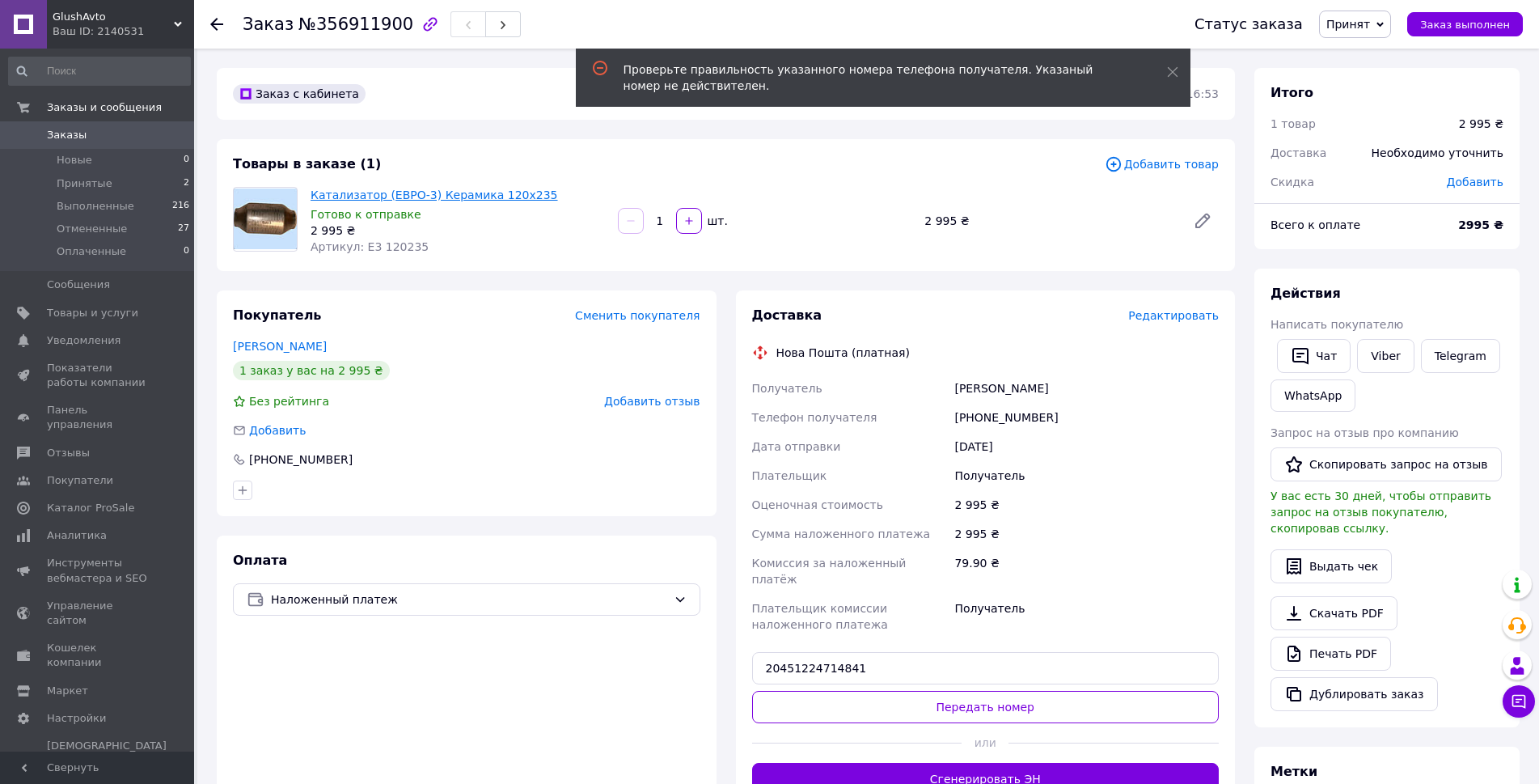
click at [362, 196] on link "Катализатор (ЕВРО-3) Керамика 120х235" at bounding box center [434, 195] width 247 height 13
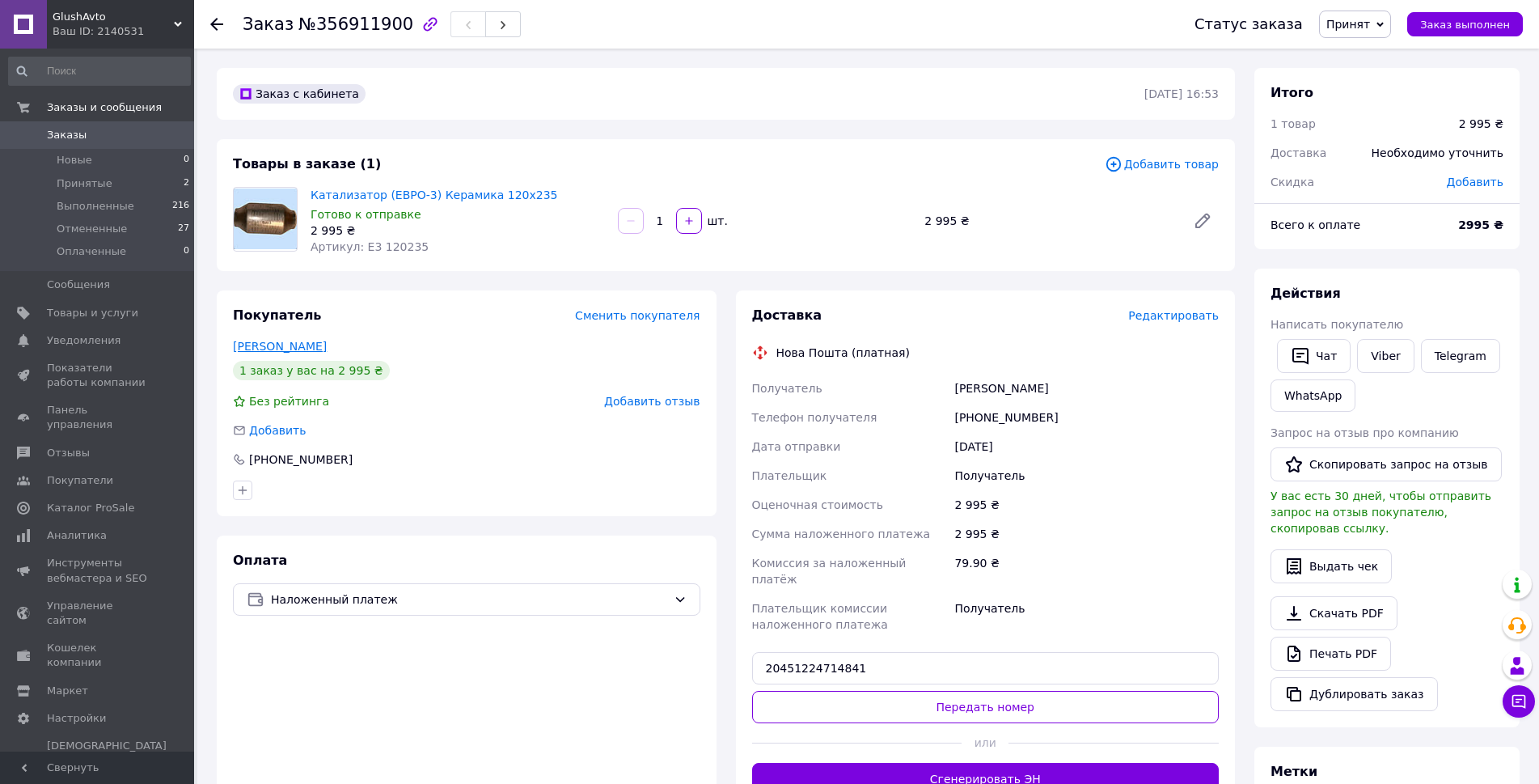
click at [308, 344] on link "[PERSON_NAME]" at bounding box center [280, 346] width 94 height 13
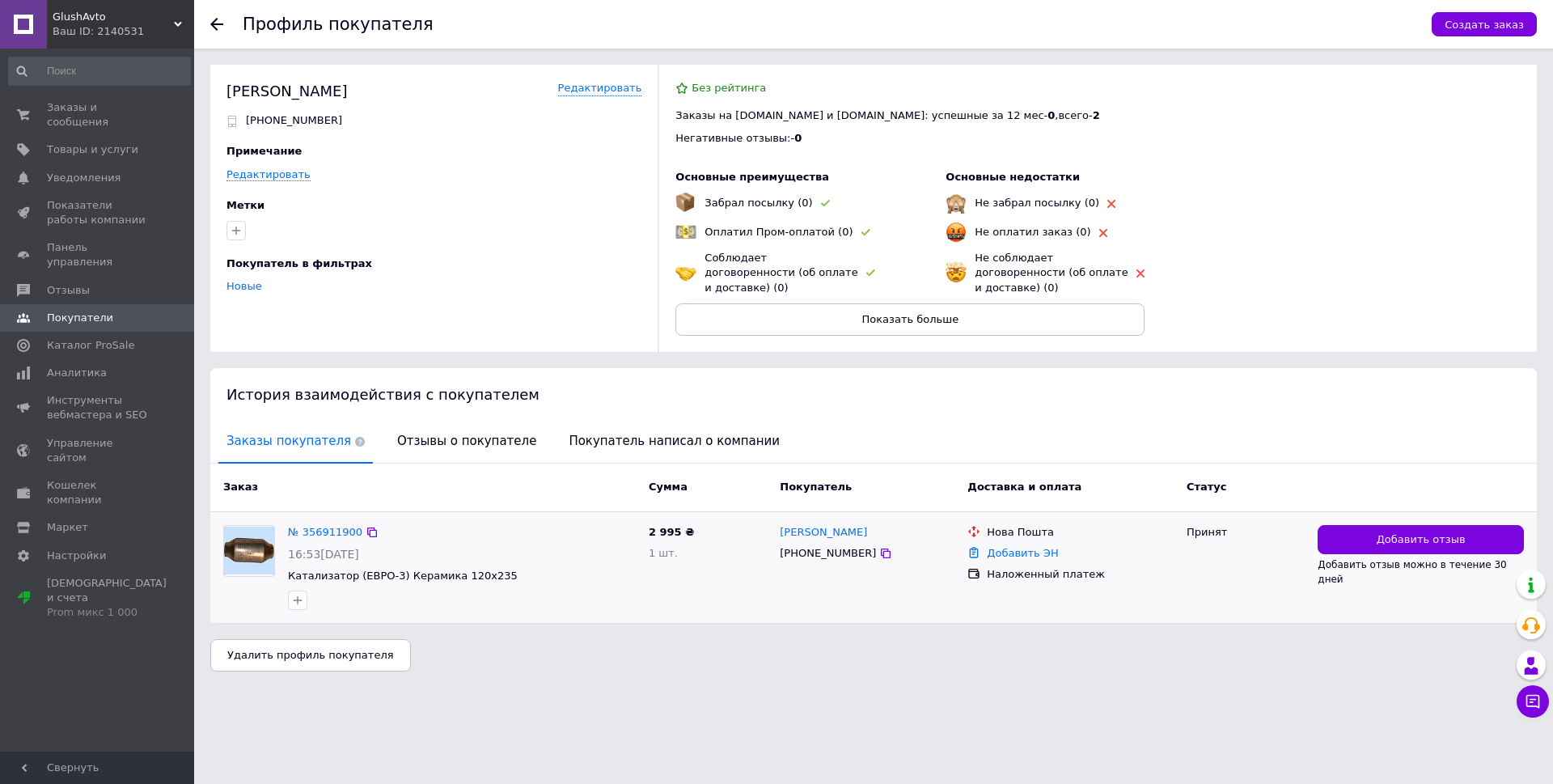
click at [313, 527] on div "№ 356911900 16:53[DATE] Катализатор (ЕВРО-3) Керамика 120х235" at bounding box center [462, 567] width 361 height 98
click at [317, 525] on link "№ 356911900" at bounding box center [325, 531] width 74 height 12
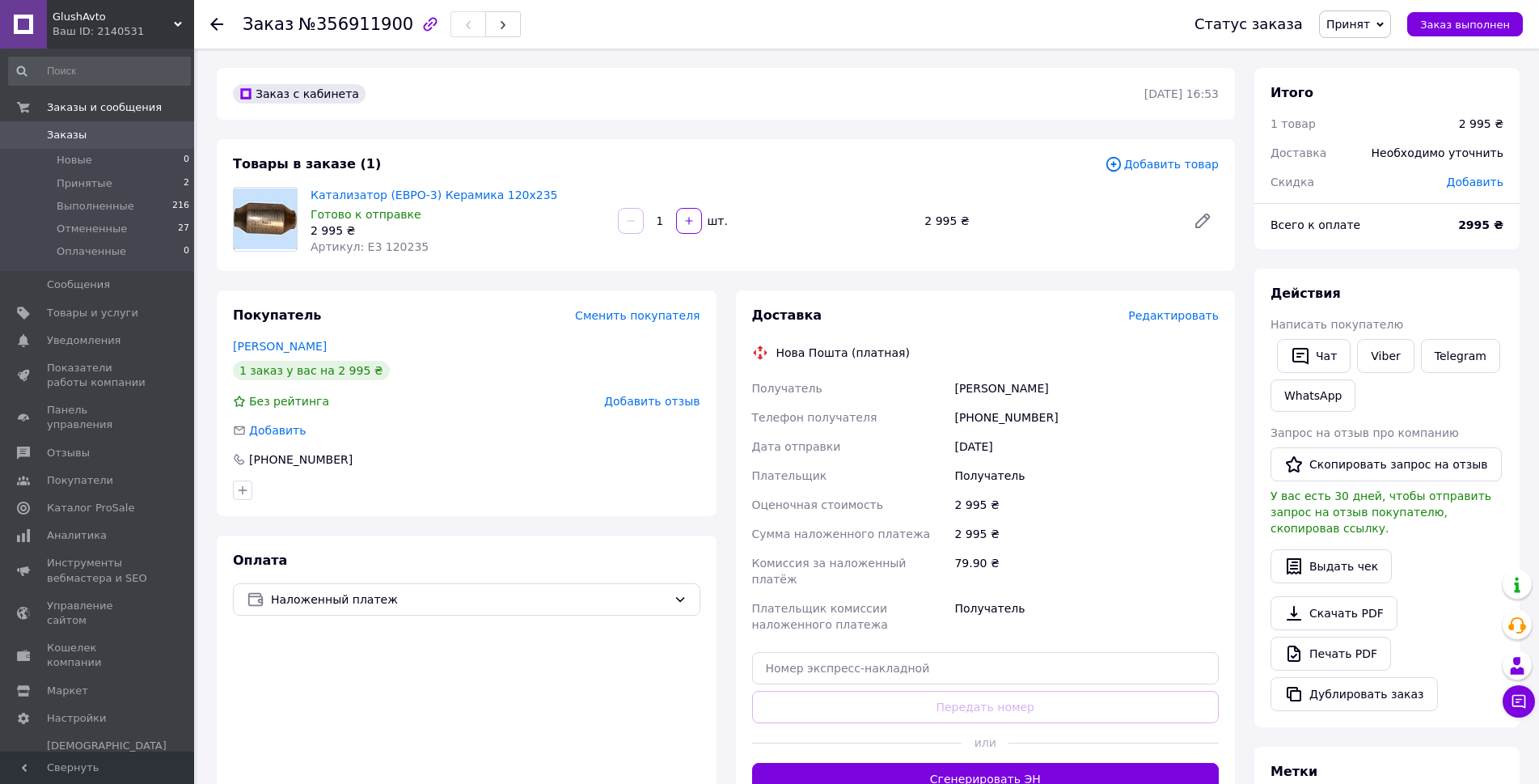
click at [1193, 318] on span "Редактировать" at bounding box center [1174, 316] width 90 height 13
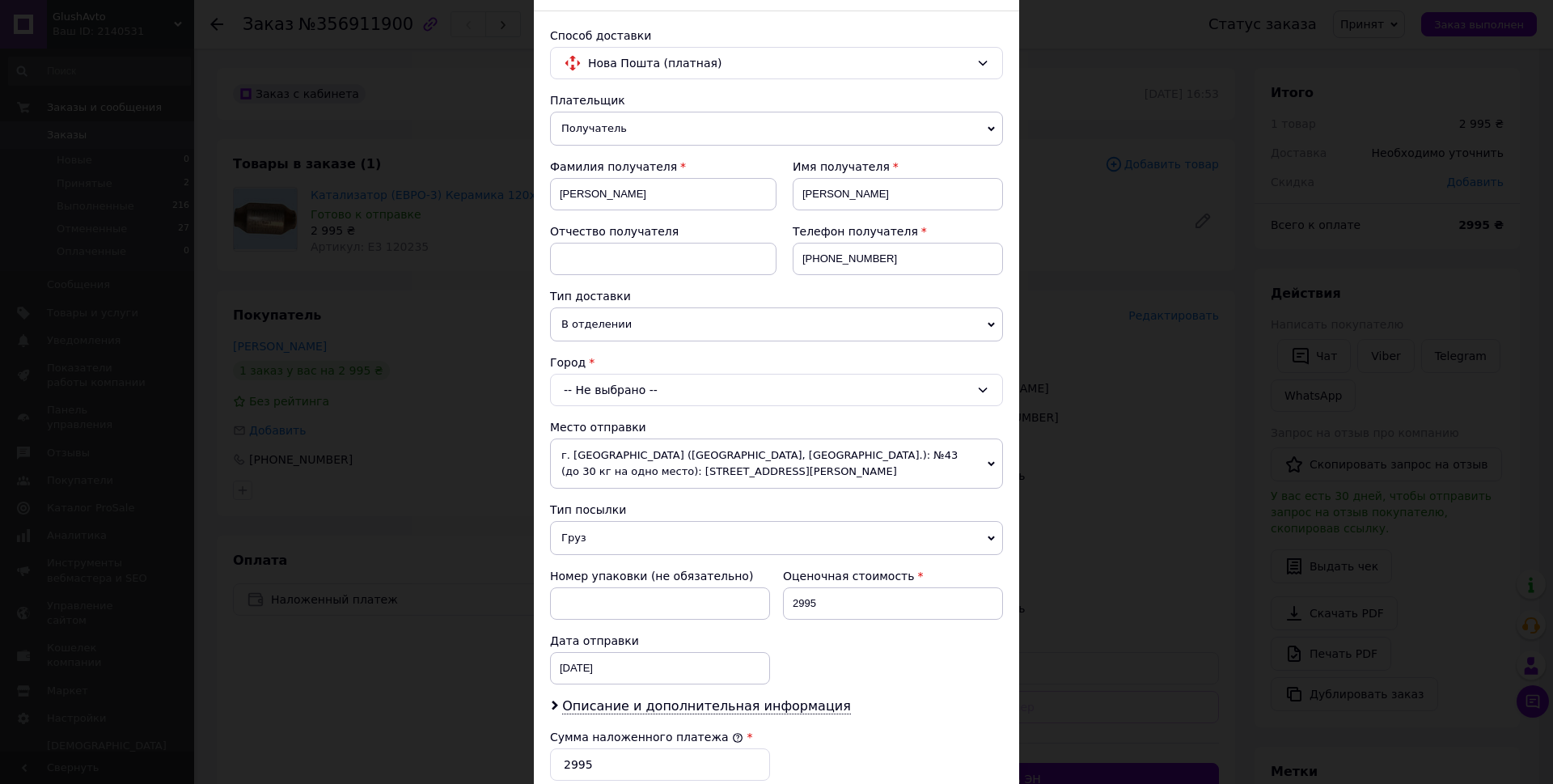
scroll to position [162, 0]
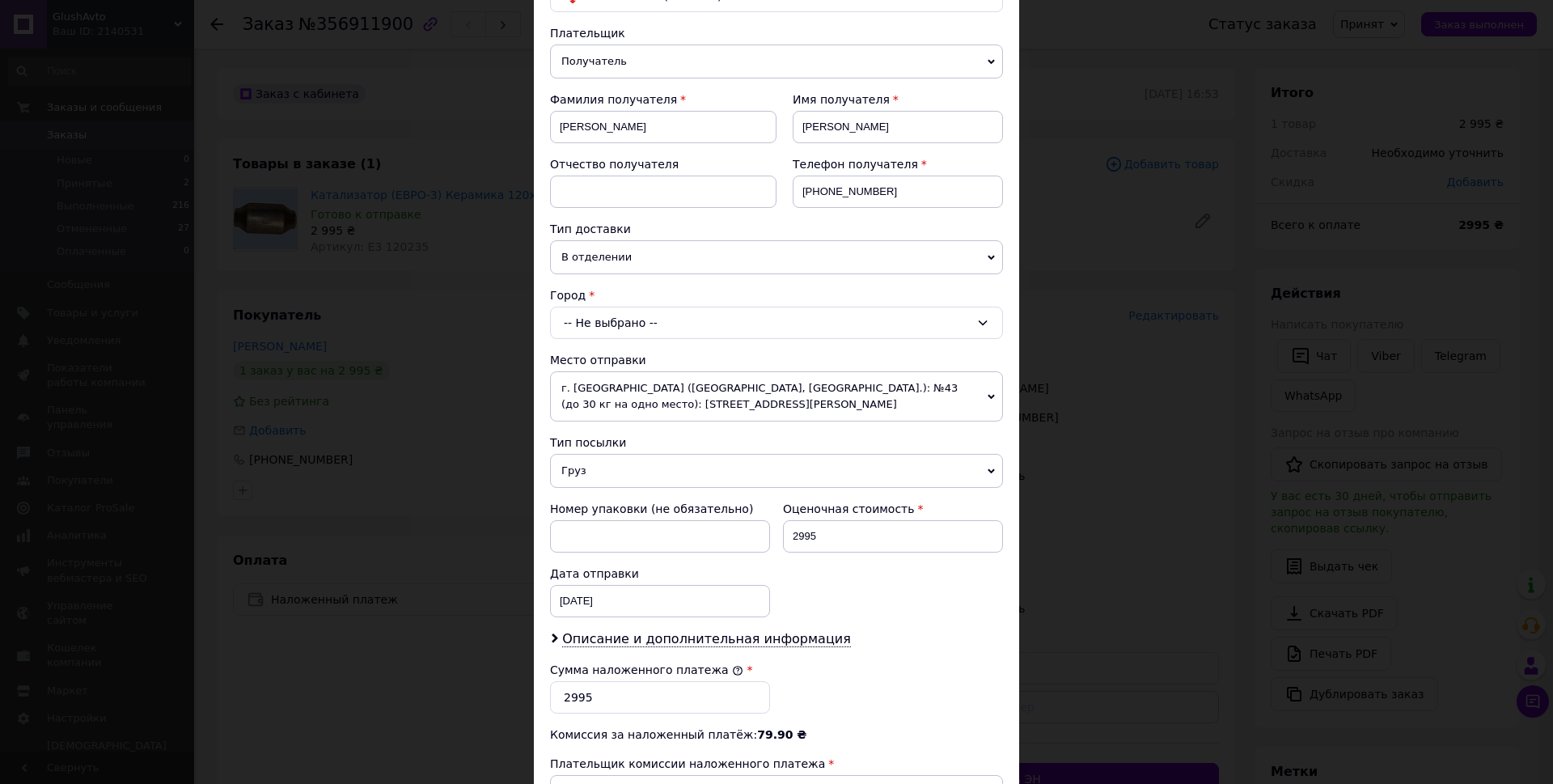
click at [710, 325] on div "-- Не выбрано --" at bounding box center [776, 323] width 453 height 32
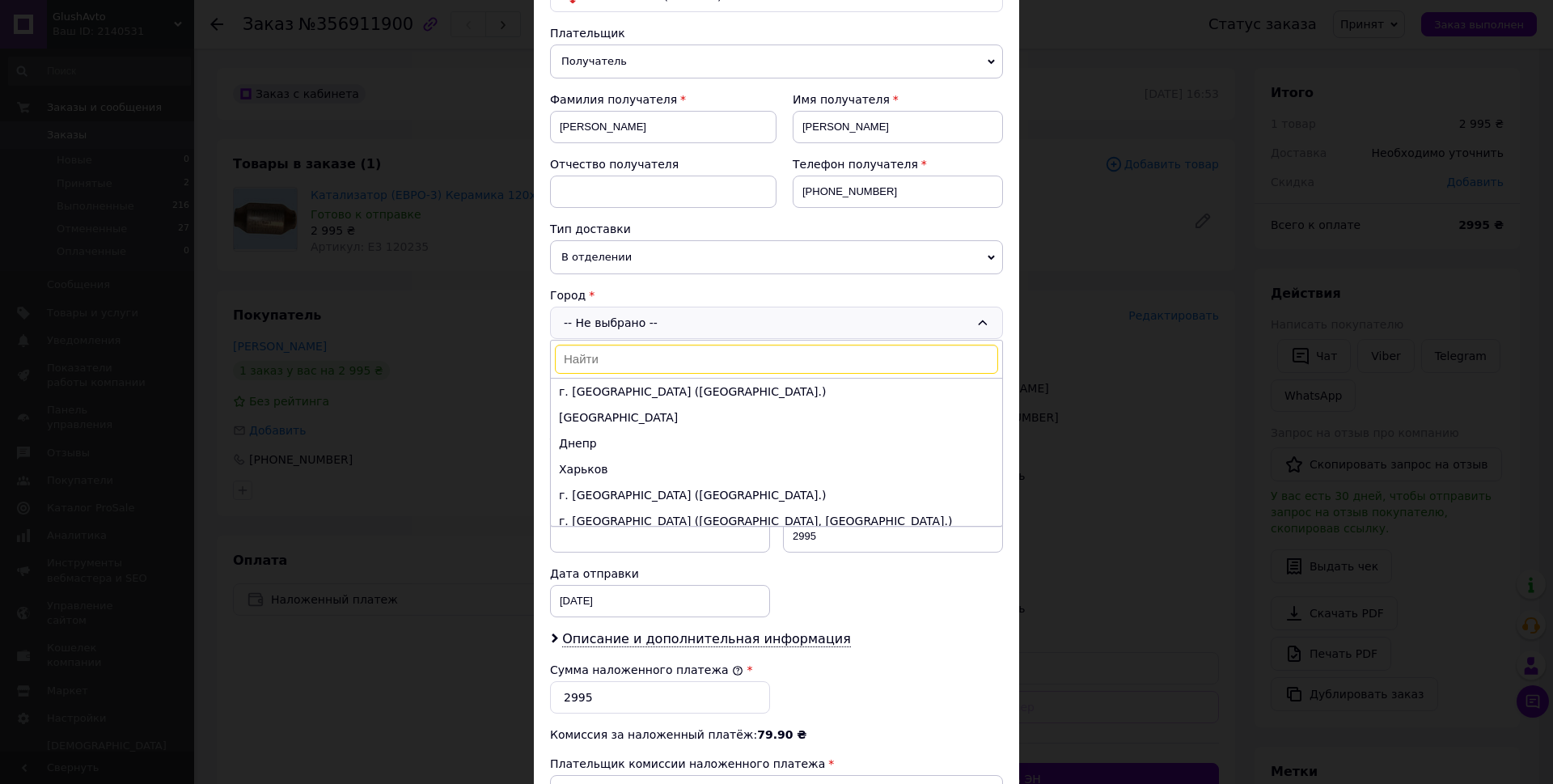
click at [669, 291] on div "Город" at bounding box center [776, 295] width 453 height 16
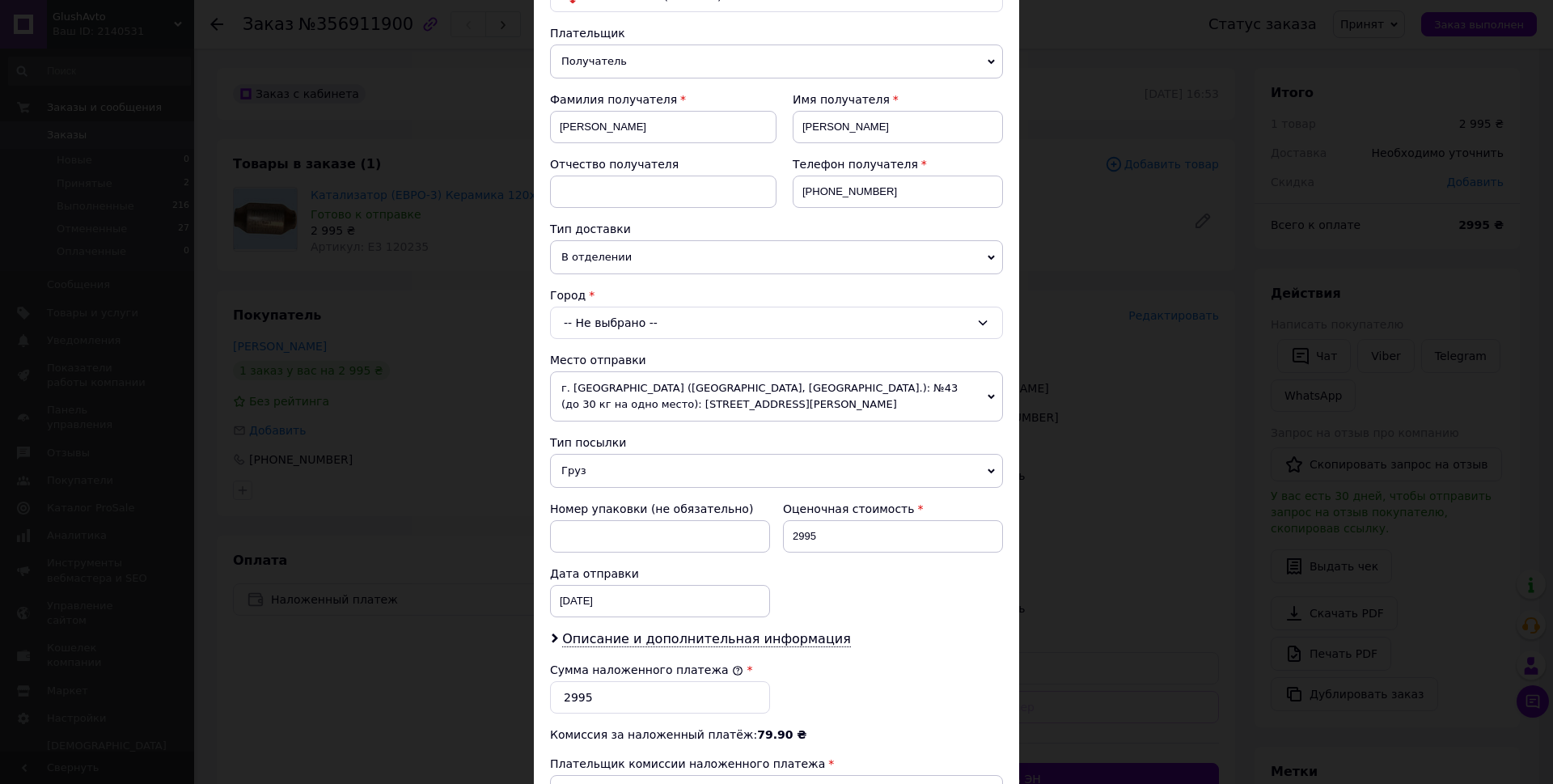
click at [646, 323] on div "-- Не выбрано --" at bounding box center [776, 323] width 453 height 32
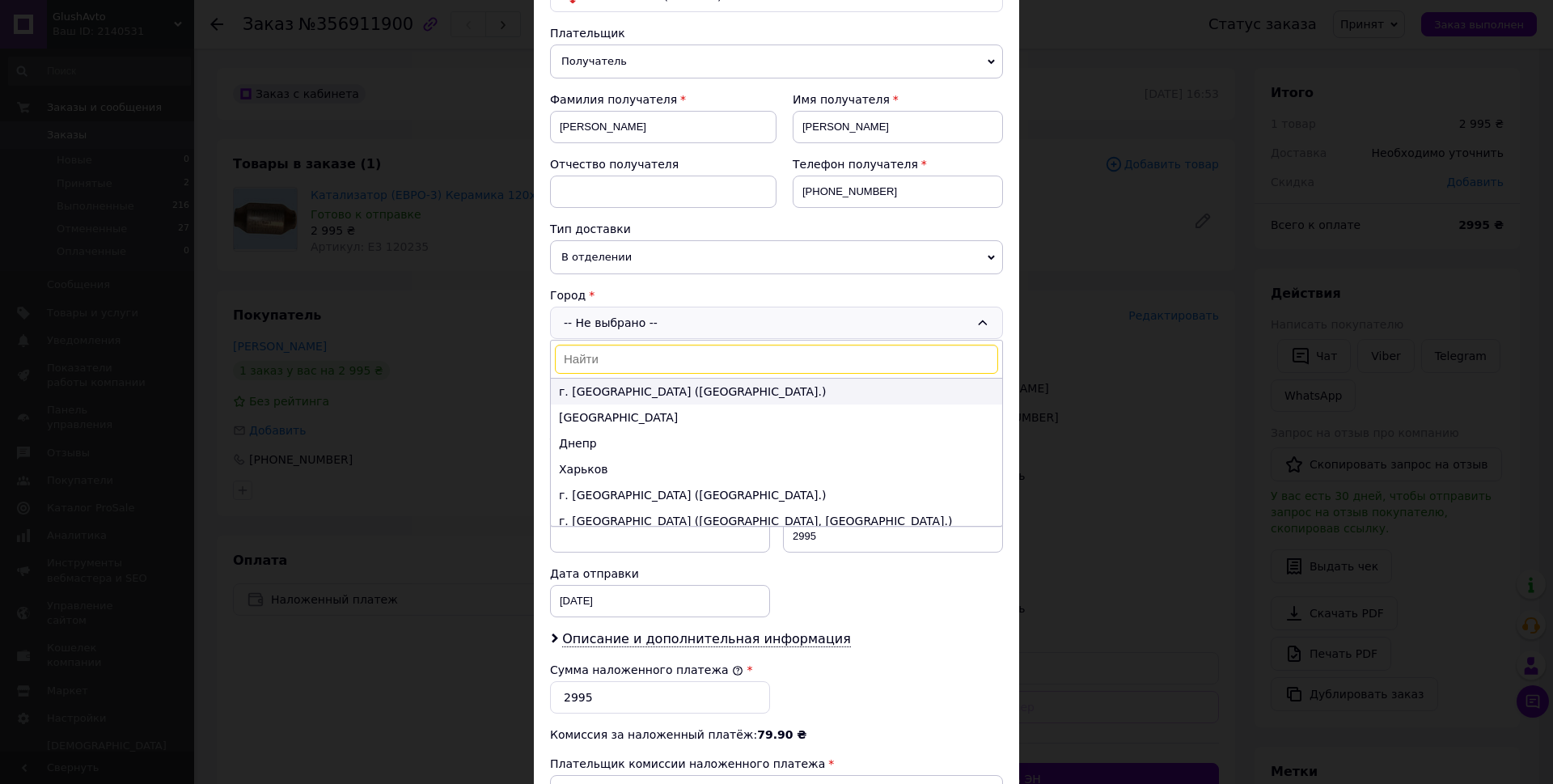
click at [660, 389] on li "г. [GEOGRAPHIC_DATA] ([GEOGRAPHIC_DATA].)" at bounding box center [776, 391] width 451 height 26
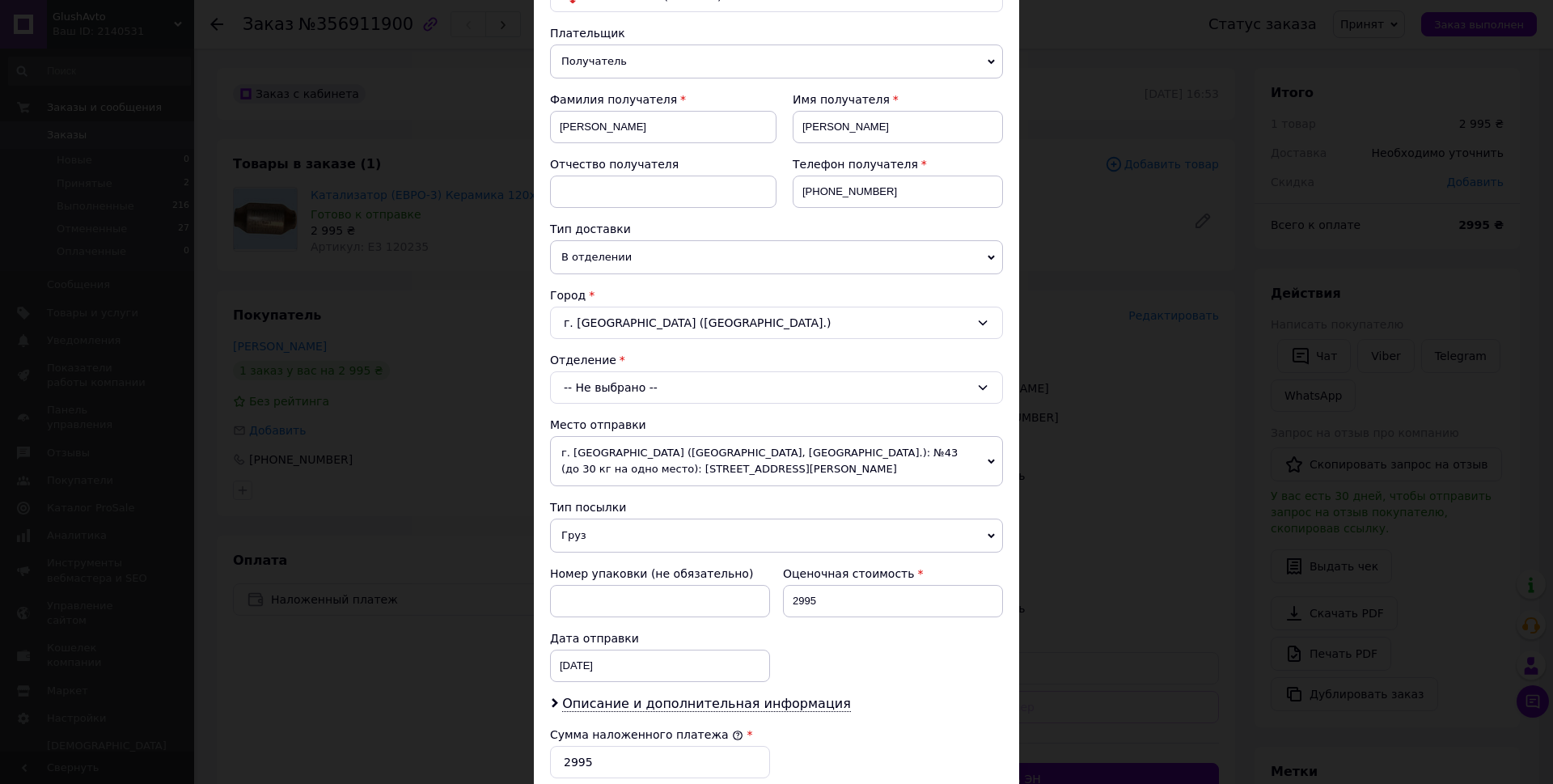
click at [650, 396] on div "-- Не выбрано --" at bounding box center [776, 387] width 453 height 32
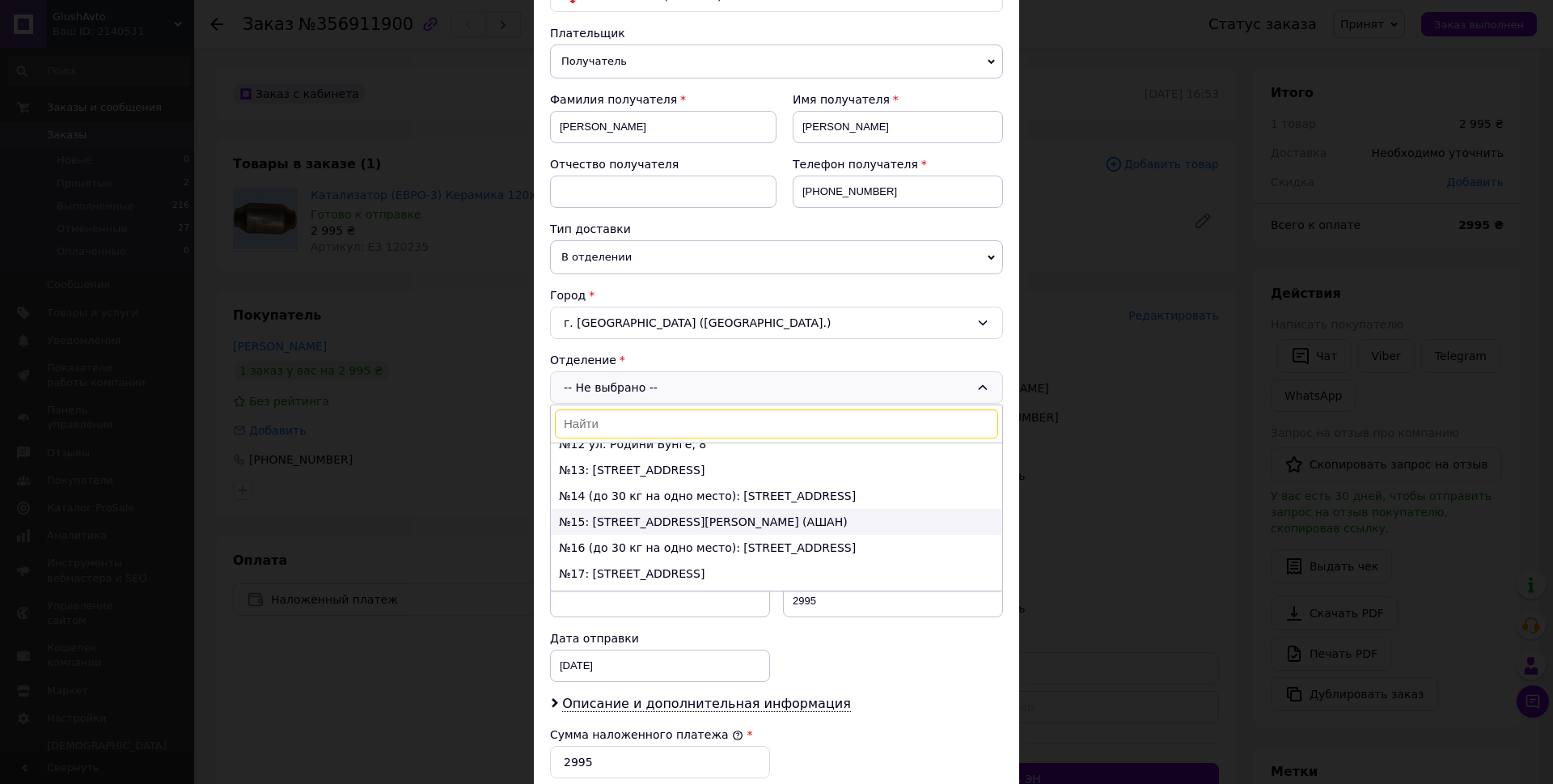
scroll to position [243, 0]
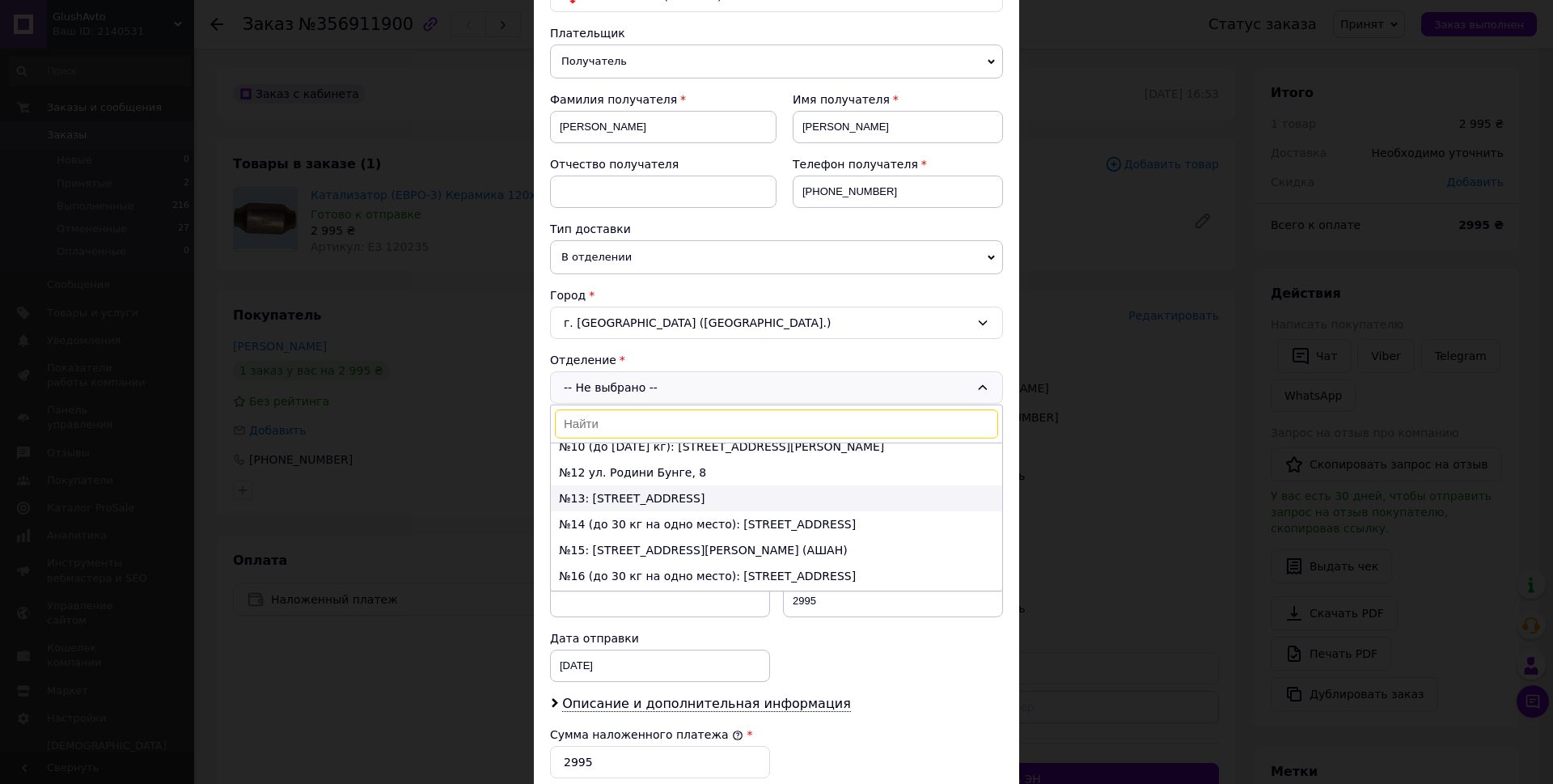
click at [616, 498] on li "№13: [STREET_ADDRESS]" at bounding box center [776, 498] width 451 height 26
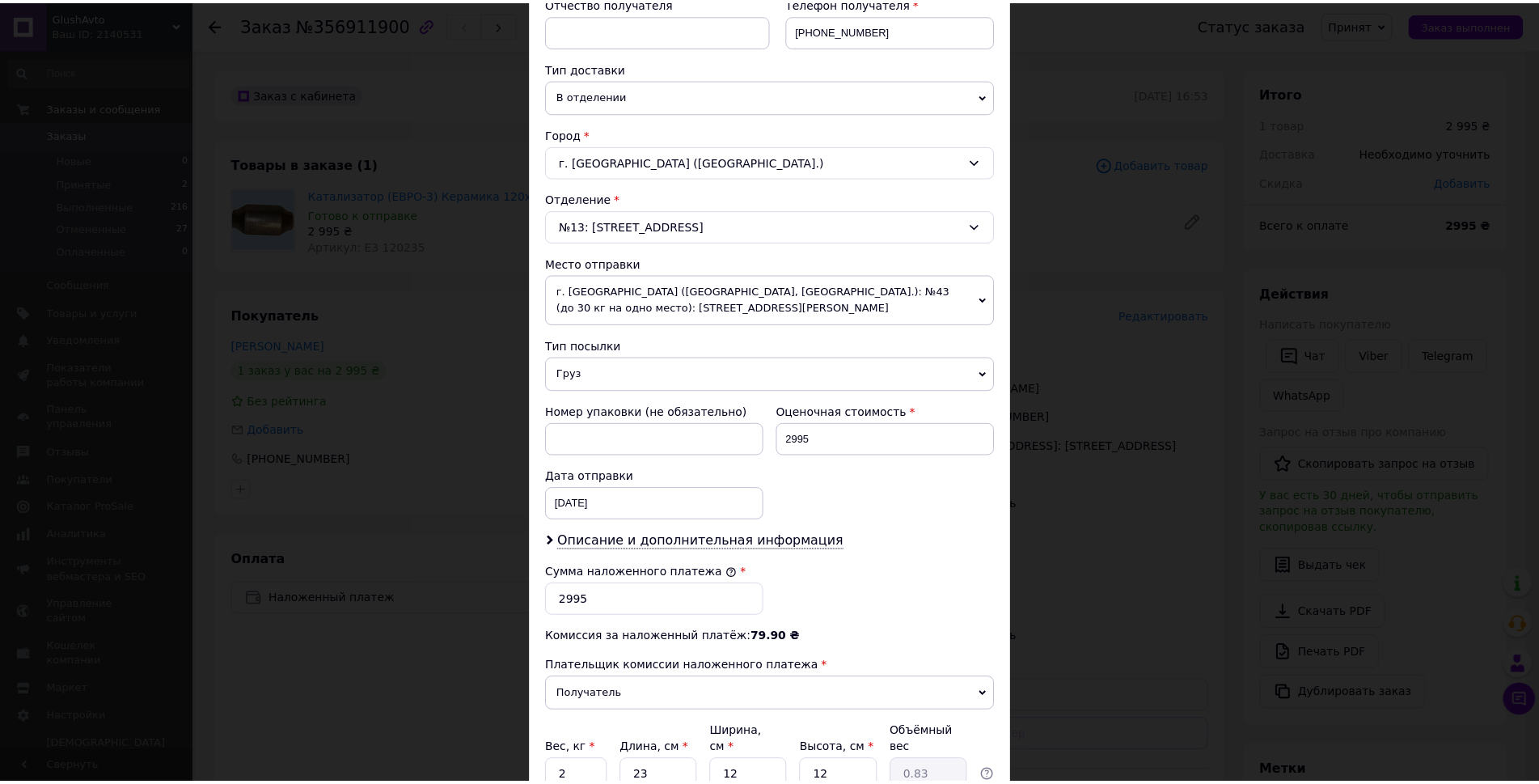
scroll to position [466, 0]
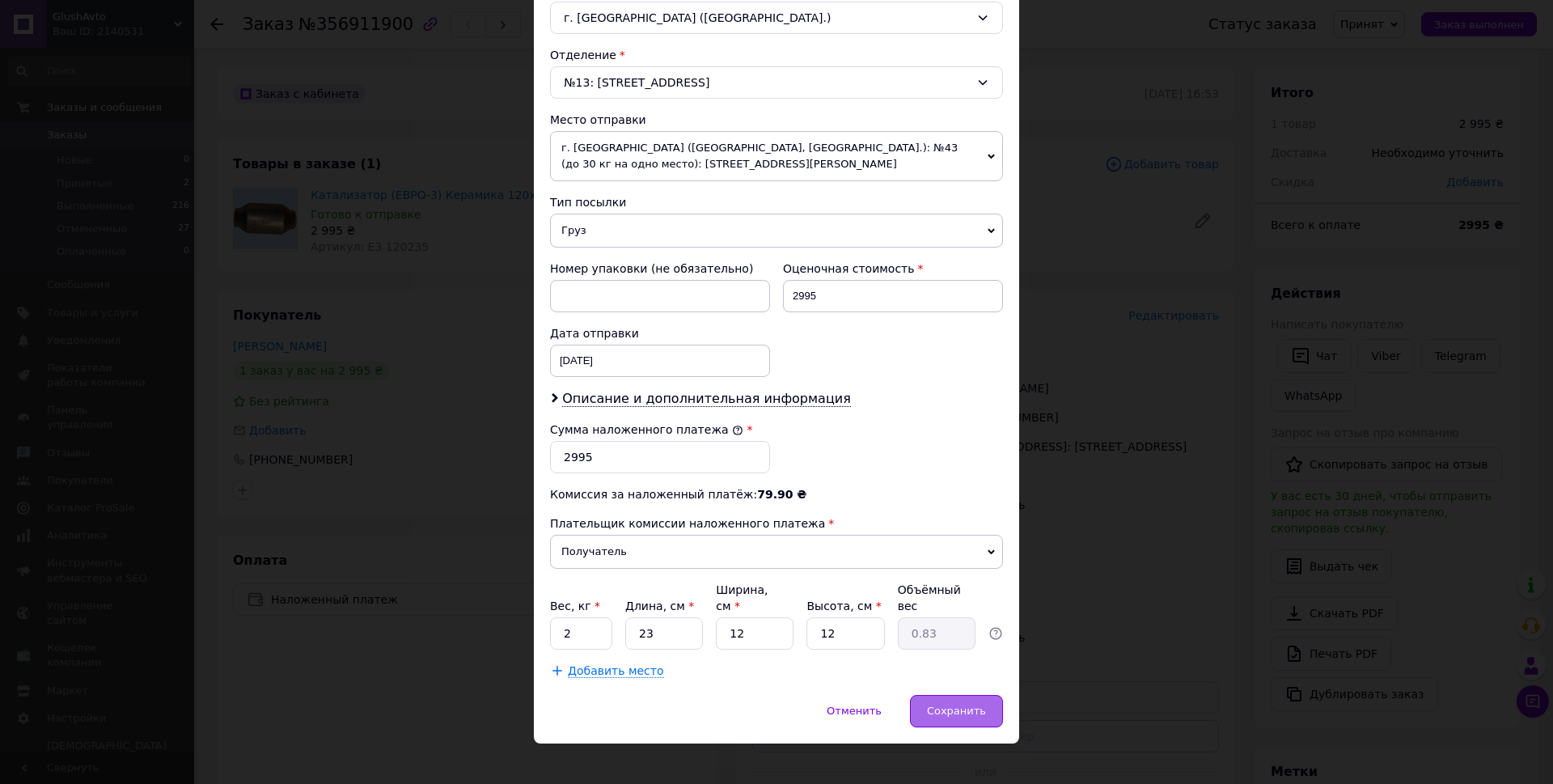
click at [975, 704] on span "Сохранить" at bounding box center [956, 710] width 59 height 12
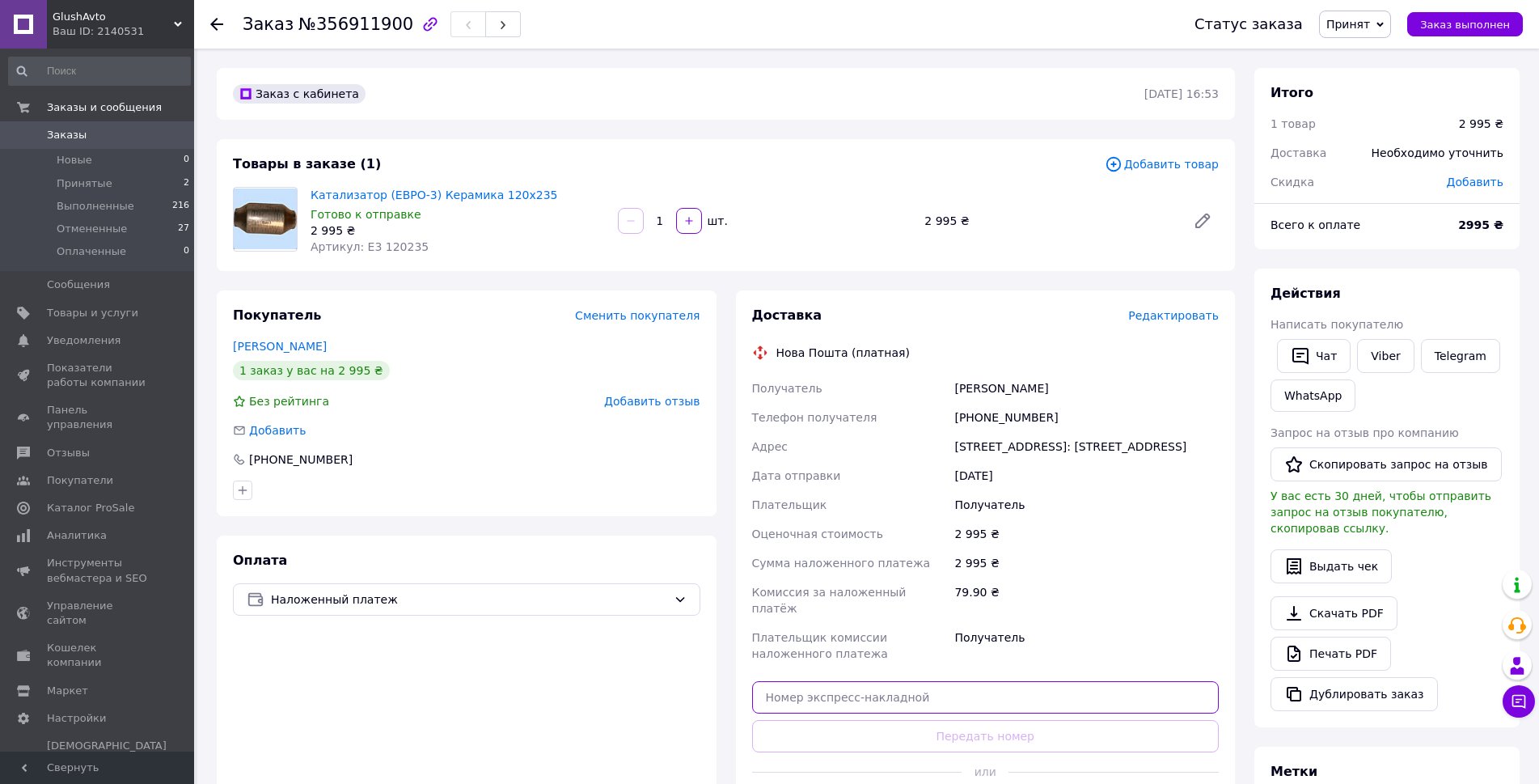
paste input "20451224714841"
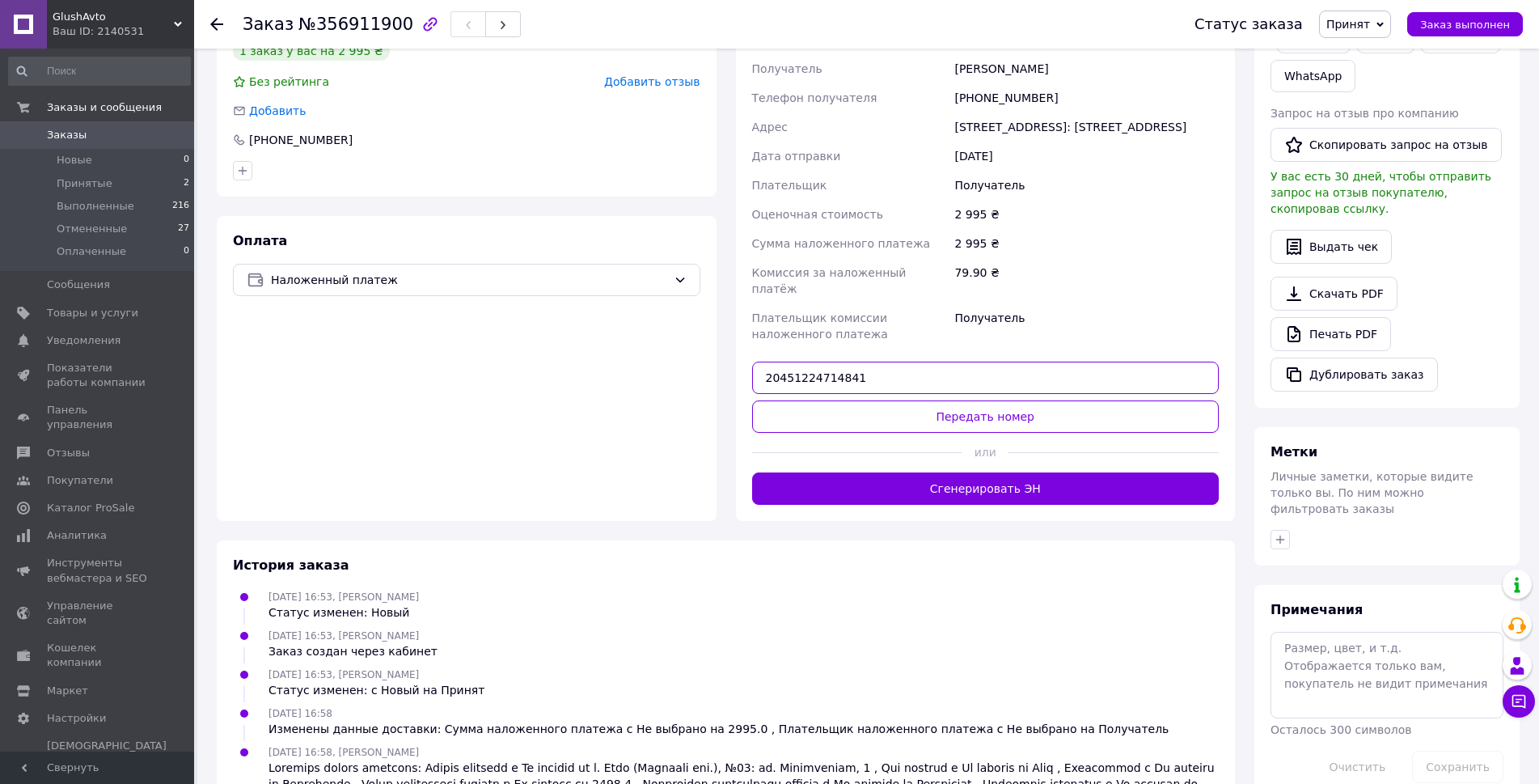
scroll to position [323, 0]
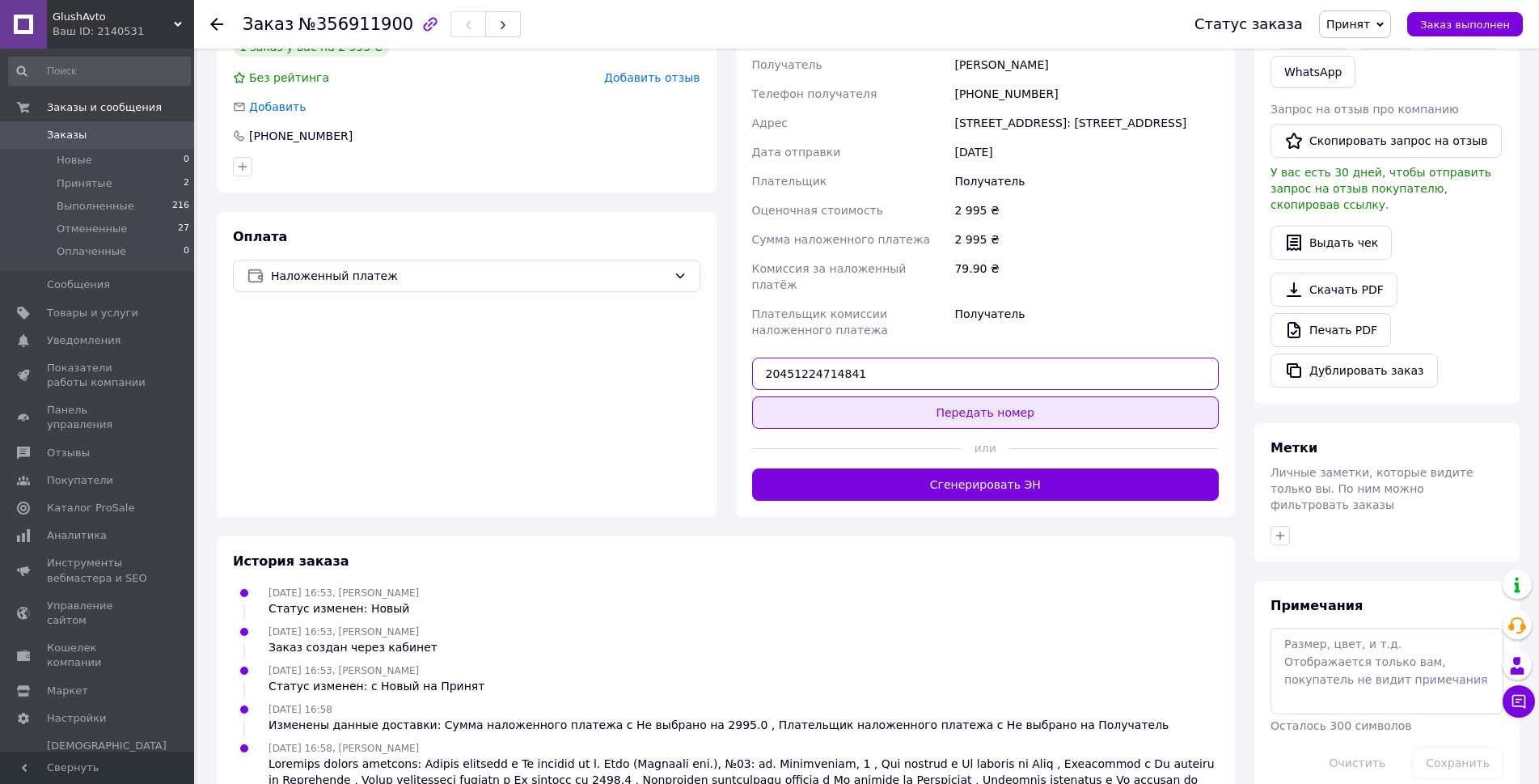
type input "20451224714841"
click at [948, 396] on button "Передать номер" at bounding box center [985, 412] width 467 height 32
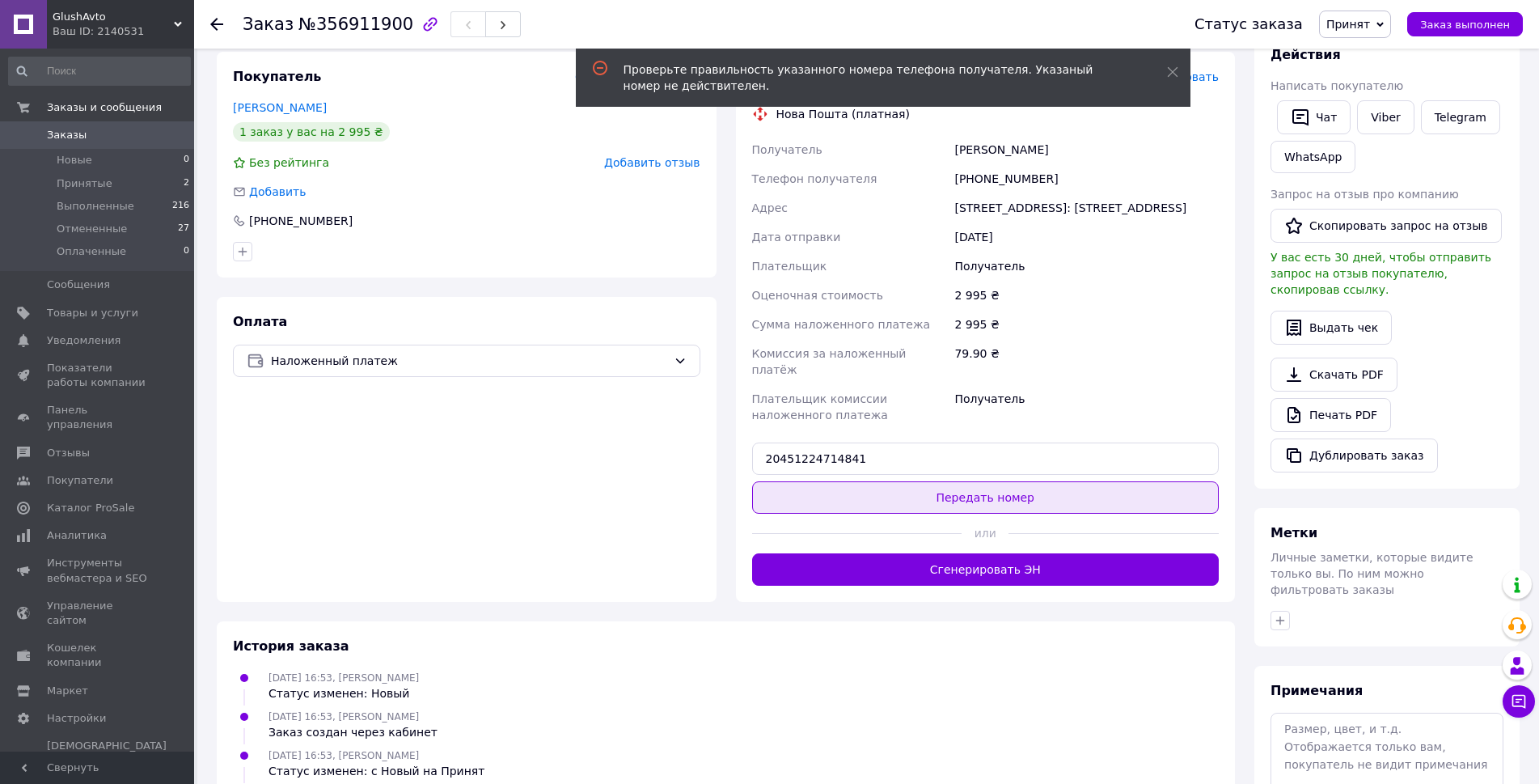
scroll to position [0, 0]
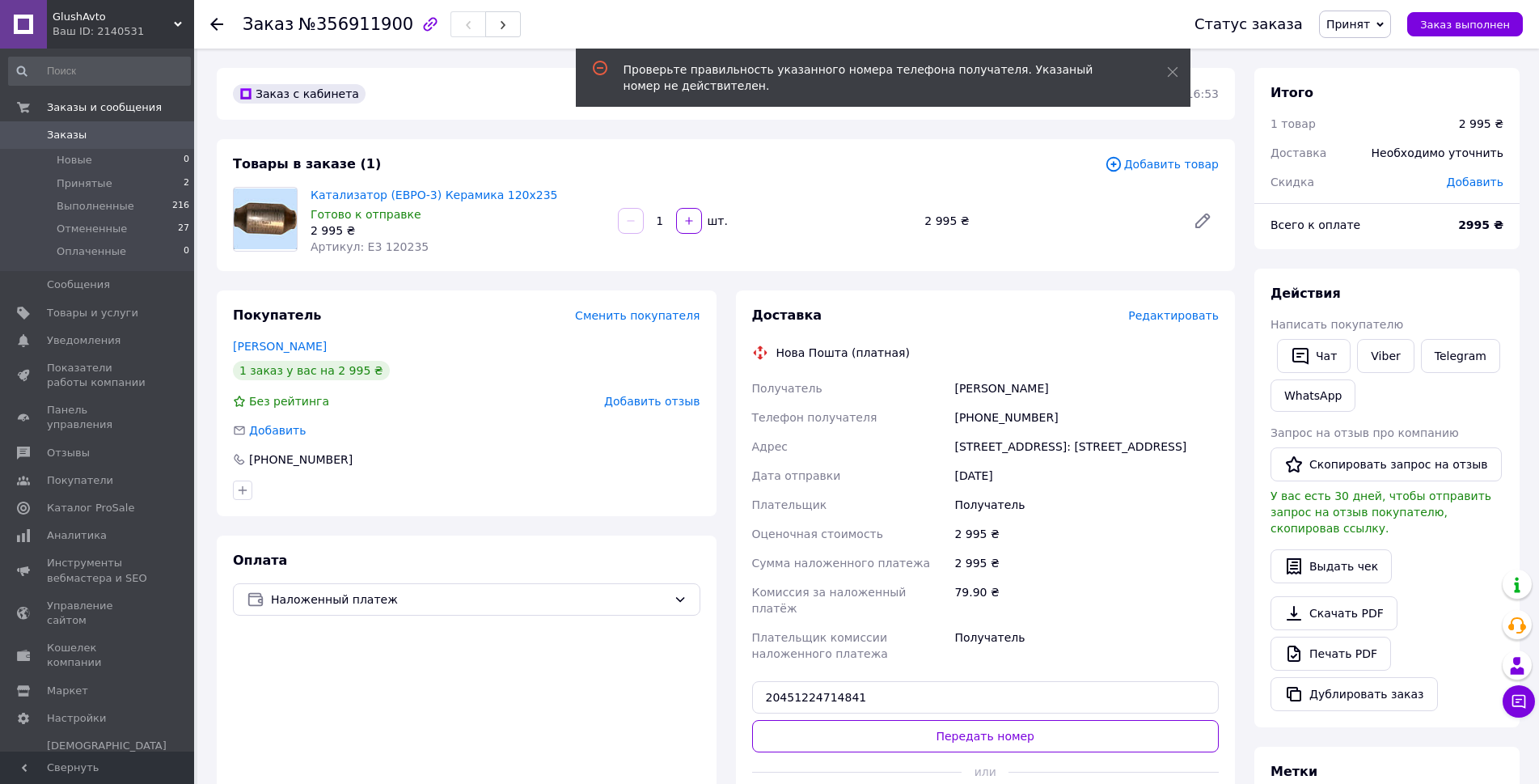
click at [220, 20] on icon at bounding box center [217, 25] width 13 height 13
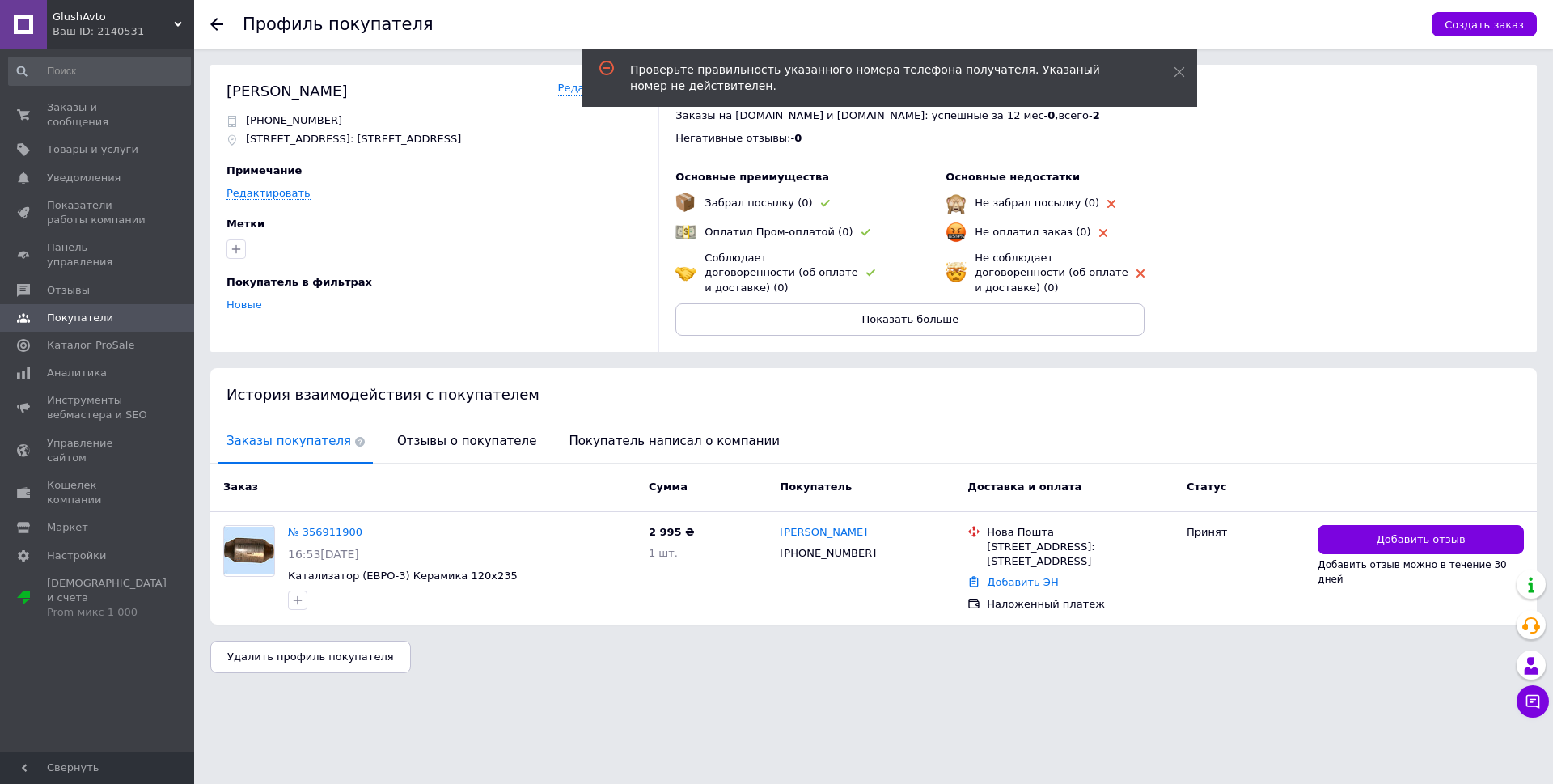
click at [221, 29] on icon at bounding box center [217, 25] width 13 height 13
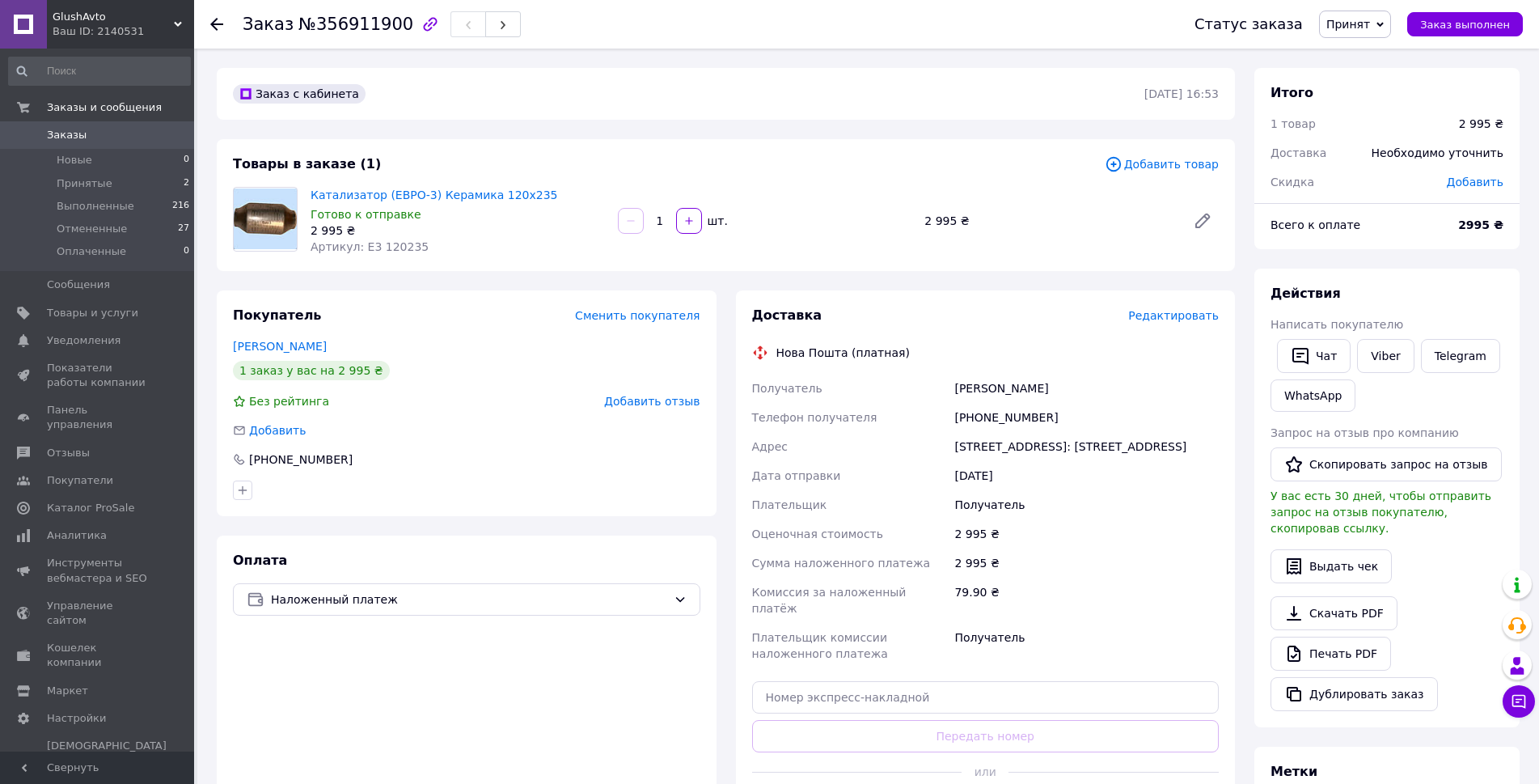
click at [222, 29] on icon at bounding box center [217, 25] width 13 height 13
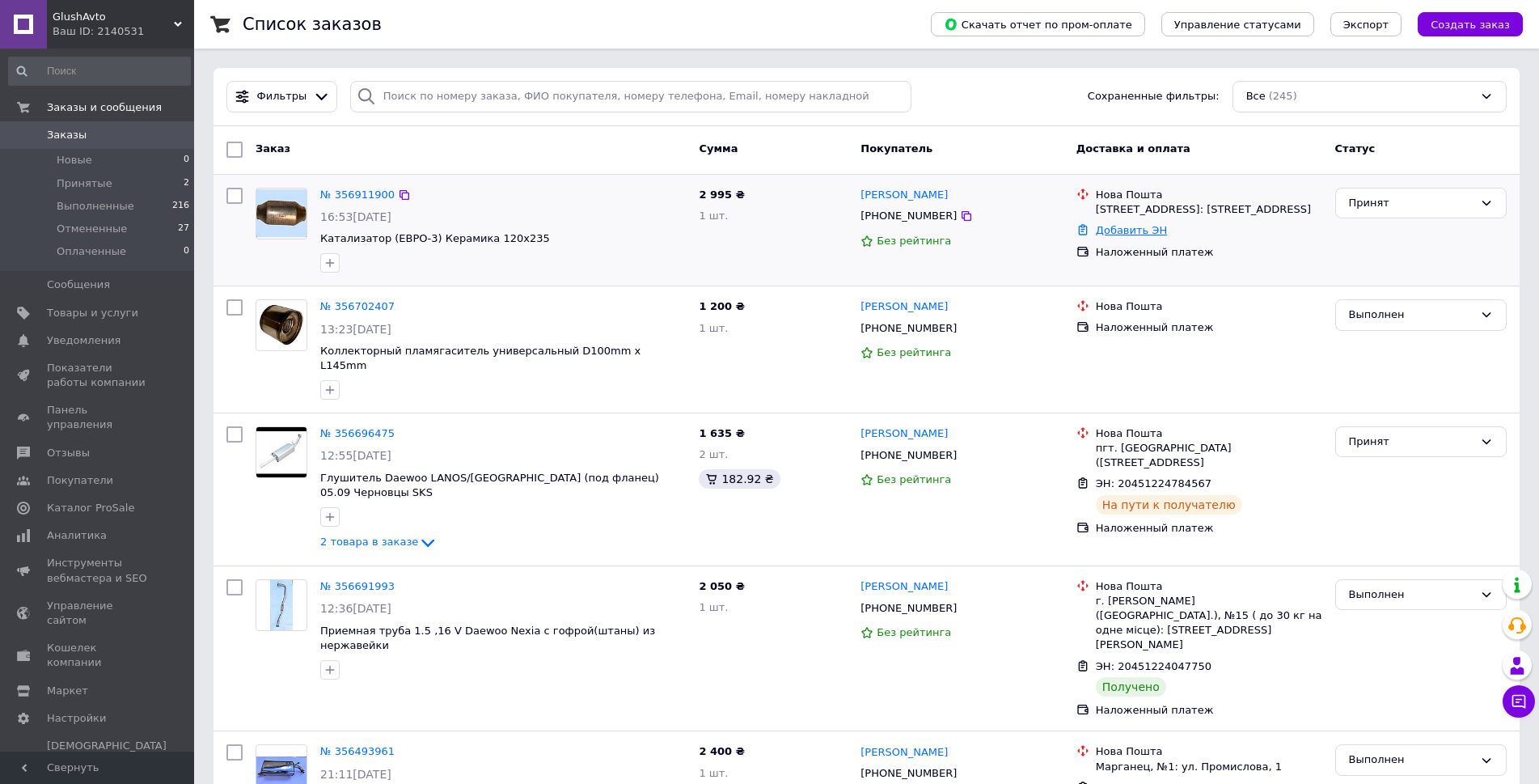
click at [1128, 236] on link "Добавить ЭН" at bounding box center [1132, 229] width 71 height 12
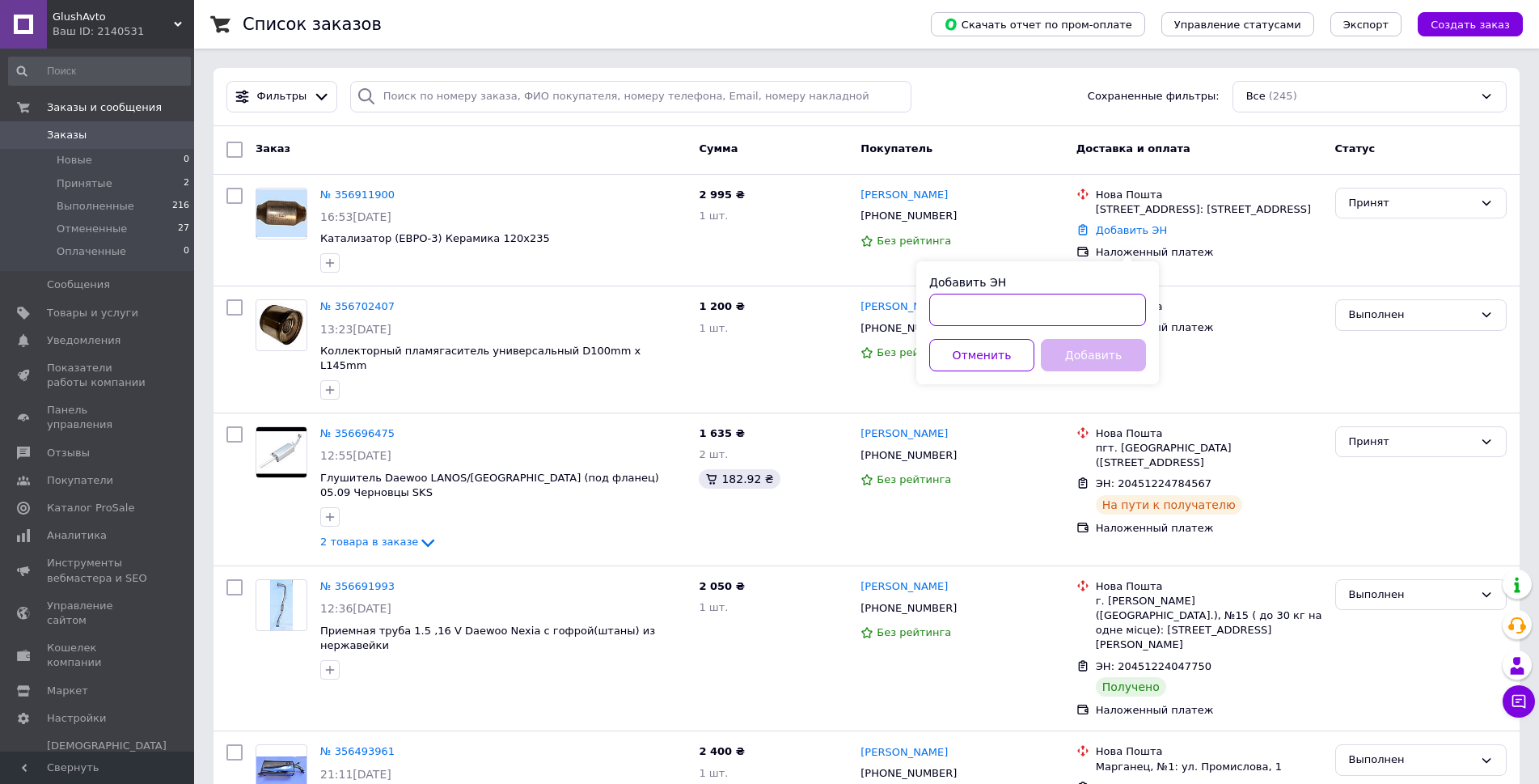
paste input "20451224714841"
type input "20451224714841"
click at [1070, 351] on button "Добавить" at bounding box center [1094, 355] width 105 height 32
